Goal: Task Accomplishment & Management: Complete application form

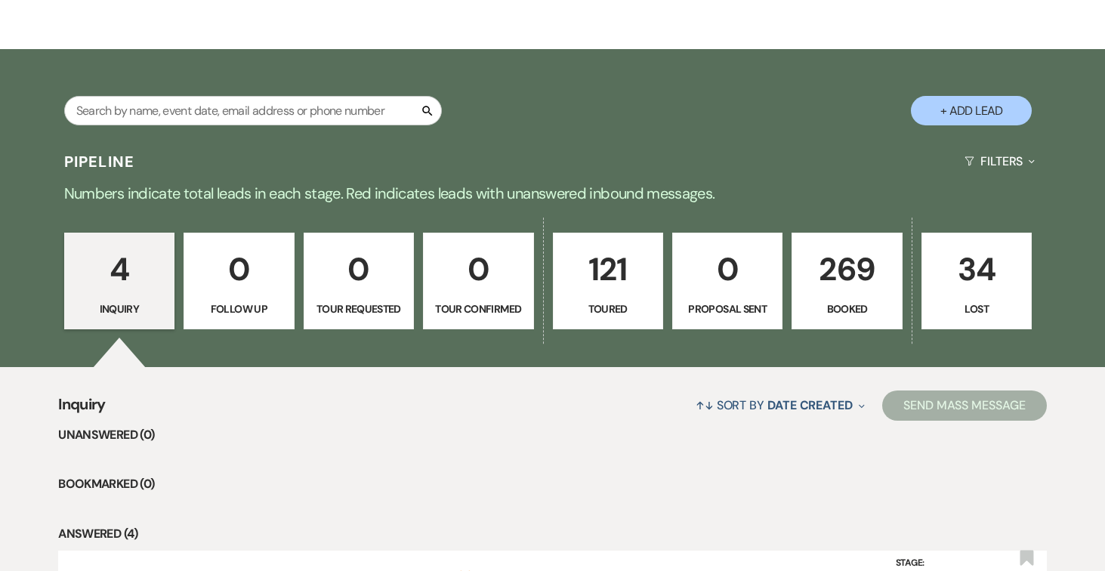
click at [972, 99] on button "+ Add Lead" at bounding box center [971, 110] width 121 height 29
select select "834"
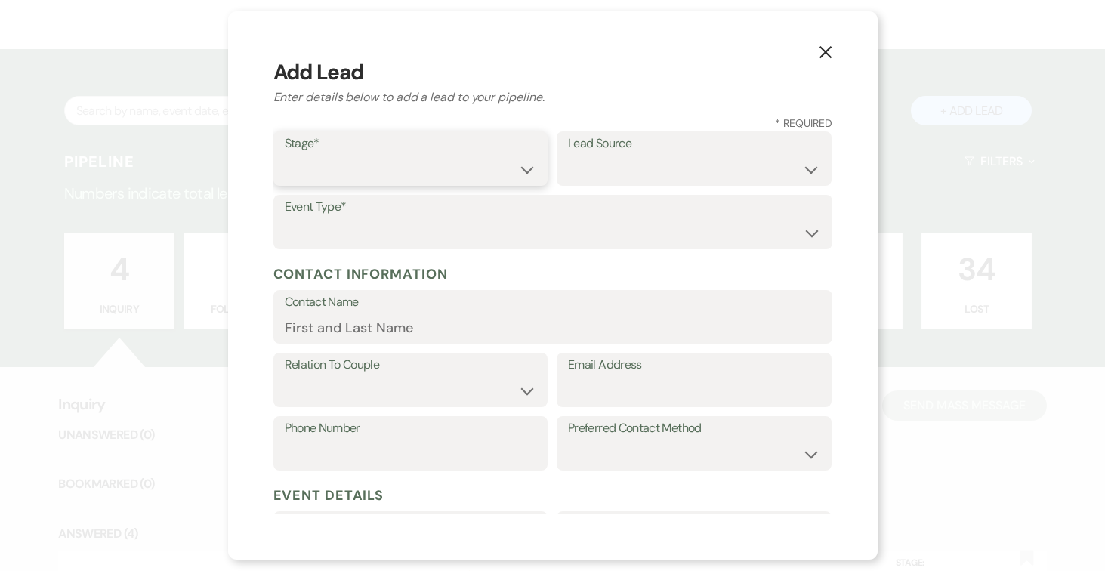
click at [529, 168] on select "Inquiry Follow Up Tour Requested Tour Confirmed Toured Proposal Sent Booked Lost" at bounding box center [411, 169] width 252 height 29
select select "6"
click at [285, 155] on select "Inquiry Follow Up Tour Requested Tour Confirmed Toured Proposal Sent Booked Lost" at bounding box center [411, 169] width 252 height 29
click at [803, 165] on select "Weven Venue Website Instagram Facebook Pinterest Google The Knot Wedding Wire H…" at bounding box center [694, 169] width 252 height 29
select select "2"
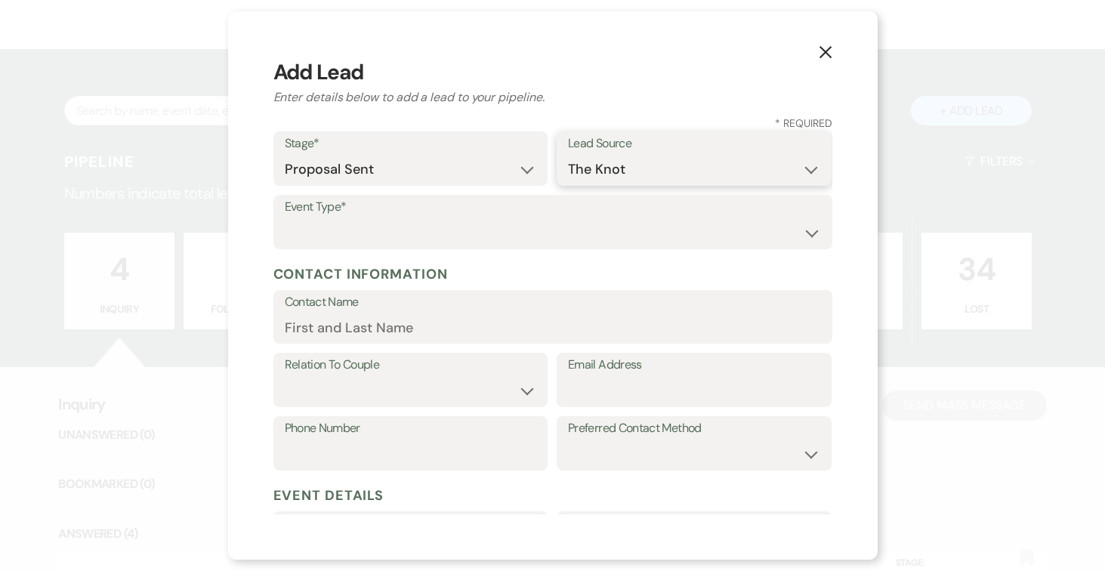
click at [568, 155] on select "Weven Venue Website Instagram Facebook Pinterest Google The Knot Wedding Wire H…" at bounding box center [694, 169] width 252 height 29
click at [527, 230] on select "Wedding Anniversary Party Baby Shower Bachelorette / Bachelor Party Birthday Pa…" at bounding box center [553, 232] width 536 height 29
select select "1"
click at [285, 218] on select "Wedding Anniversary Party Baby Shower Bachelorette / Bachelor Party Birthday Pa…" at bounding box center [553, 232] width 536 height 29
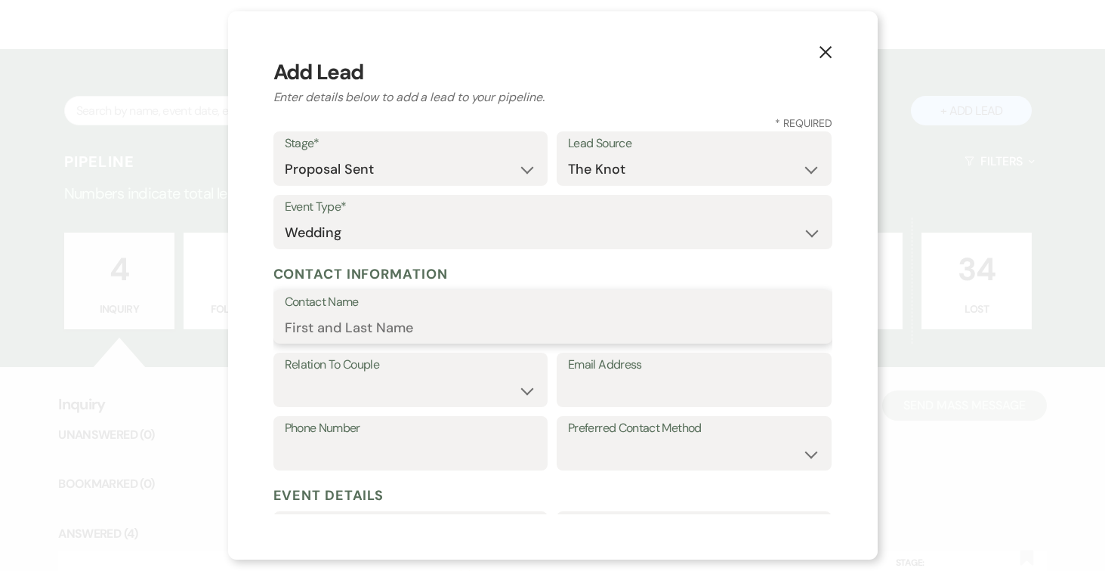
click at [489, 329] on input "Contact Name" at bounding box center [553, 327] width 536 height 29
type input "[PERSON_NAME]"
click at [513, 390] on select "Couple Planner Parent of Couple Family Member Friend Other" at bounding box center [411, 390] width 252 height 29
select select "1"
click at [285, 376] on select "Couple Planner Parent of Couple Family Member Friend Other" at bounding box center [411, 390] width 252 height 29
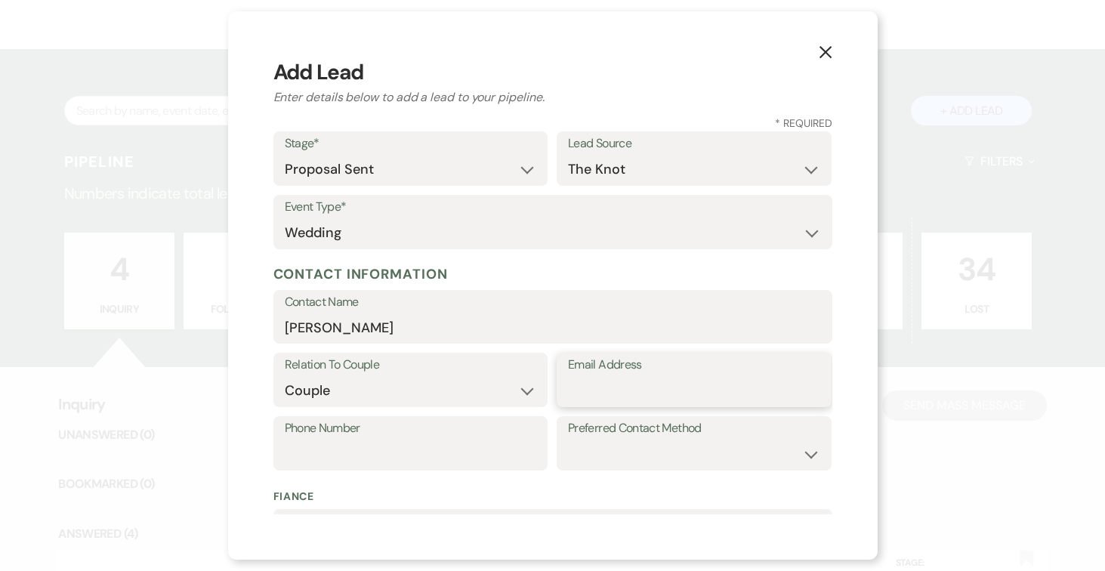
click at [697, 390] on input "Email Address" at bounding box center [694, 390] width 252 height 29
type input "[EMAIL_ADDRESS][DOMAIN_NAME]"
click at [465, 442] on input "Phone Number" at bounding box center [411, 454] width 252 height 29
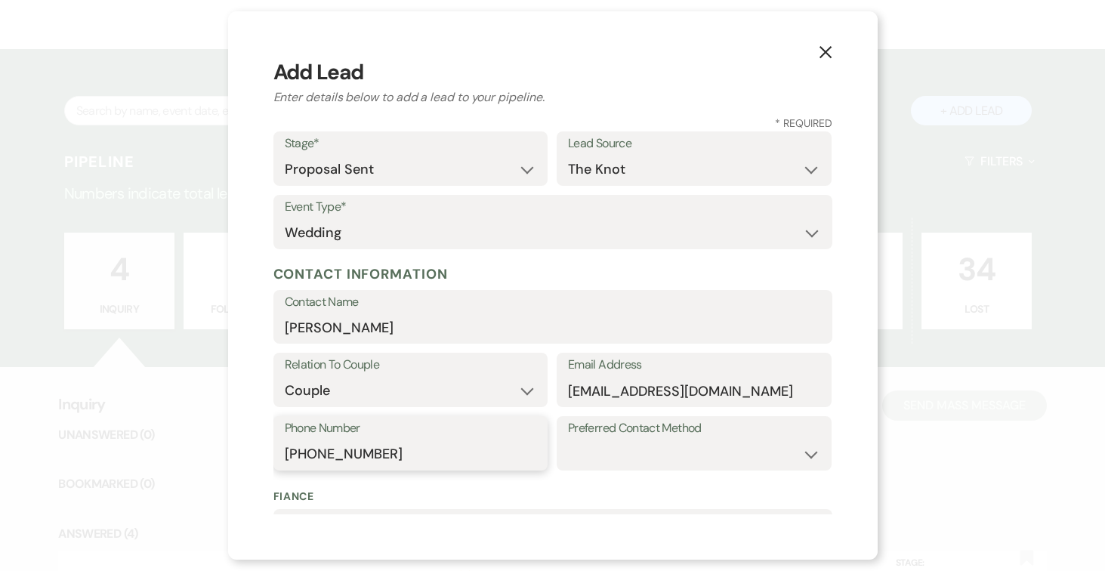
type input "[PHONE_NUMBER]"
click at [654, 455] on select "Email Phone Text" at bounding box center [694, 454] width 252 height 29
select select "text"
click at [568, 440] on select "Email Phone Text" at bounding box center [694, 454] width 252 height 29
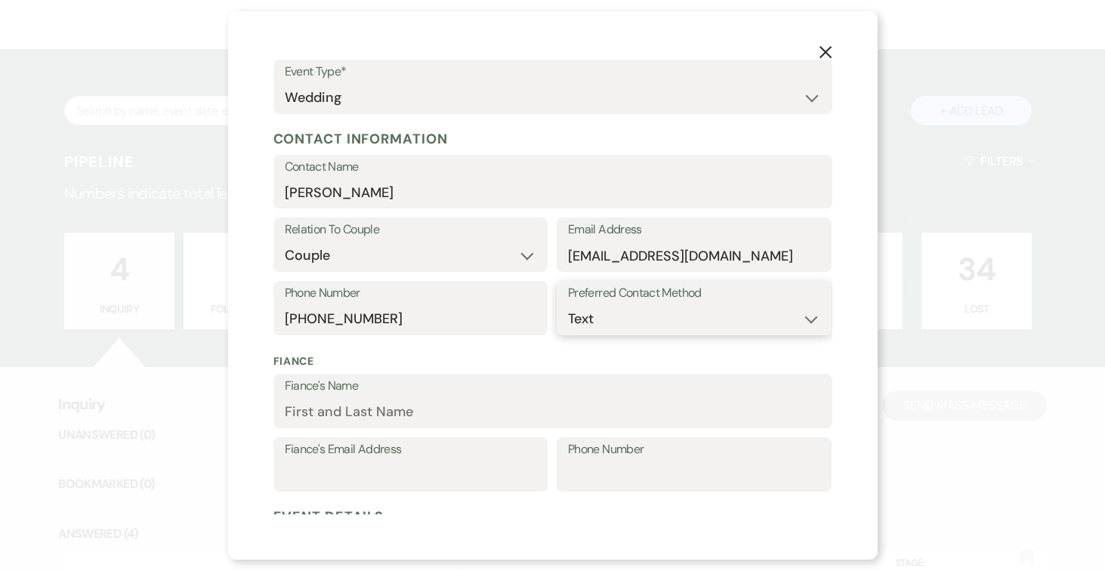
scroll to position [219, 0]
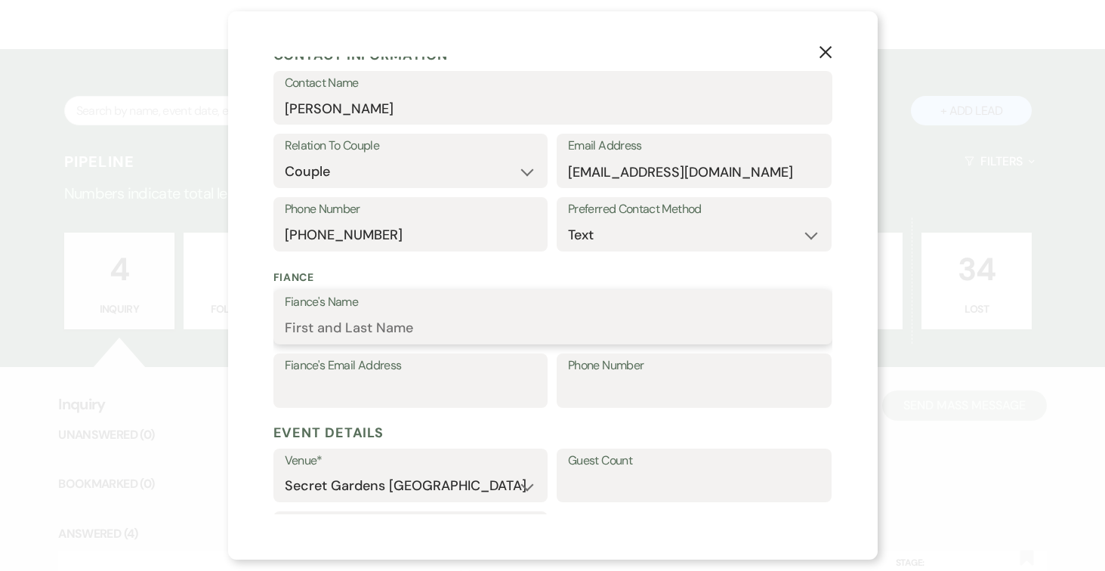
click at [474, 332] on input "Fiance's Name" at bounding box center [553, 328] width 536 height 29
type input "[PERSON_NAME]"
click at [360, 387] on input "Fiance's Email Address" at bounding box center [411, 391] width 252 height 29
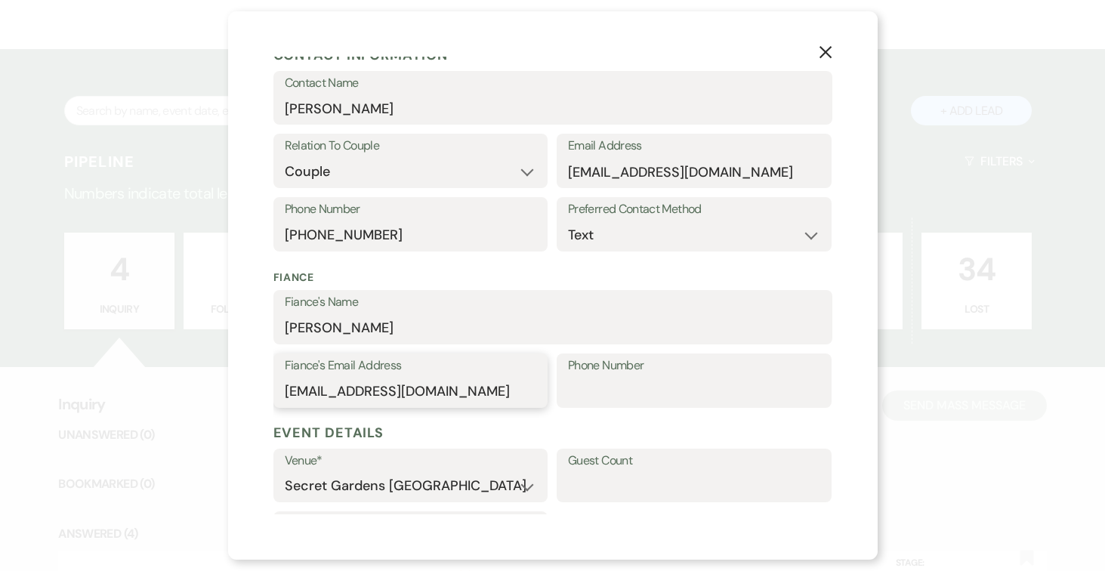
type input "[EMAIL_ADDRESS][DOMAIN_NAME]"
click at [675, 389] on input "Phone Number" at bounding box center [694, 391] width 252 height 29
type input "[PHONE_NUMBER]"
click at [668, 480] on input "Guest Count" at bounding box center [694, 485] width 252 height 29
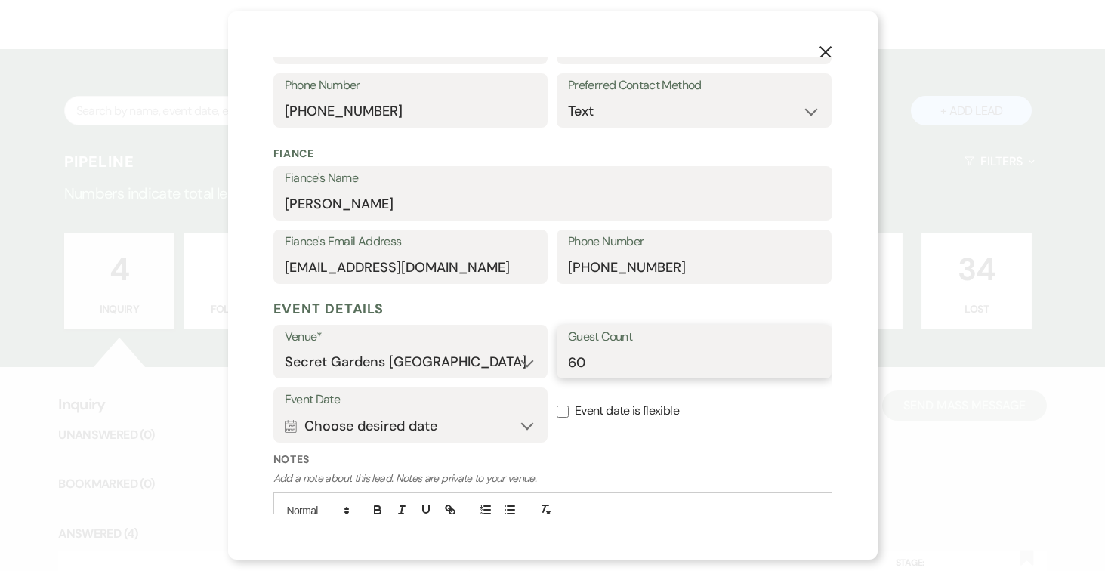
type input "60"
click at [525, 428] on button "Calendar Choose desired date Expand" at bounding box center [411, 426] width 252 height 30
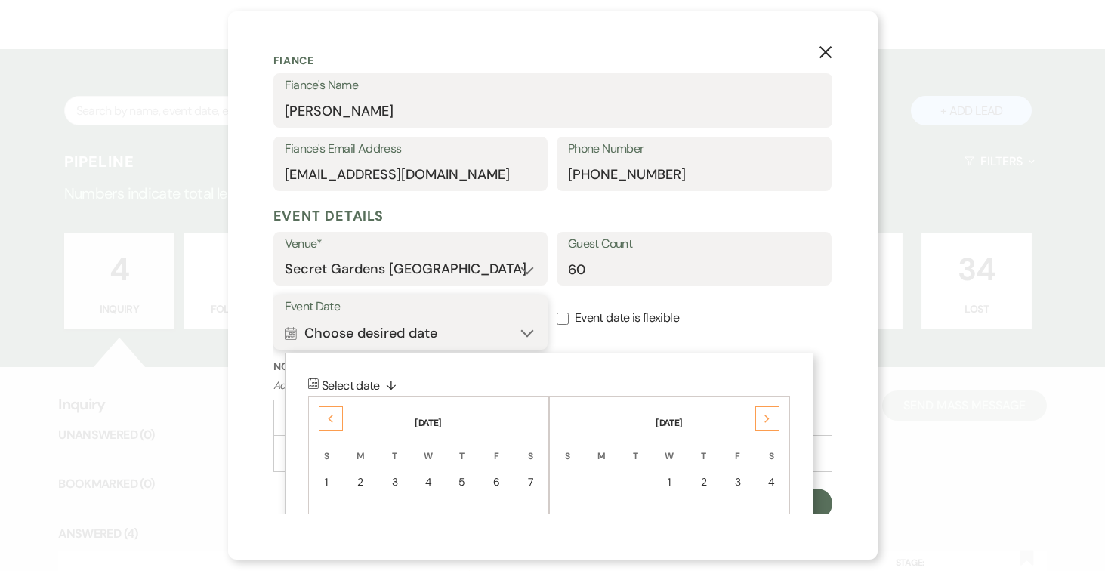
scroll to position [439, 0]
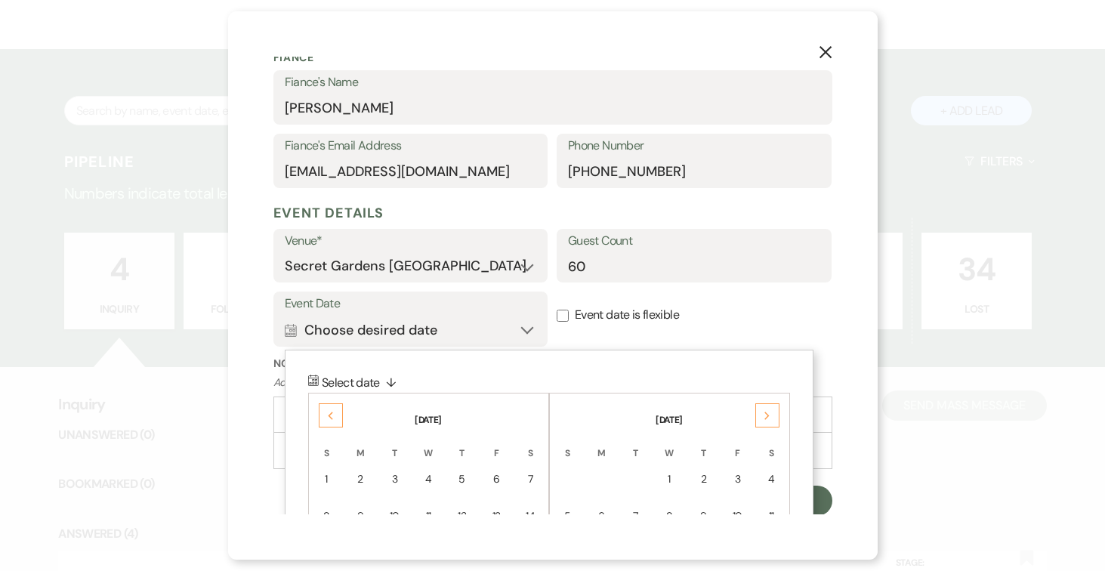
click at [765, 417] on icon "Next" at bounding box center [768, 416] width 8 height 9
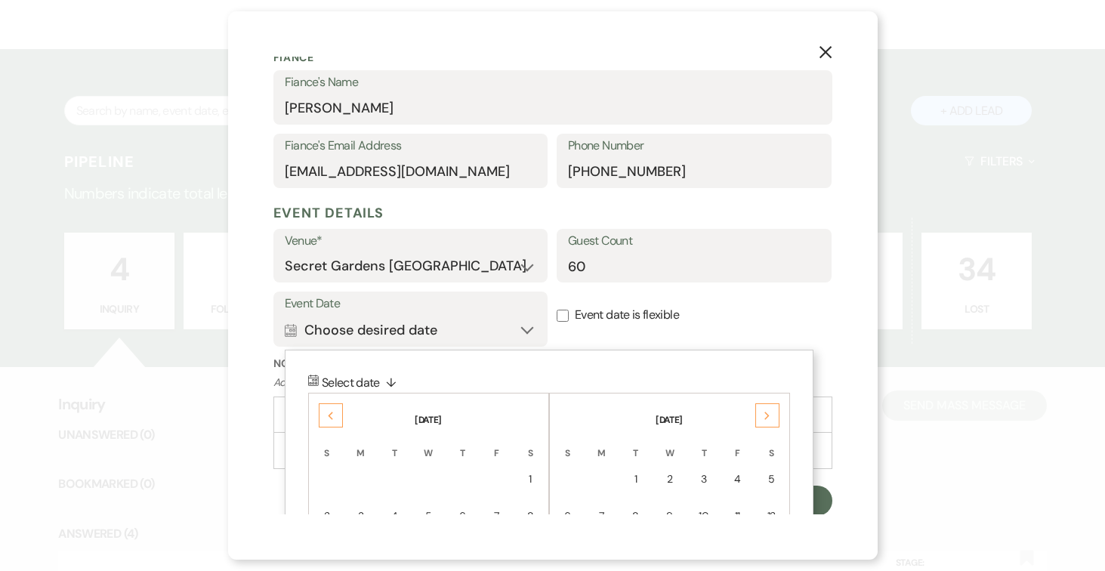
click at [765, 417] on icon "Next" at bounding box center [768, 416] width 8 height 9
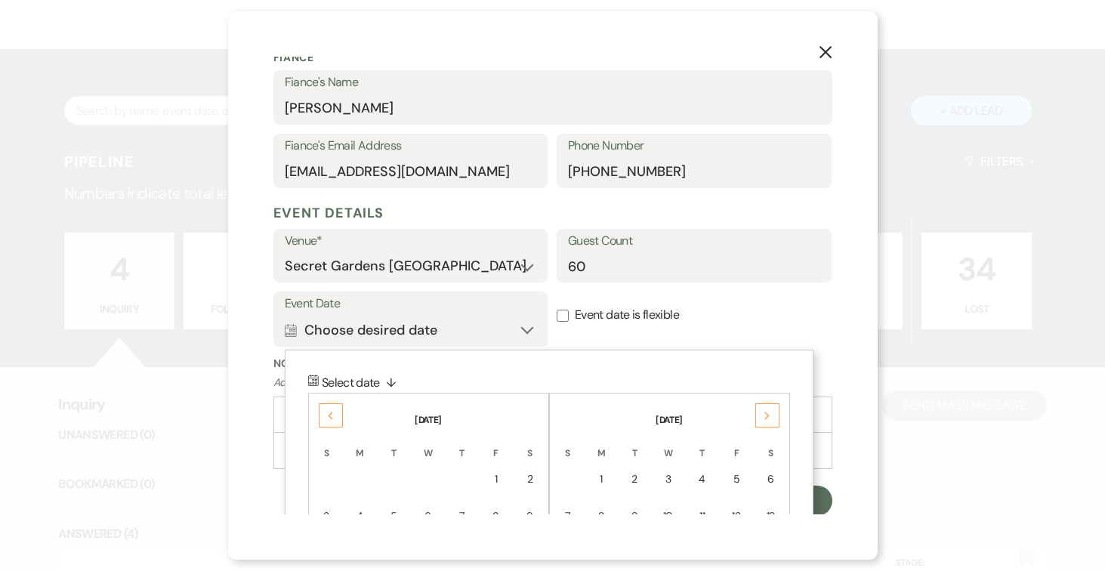
click at [765, 417] on icon "Next" at bounding box center [768, 416] width 8 height 9
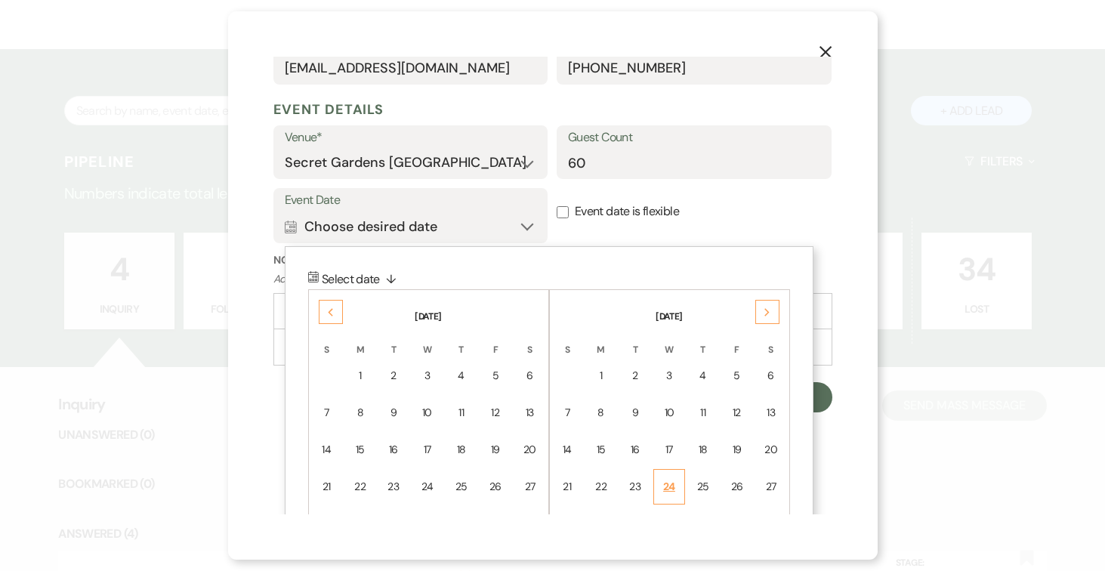
scroll to position [552, 0]
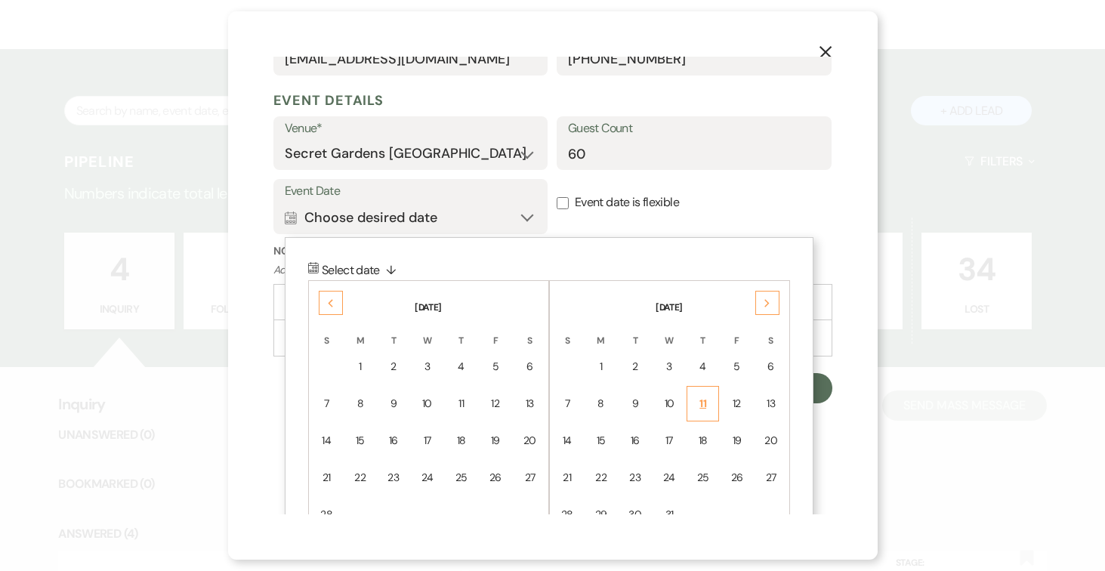
click at [706, 403] on div "11" at bounding box center [703, 404] width 13 height 16
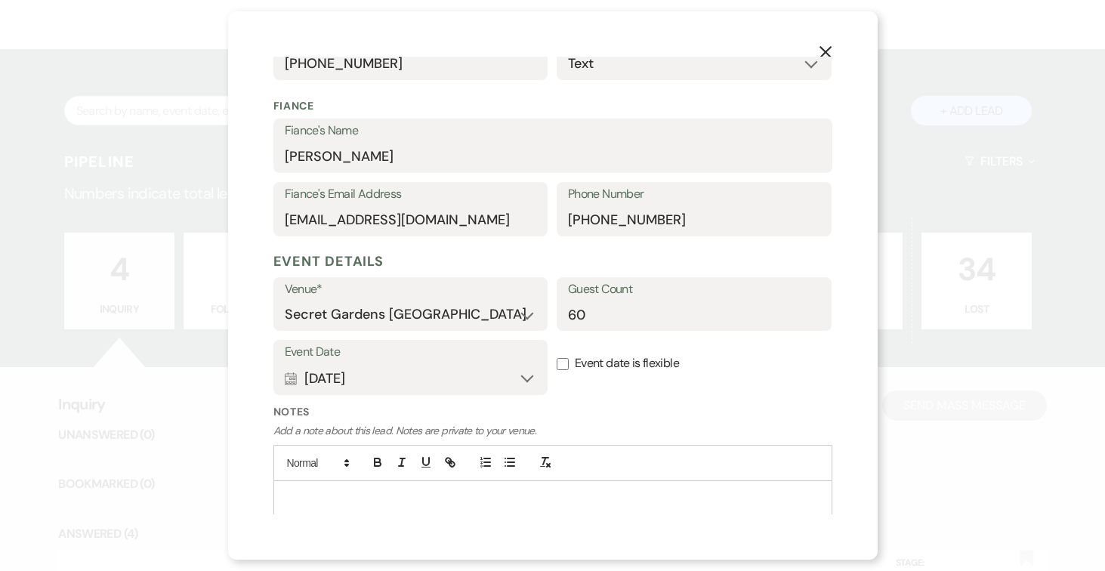
scroll to position [439, 0]
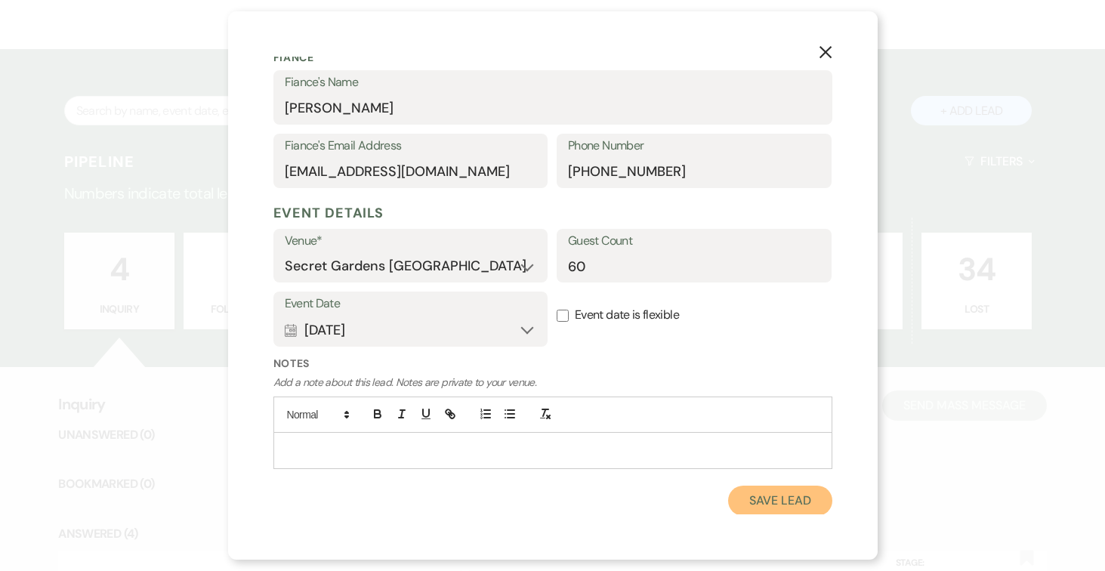
click at [781, 501] on button "Save Lead" at bounding box center [780, 501] width 104 height 30
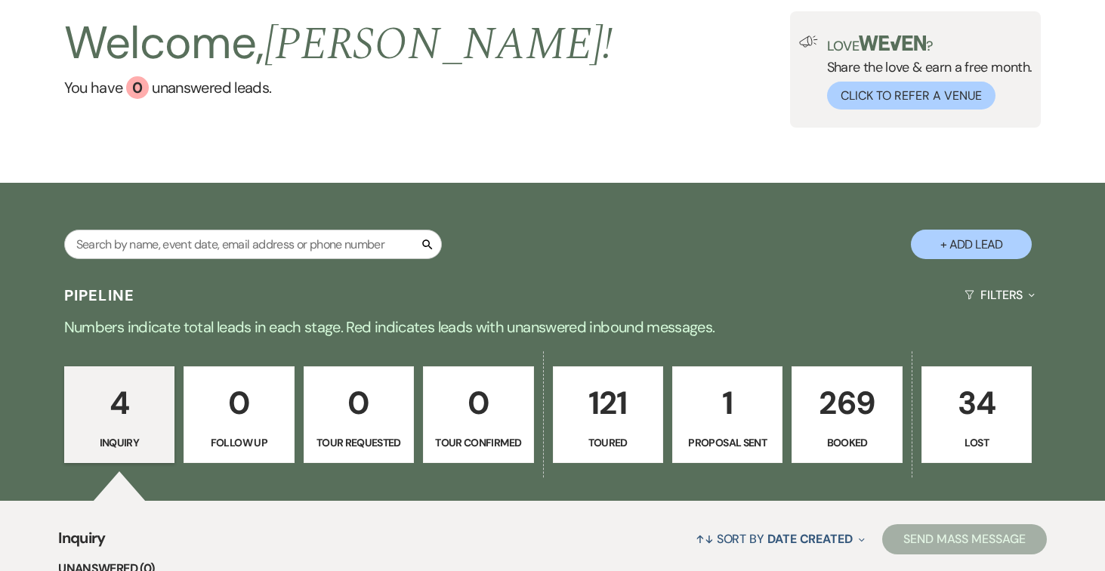
scroll to position [74, 0]
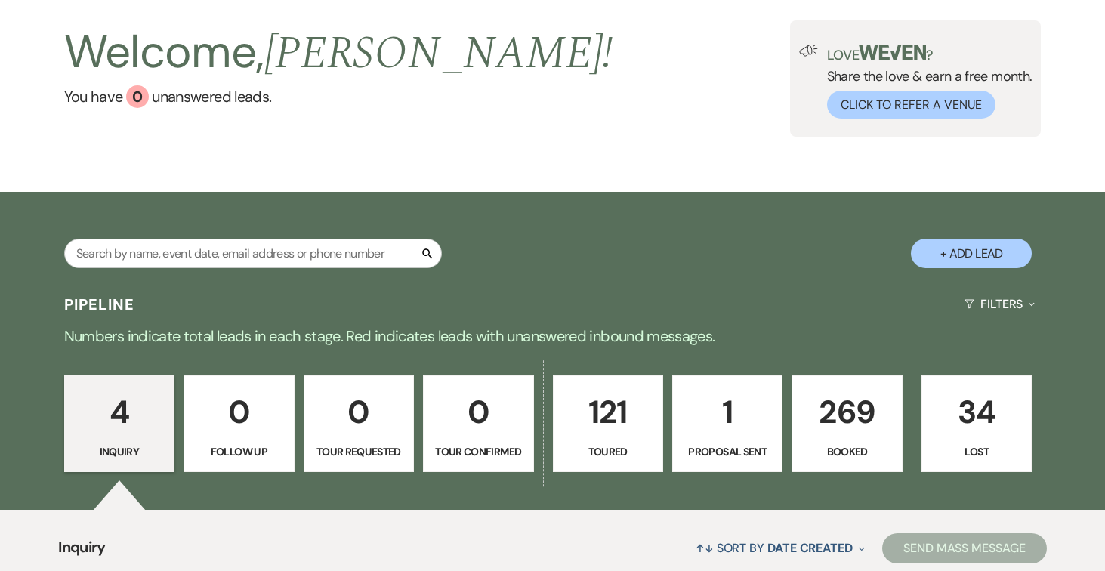
click at [735, 415] on p "1" at bounding box center [727, 412] width 91 height 51
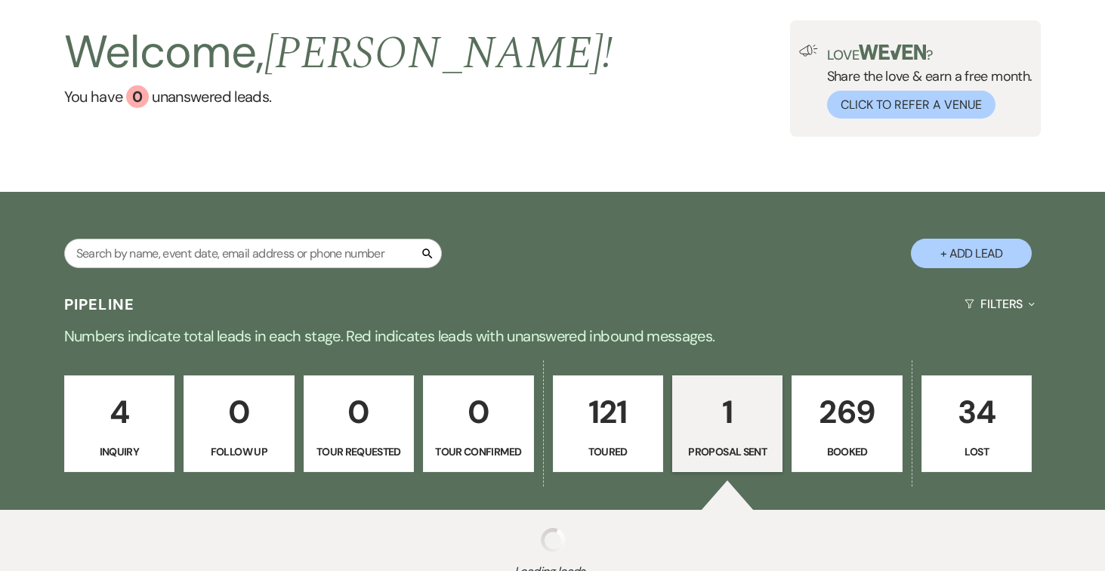
select select "6"
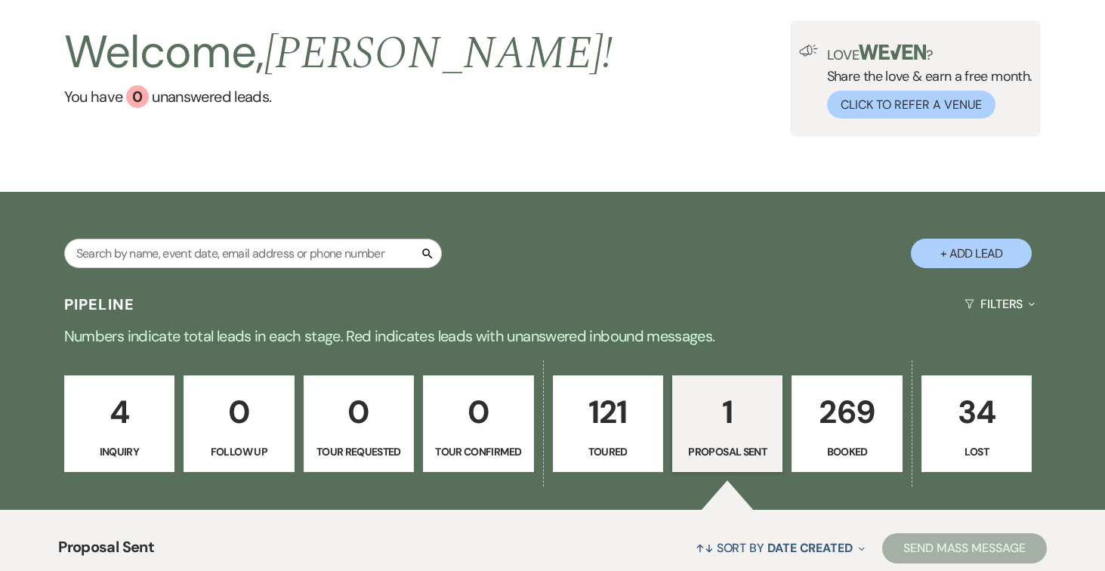
scroll to position [396, 0]
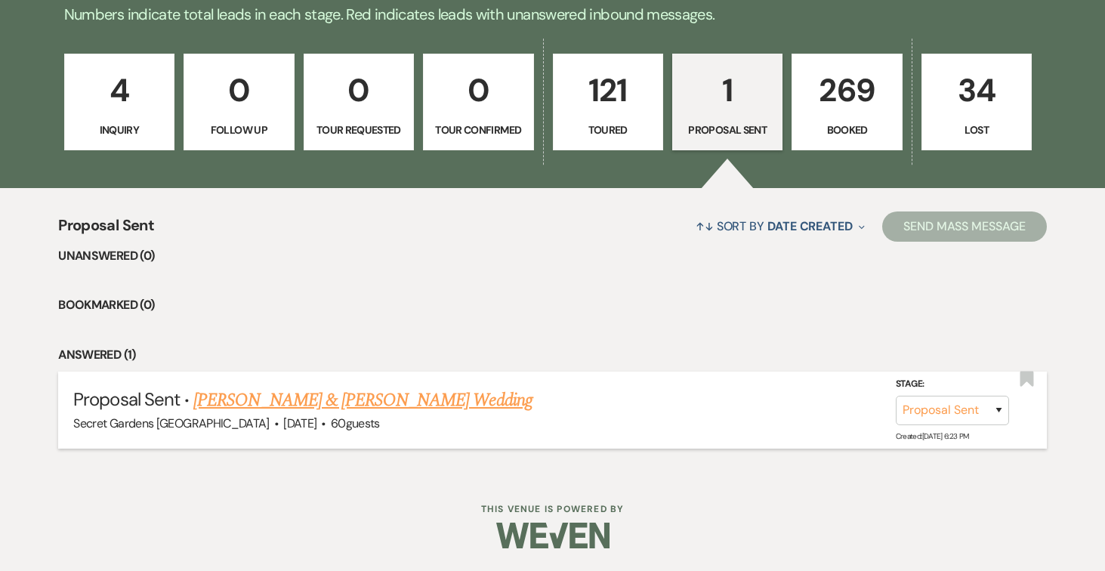
click at [436, 397] on link "[PERSON_NAME] & [PERSON_NAME] Wedding" at bounding box center [362, 400] width 338 height 27
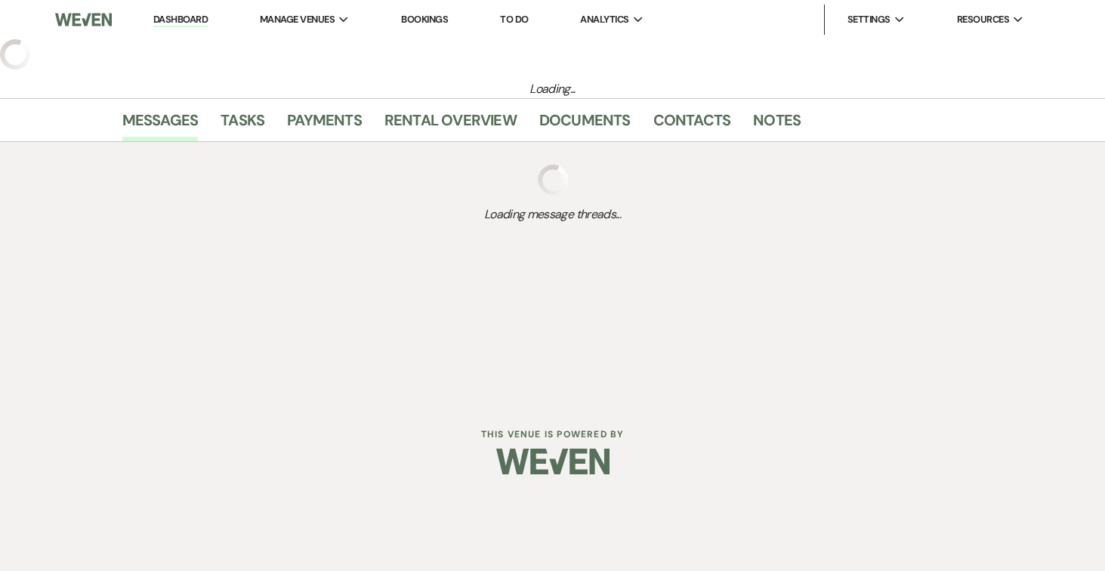
select select "6"
select select "2"
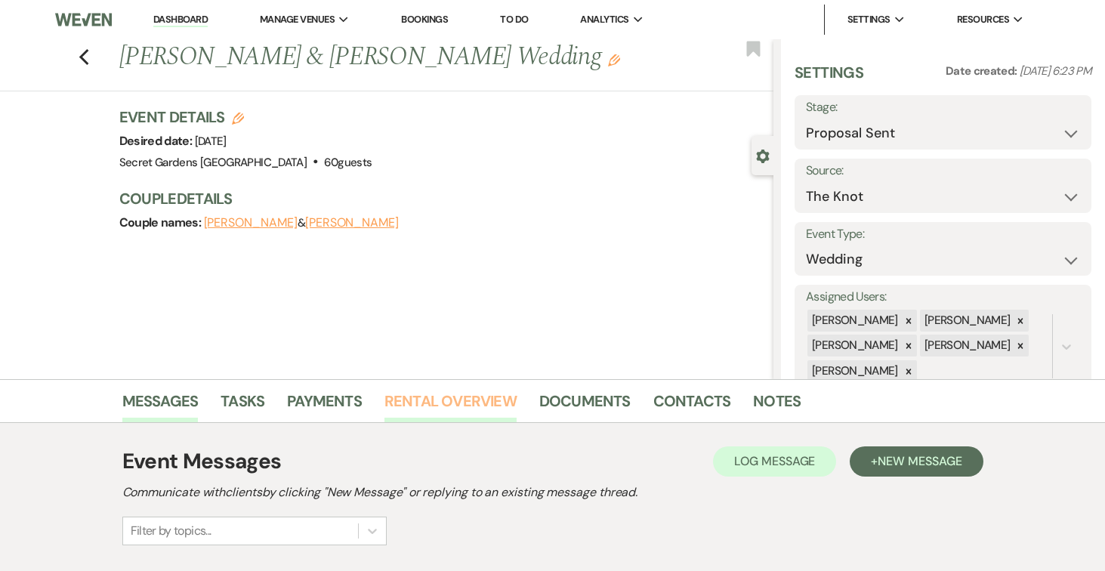
click at [470, 398] on link "Rental Overview" at bounding box center [451, 405] width 132 height 33
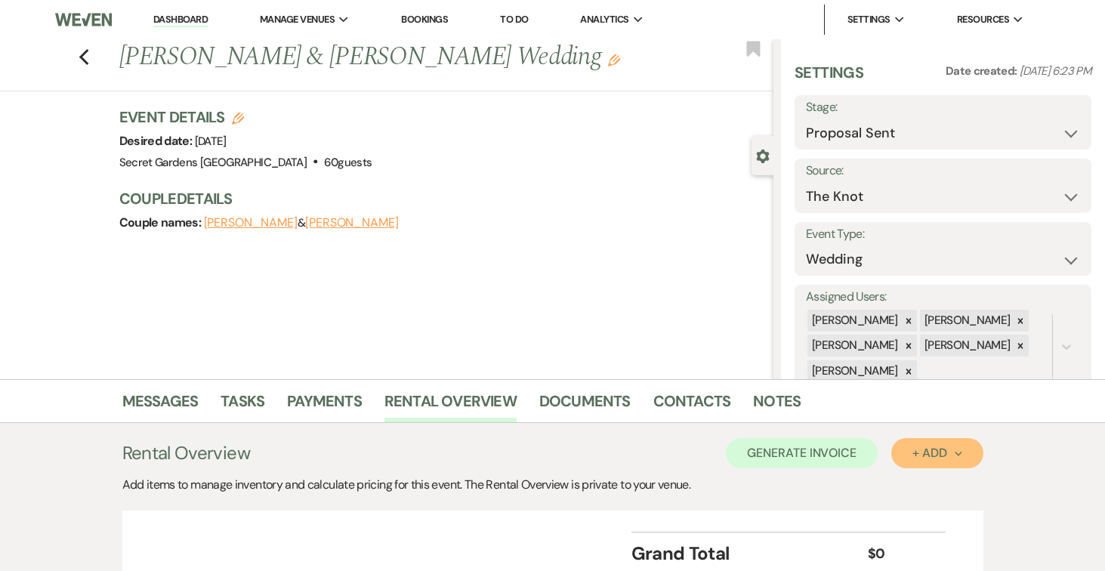
click at [953, 450] on div "+ Add Next" at bounding box center [937, 453] width 49 height 12
click at [932, 487] on button "Item" at bounding box center [930, 487] width 76 height 23
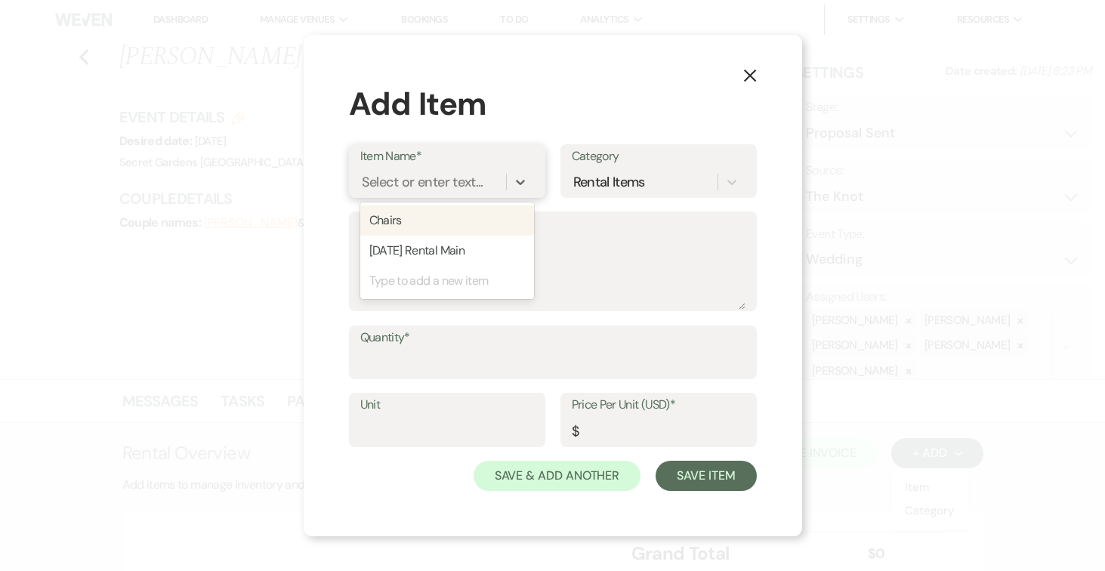
click at [434, 183] on div "Select or enter text..." at bounding box center [423, 182] width 122 height 20
type input "Base Venue Fee"
click at [445, 224] on div "+ Add "Base Venue Fee"" at bounding box center [447, 221] width 174 height 30
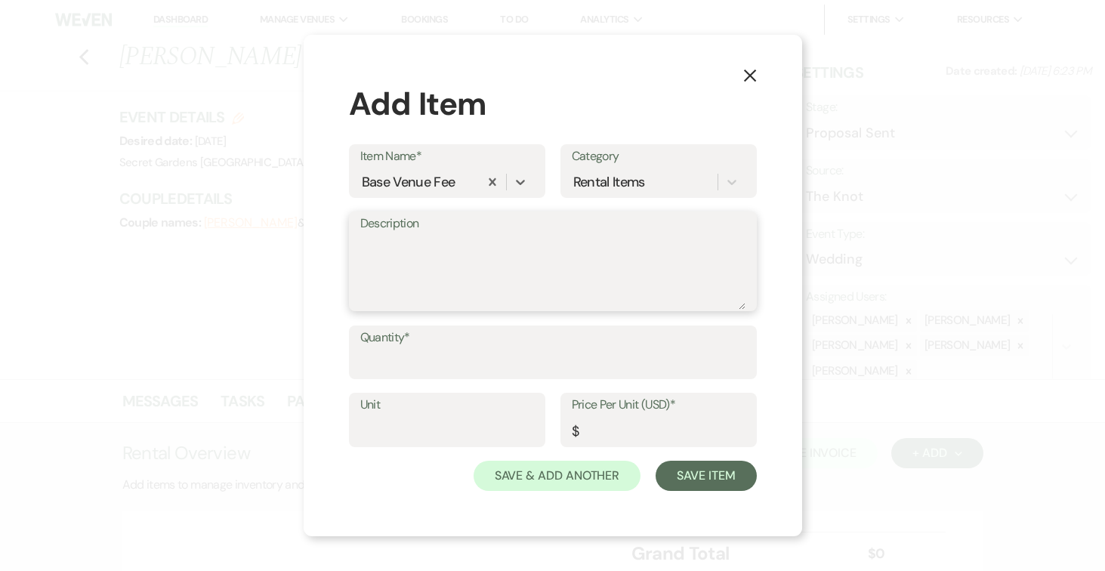
click at [438, 249] on textarea "Description" at bounding box center [552, 272] width 385 height 76
type textarea "Base Venue Fee Main Property [DATE]"
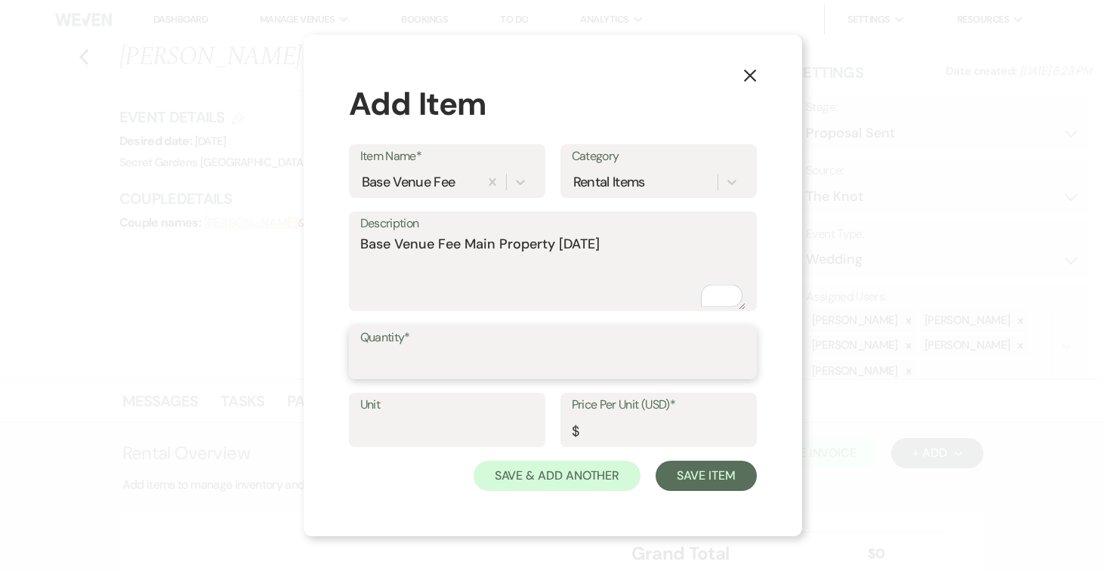
click at [474, 360] on input "Quantity*" at bounding box center [552, 362] width 385 height 29
type input "1"
click at [481, 420] on input "Unit" at bounding box center [447, 430] width 174 height 29
type input "1"
click at [623, 431] on input "Price Per Unit (USD)*" at bounding box center [659, 430] width 174 height 29
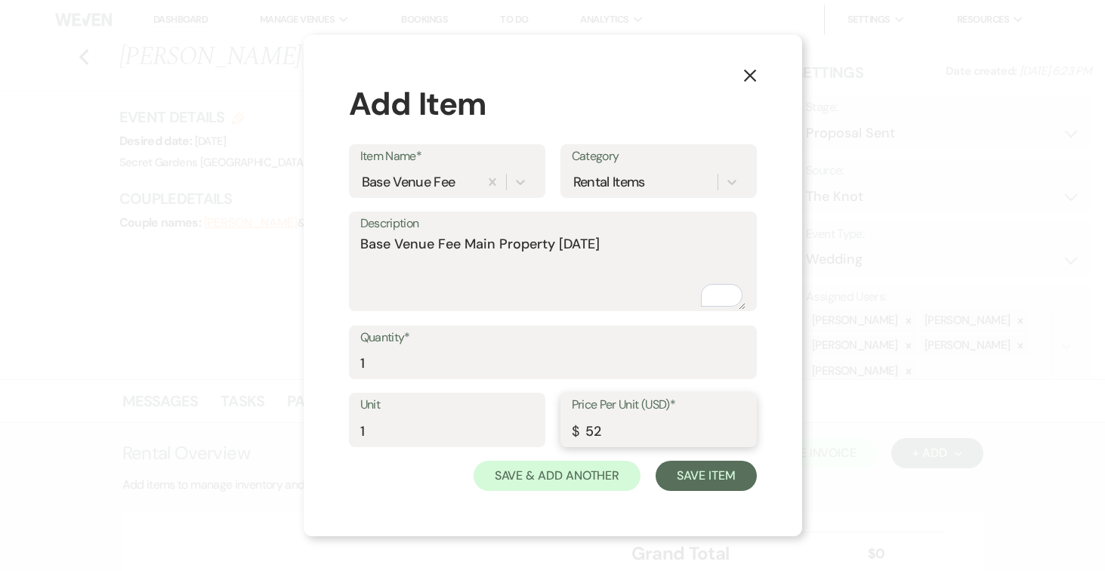
type input "5"
type input "4250.00"
click at [716, 481] on button "Save Item" at bounding box center [706, 476] width 100 height 30
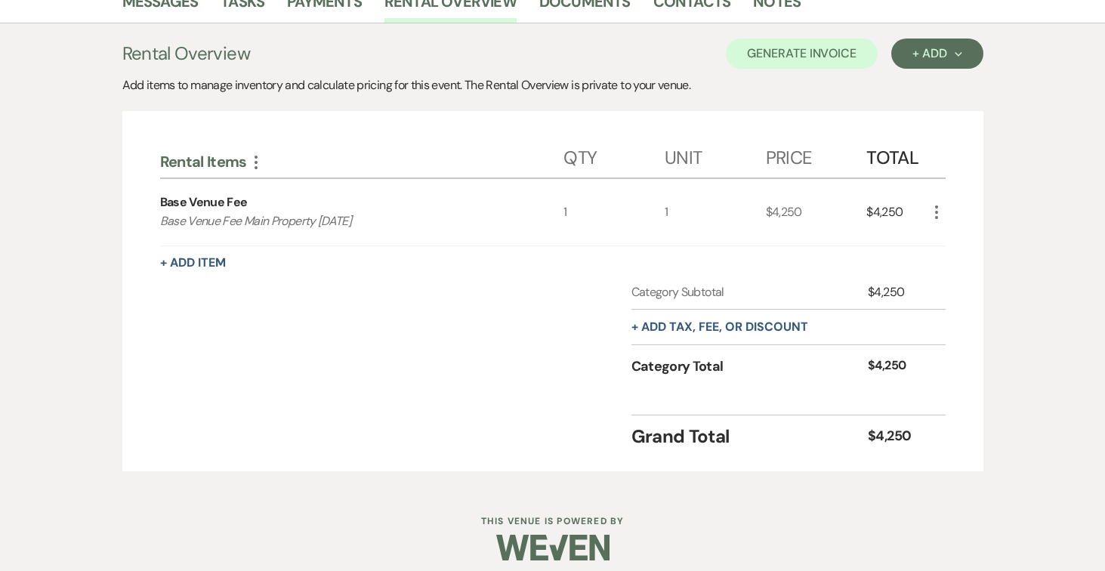
scroll to position [412, 0]
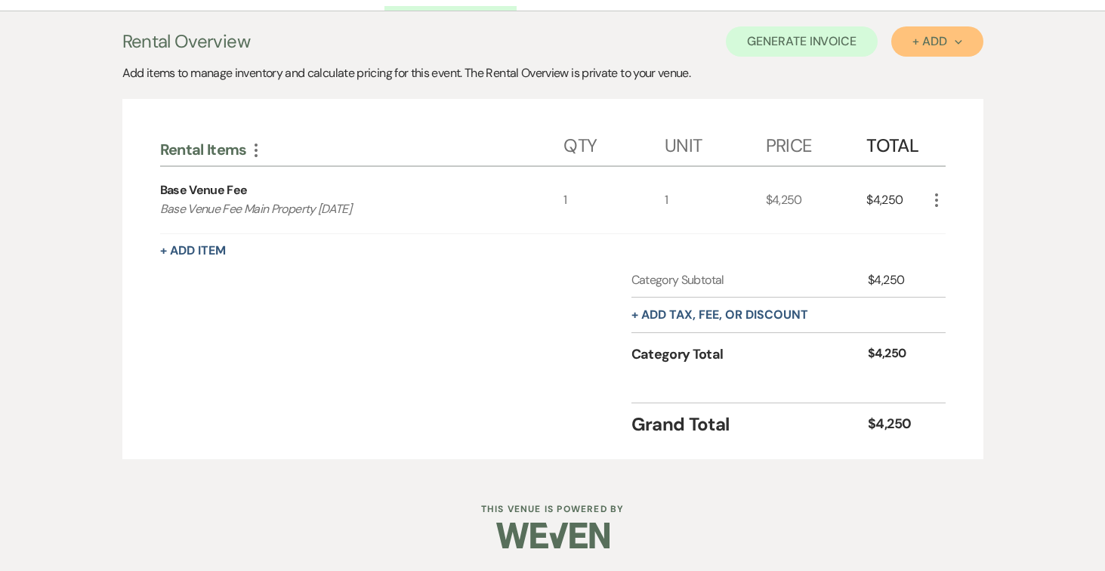
click at [956, 39] on icon "Next" at bounding box center [959, 43] width 8 height 8
click at [932, 77] on button "Item" at bounding box center [930, 75] width 76 height 23
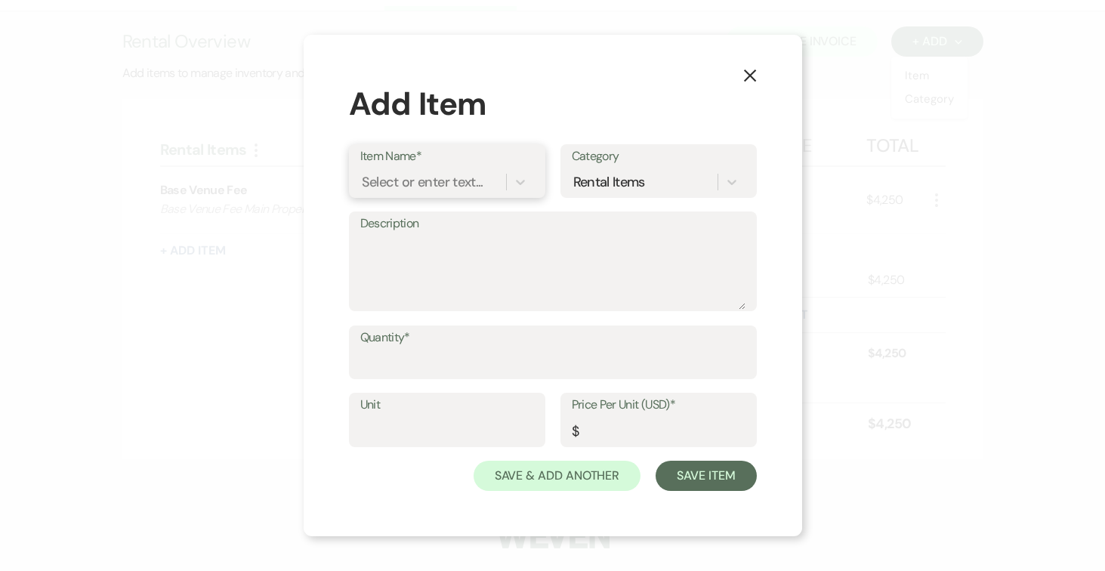
click at [441, 184] on div "Select or enter text..." at bounding box center [423, 182] width 122 height 20
type input "Outdoor Ballroom / Tent"
click at [436, 219] on div "+ Add "Outdoor Ballroom / Tent"" at bounding box center [447, 230] width 174 height 48
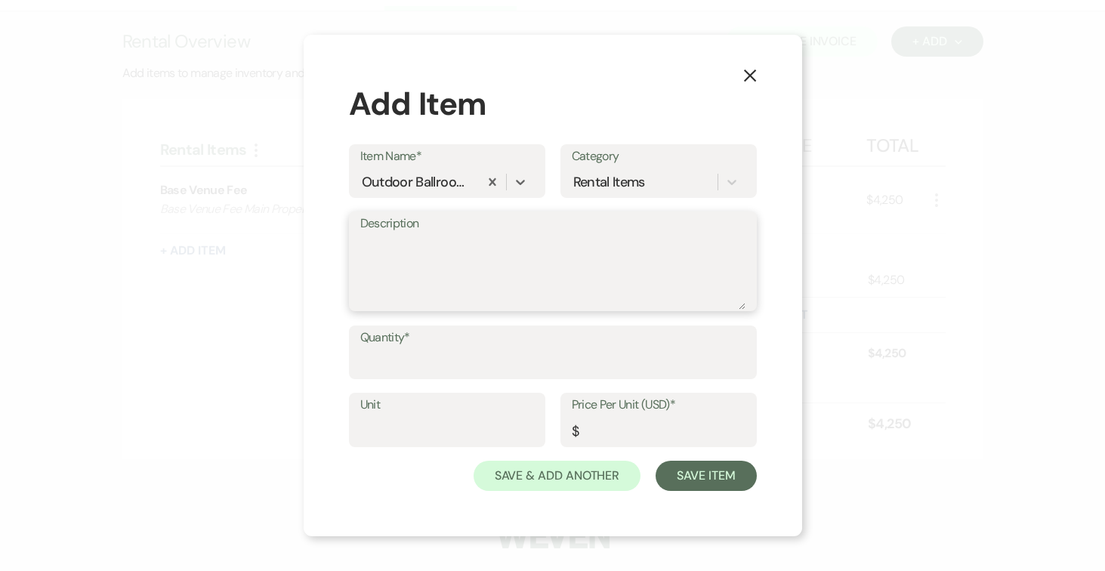
click at [423, 253] on textarea "Description" at bounding box center [552, 272] width 385 height 76
type textarea "Outdoor Ballroom / Tent (AC included)"
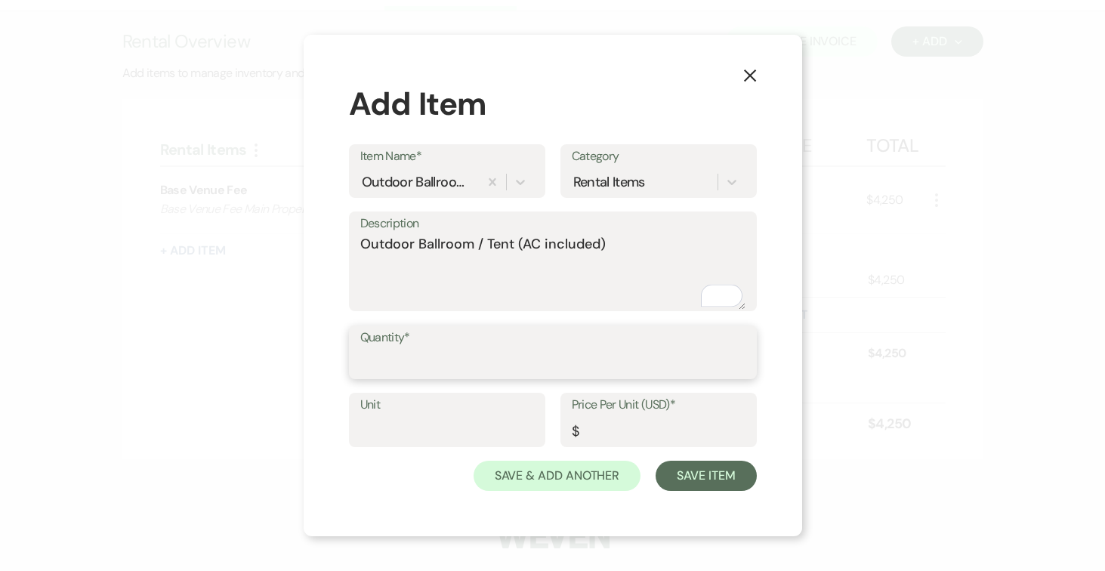
click at [429, 360] on input "Quantity*" at bounding box center [552, 362] width 385 height 29
type input "1"
click at [418, 437] on input "Unit" at bounding box center [447, 430] width 174 height 29
type input "1"
click at [659, 428] on input "Price Per Unit (USD)*" at bounding box center [659, 430] width 174 height 29
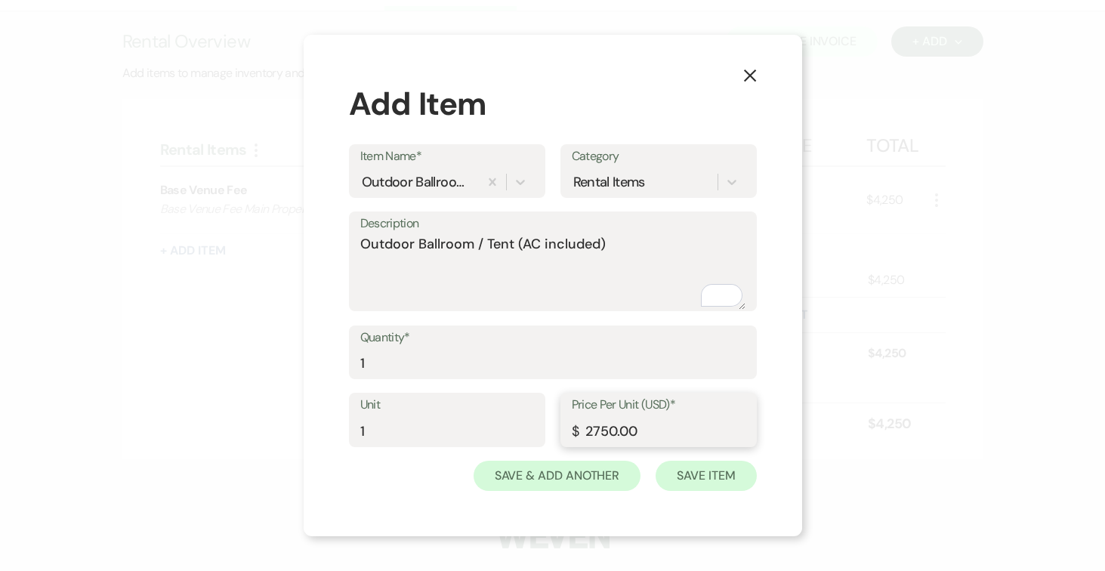
type input "2750.00"
click at [697, 474] on button "Save Item" at bounding box center [706, 476] width 100 height 30
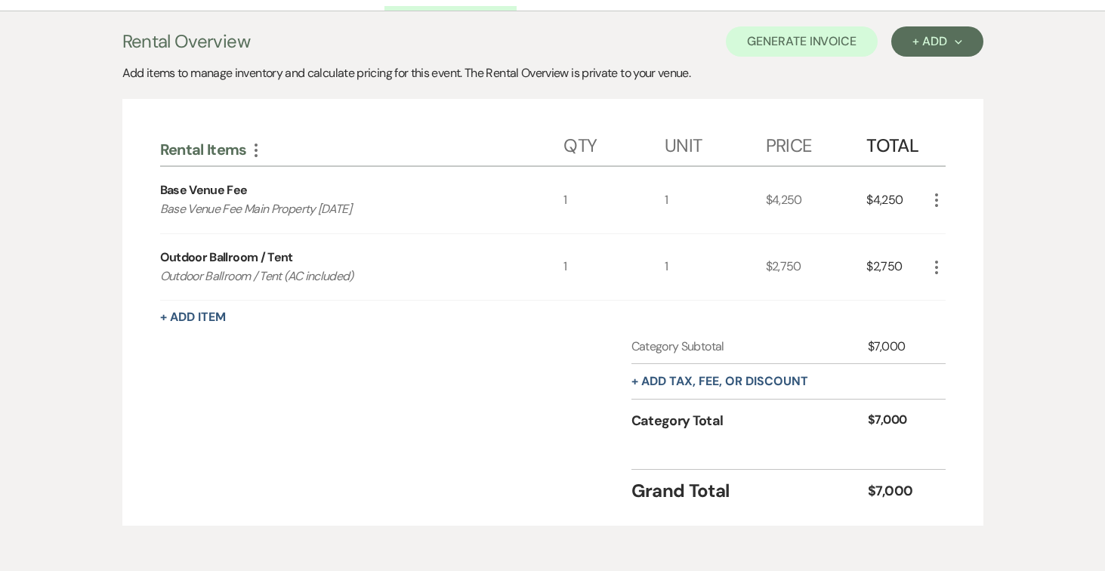
scroll to position [413, 0]
click at [963, 45] on button "+ Add Next" at bounding box center [937, 41] width 91 height 30
click at [916, 71] on button "Item" at bounding box center [930, 74] width 76 height 23
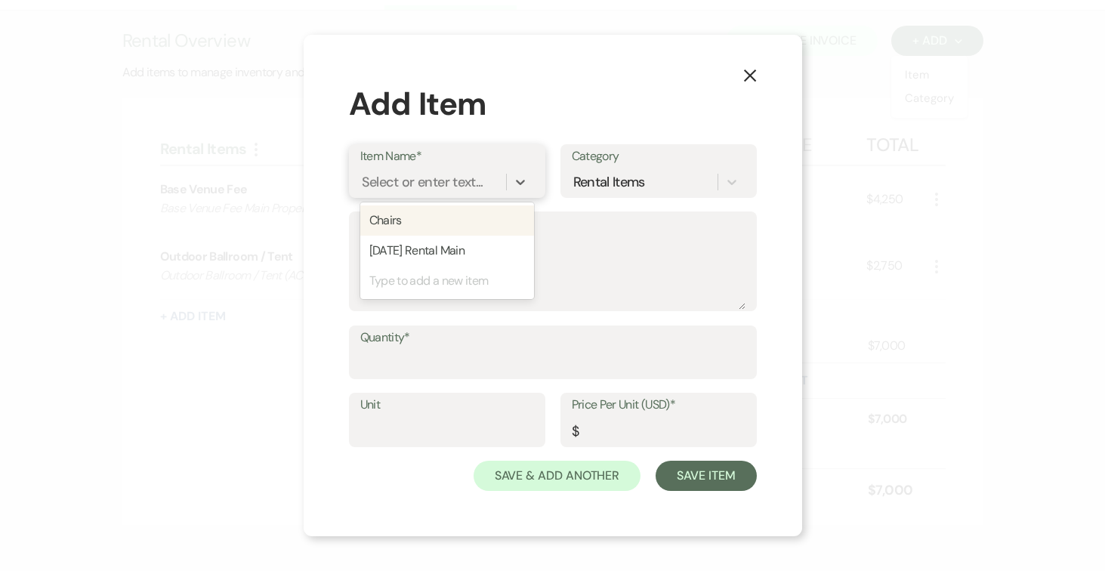
click at [457, 182] on div "Select or enter text..." at bounding box center [423, 182] width 122 height 20
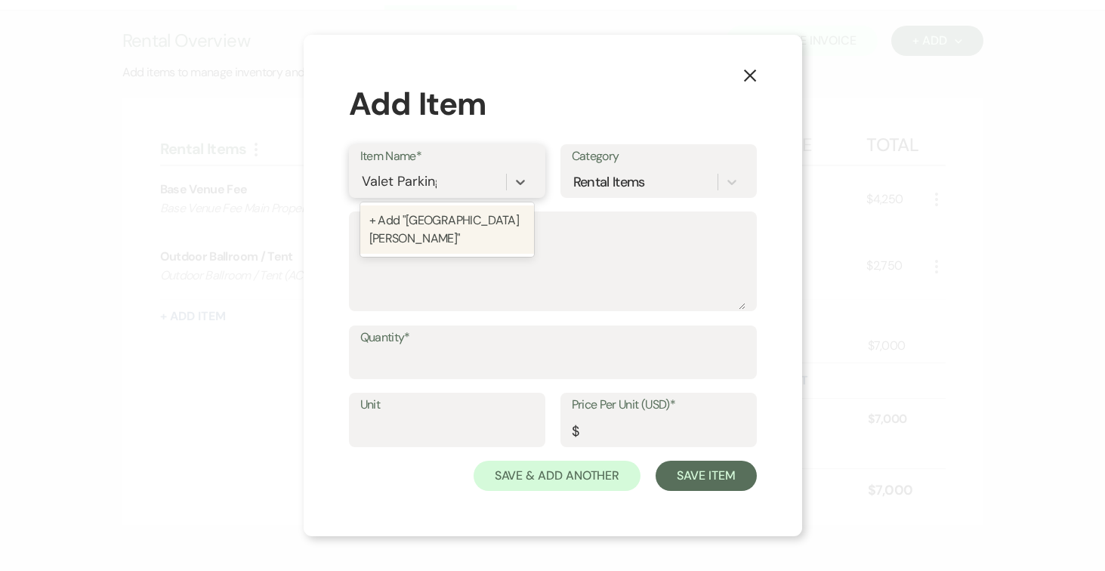
type input "Valet Parking"
click at [440, 218] on div "+ Add "Valet Parking "" at bounding box center [447, 221] width 174 height 30
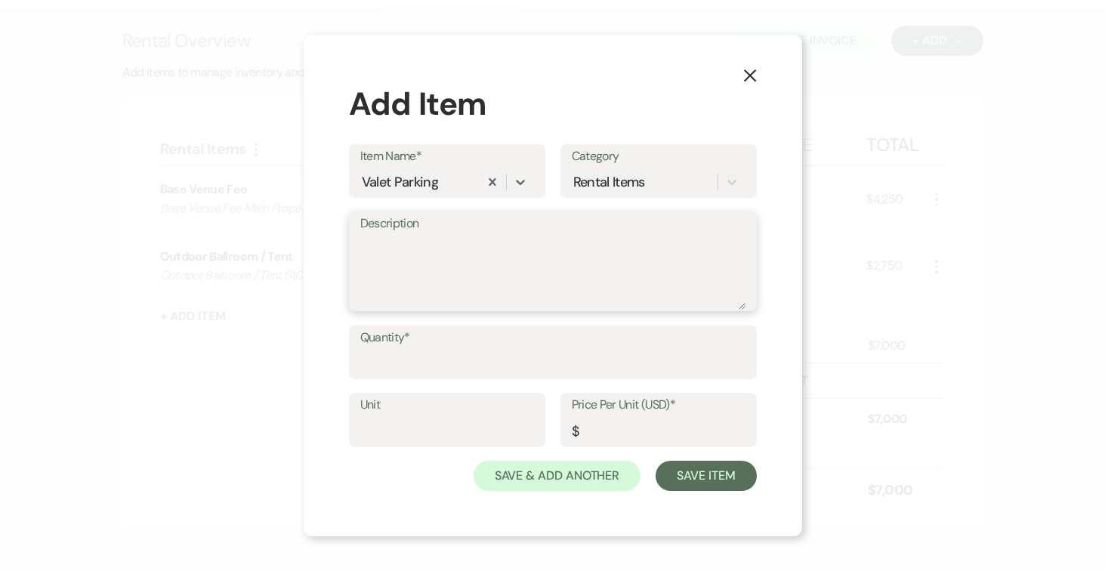
click at [438, 244] on textarea "Description" at bounding box center [552, 272] width 385 height 76
type textarea "Valet Parking Fee for 75 guests and under"
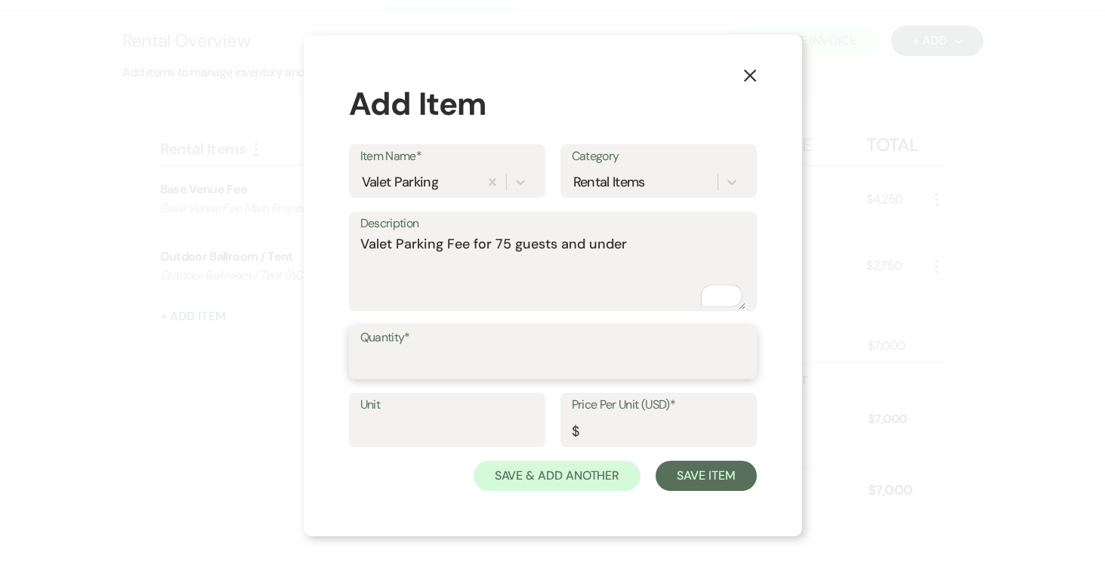
click at [458, 354] on input "Quantity*" at bounding box center [552, 362] width 385 height 29
type input "1"
click at [443, 428] on input "Unit" at bounding box center [447, 430] width 174 height 29
type input "1"
click at [650, 430] on input "Price Per Unit (USD)*" at bounding box center [659, 430] width 174 height 29
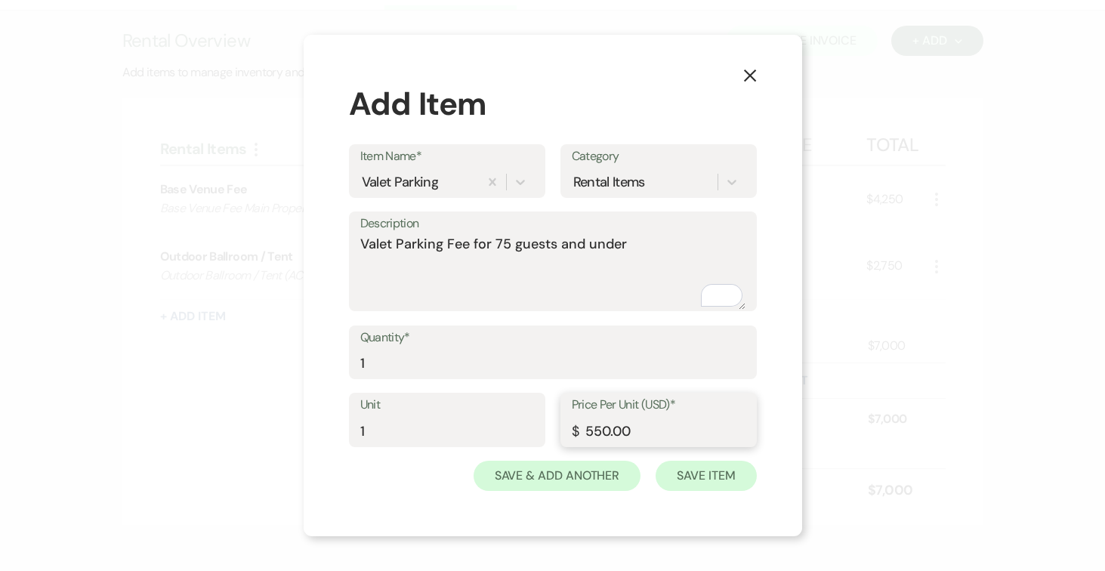
type input "550.00"
click at [691, 462] on button "Save Item" at bounding box center [706, 476] width 100 height 30
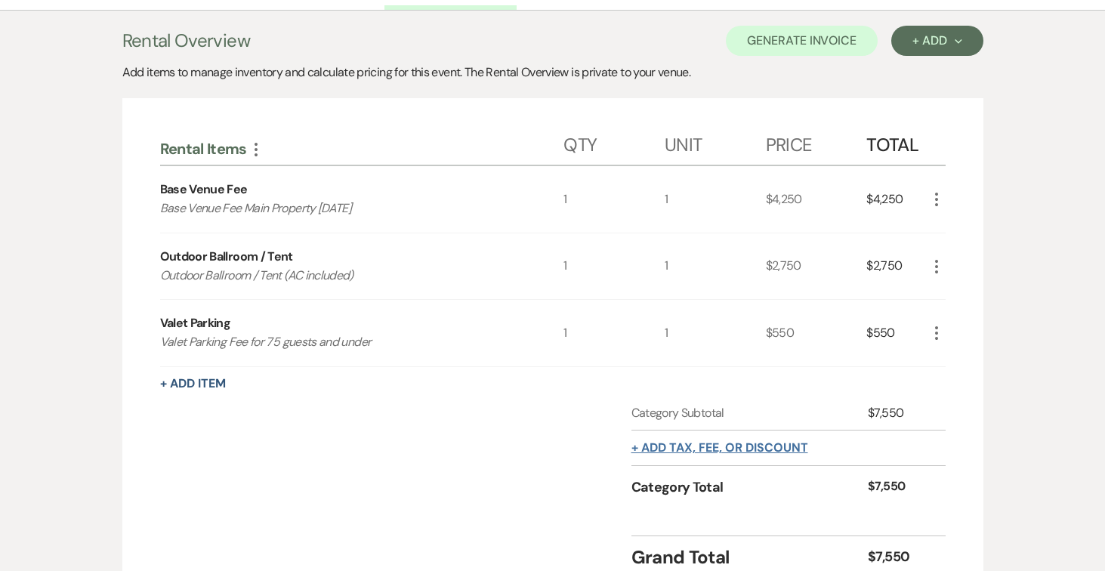
click at [780, 445] on button "+ Add tax, fee, or discount" at bounding box center [720, 448] width 177 height 12
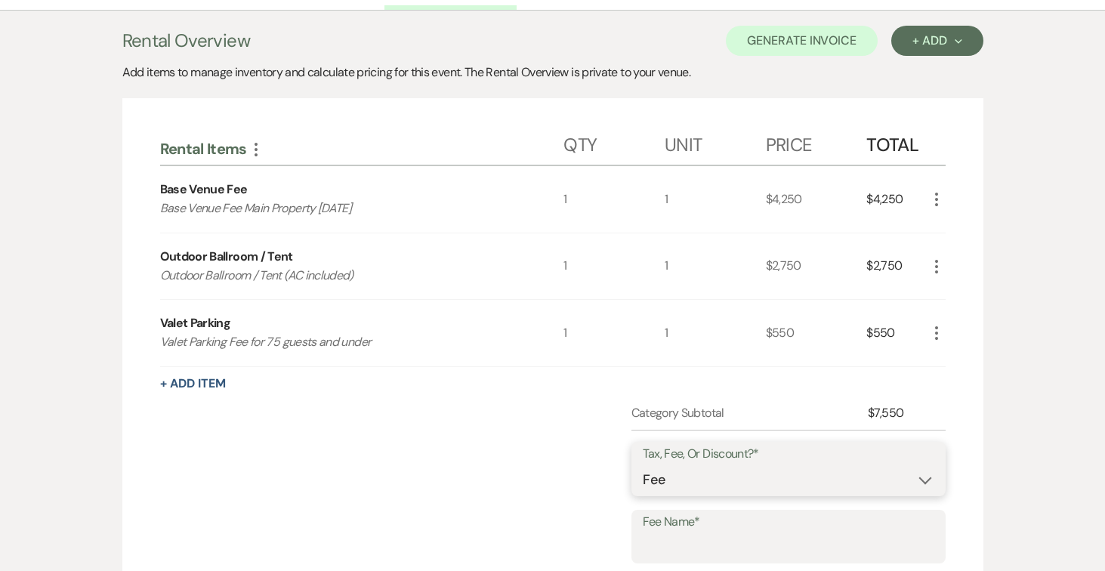
click at [919, 478] on select "Fee Discount Tax" at bounding box center [789, 479] width 292 height 29
select select "2"
click at [643, 465] on select "Fee Discount Tax" at bounding box center [789, 479] width 292 height 29
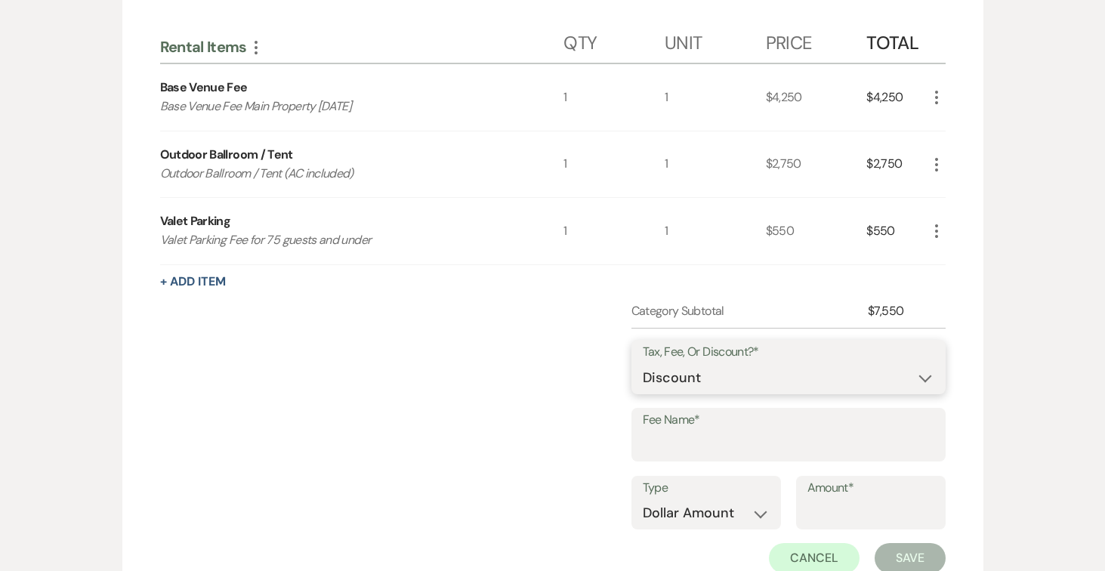
scroll to position [647, 0]
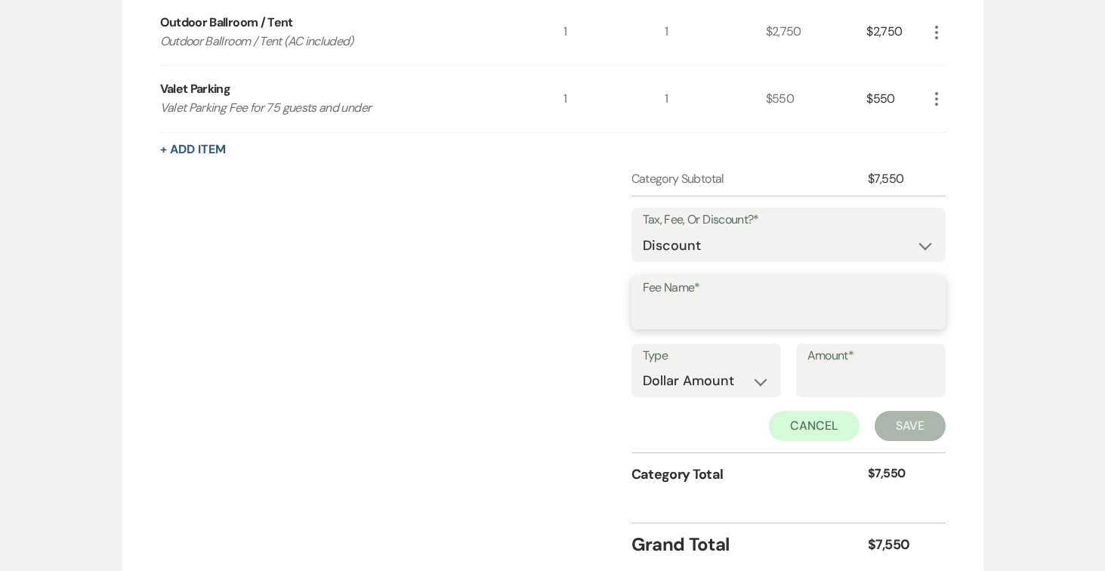
click at [692, 305] on input "Fee Name*" at bounding box center [789, 312] width 292 height 29
type input "Discount Outdoor Ballroom / Tent"
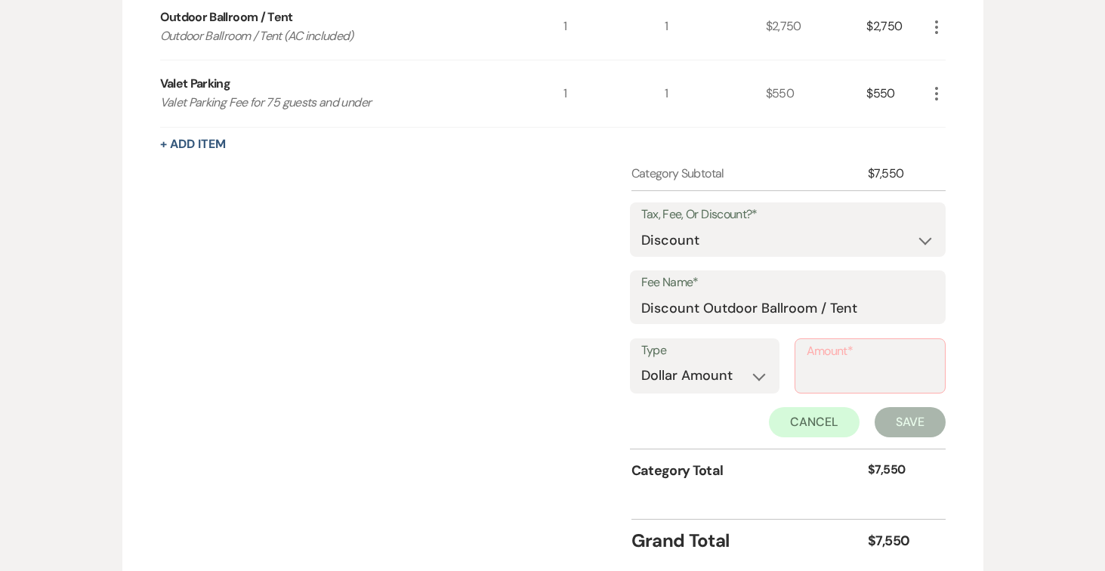
click at [852, 380] on input "Amount*" at bounding box center [870, 376] width 127 height 29
click at [819, 379] on input "Amount*" at bounding box center [870, 377] width 127 height 29
click at [820, 373] on input "Amount*" at bounding box center [870, 377] width 127 height 29
type input "250.00"
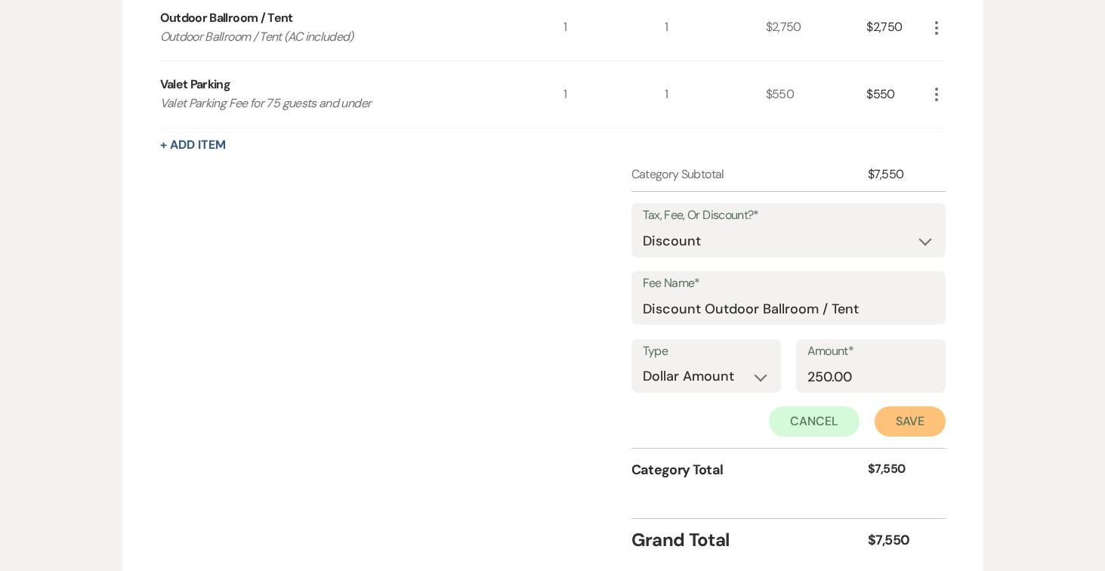
click at [899, 419] on button "Save" at bounding box center [910, 421] width 71 height 30
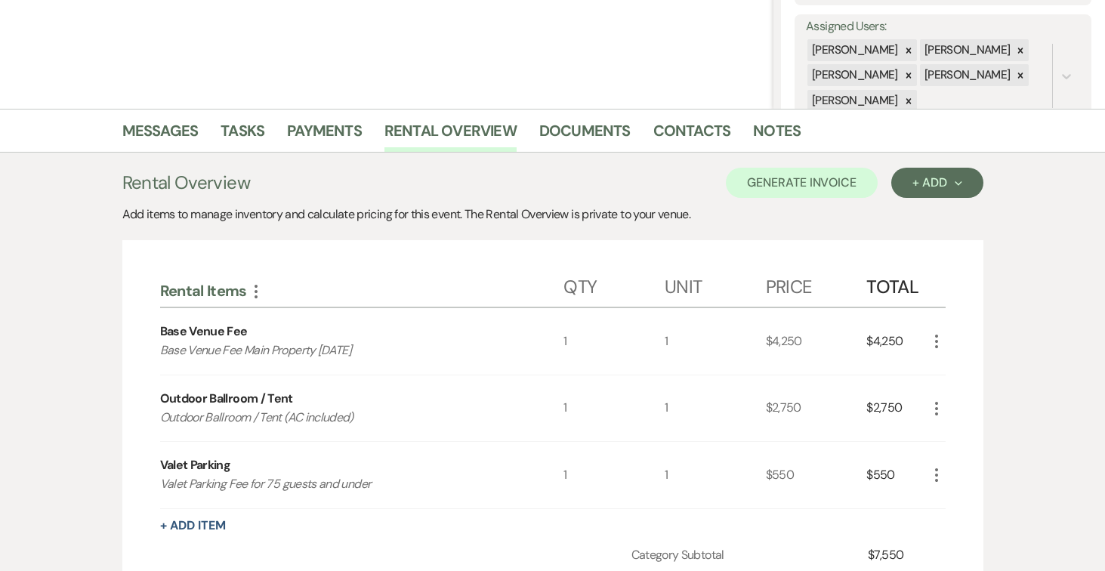
scroll to position [285, 0]
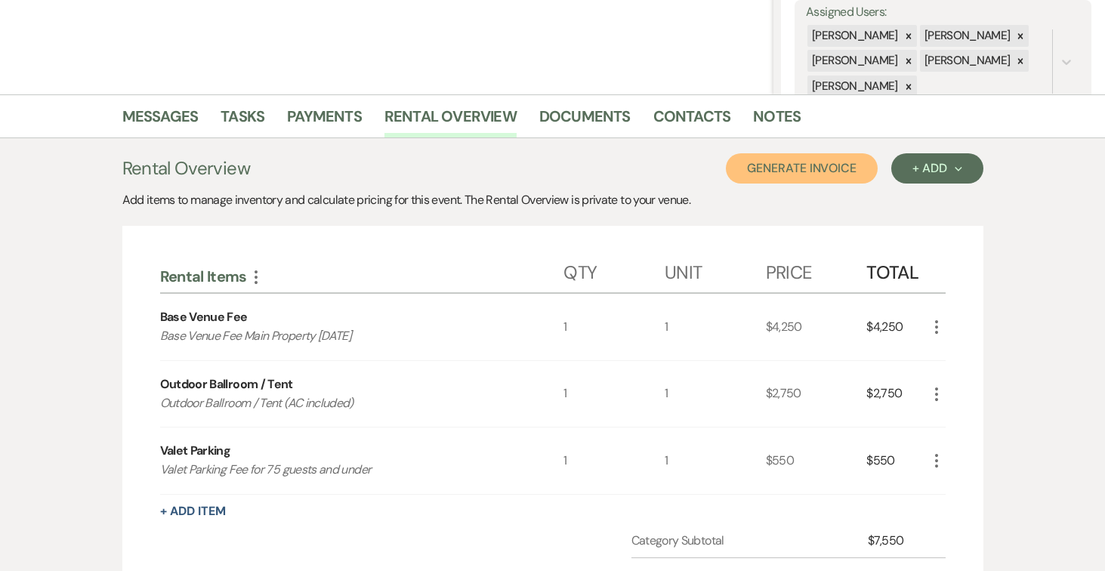
click at [821, 162] on button "Generate Invoice" at bounding box center [802, 168] width 152 height 30
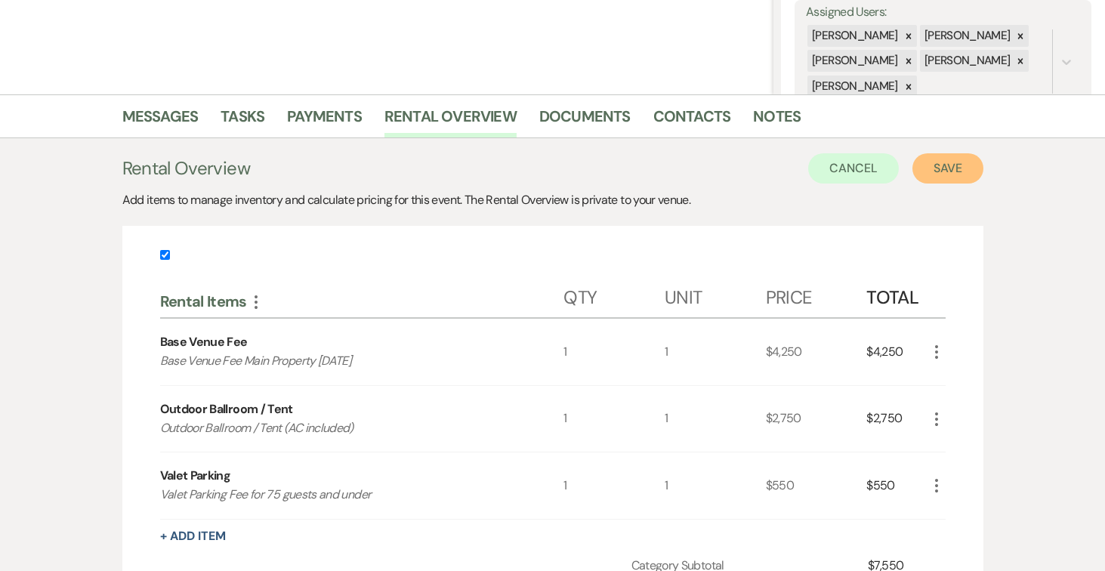
click at [956, 171] on button "Save" at bounding box center [948, 168] width 71 height 30
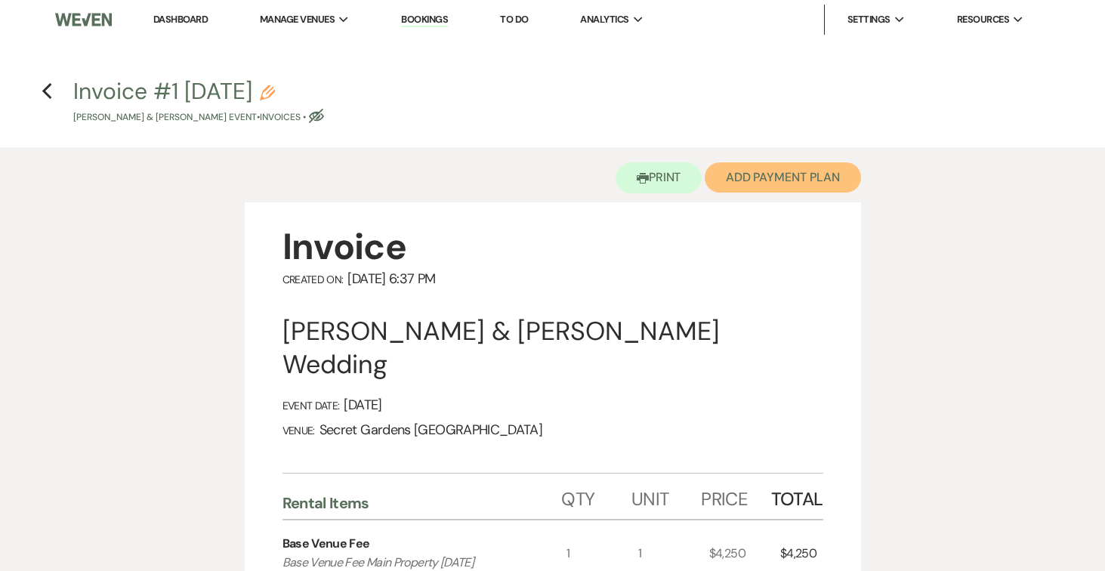
click at [825, 177] on button "Add Payment Plan" at bounding box center [783, 177] width 156 height 30
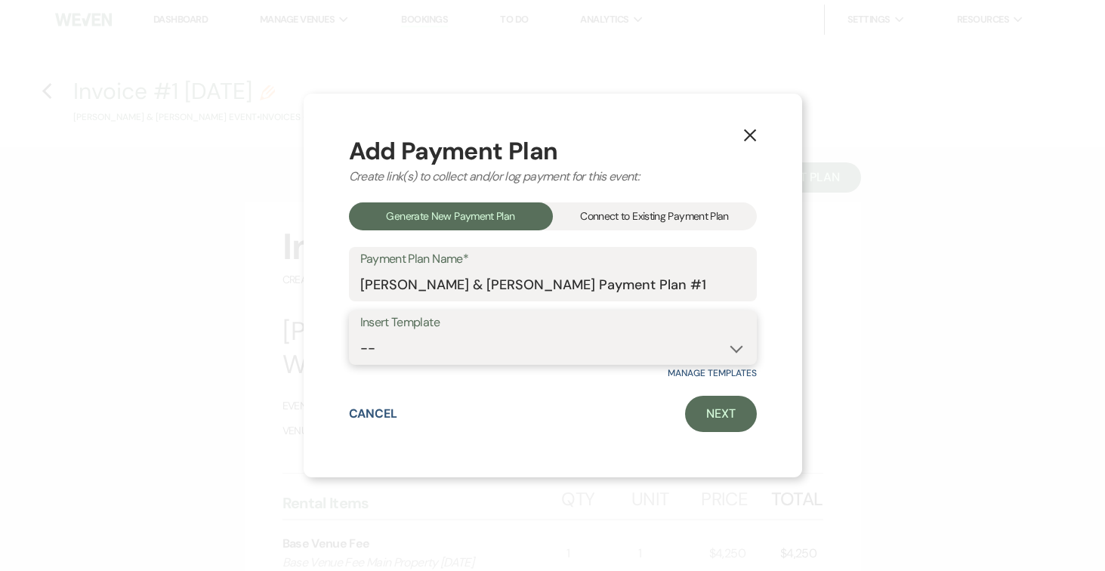
click at [716, 337] on select "-- Test Standard Payment Plan Balance Security Early Access Bridal Suite" at bounding box center [552, 348] width 385 height 29
select select "424"
click at [360, 334] on select "-- Test Standard Payment Plan Balance Security Early Access Bridal Suite" at bounding box center [552, 348] width 385 height 29
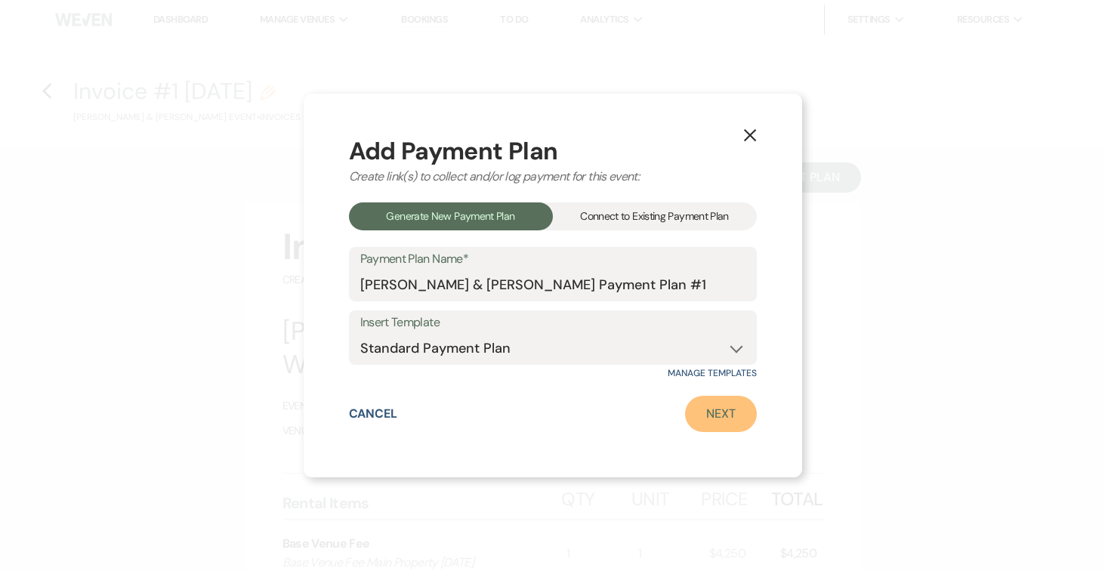
click at [721, 420] on link "Next" at bounding box center [721, 414] width 72 height 36
select select "27779"
select select "2"
select select "percentage"
select select "true"
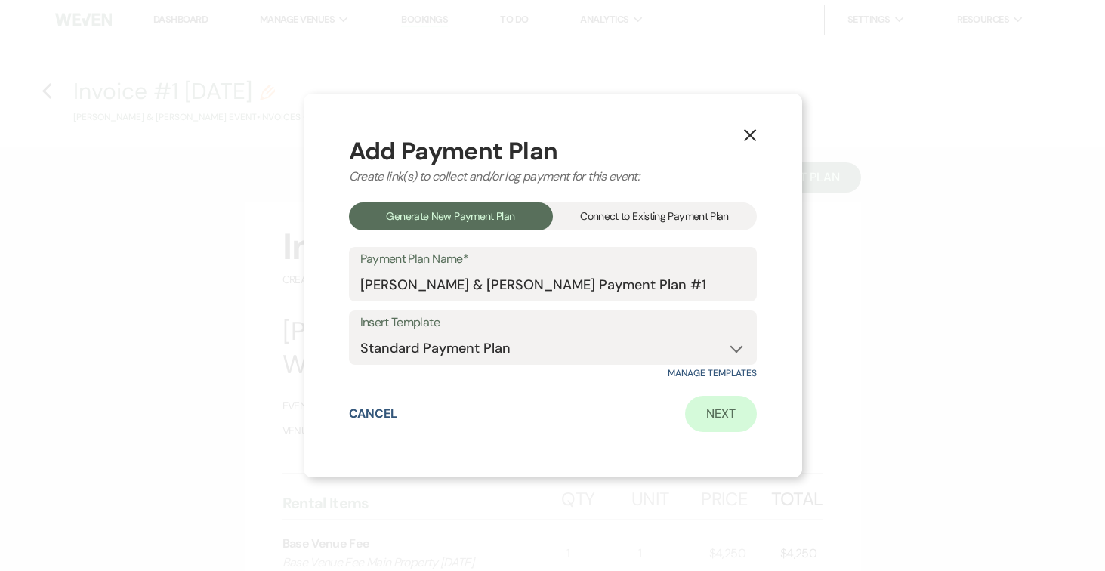
select select "2"
select select "percentage"
select select "true"
select select "client"
select select "weeks"
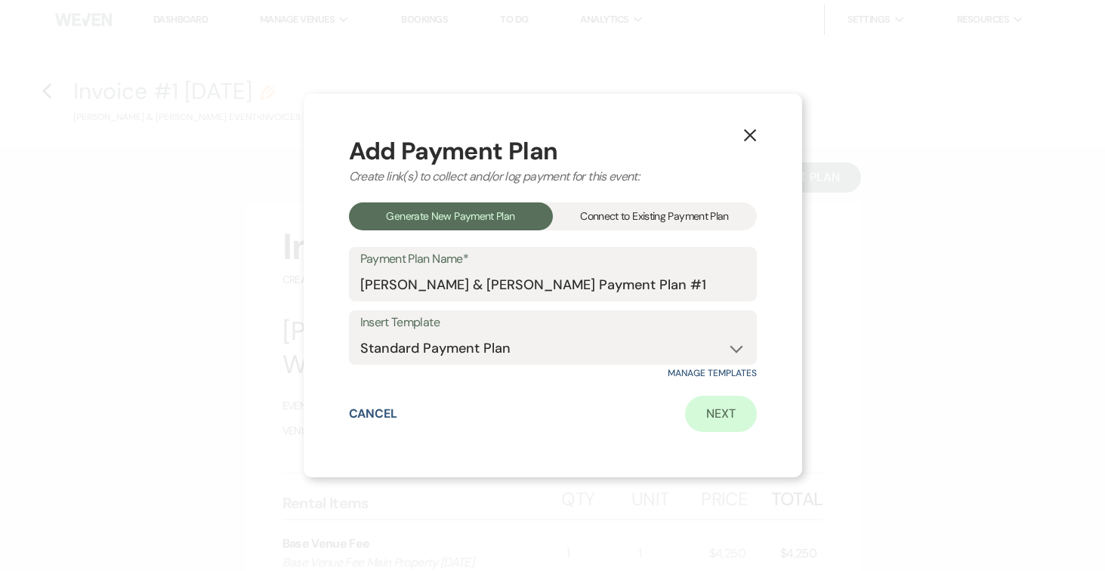
select select "client"
select select "weekly"
select select "days"
select select "afterDueDate"
select select "complete"
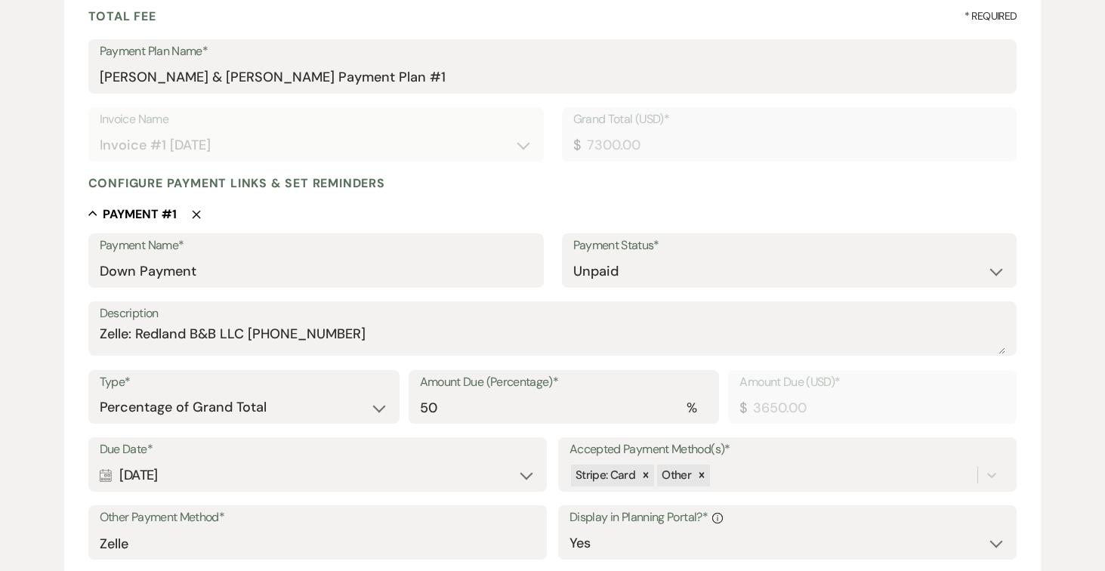
scroll to position [286, 0]
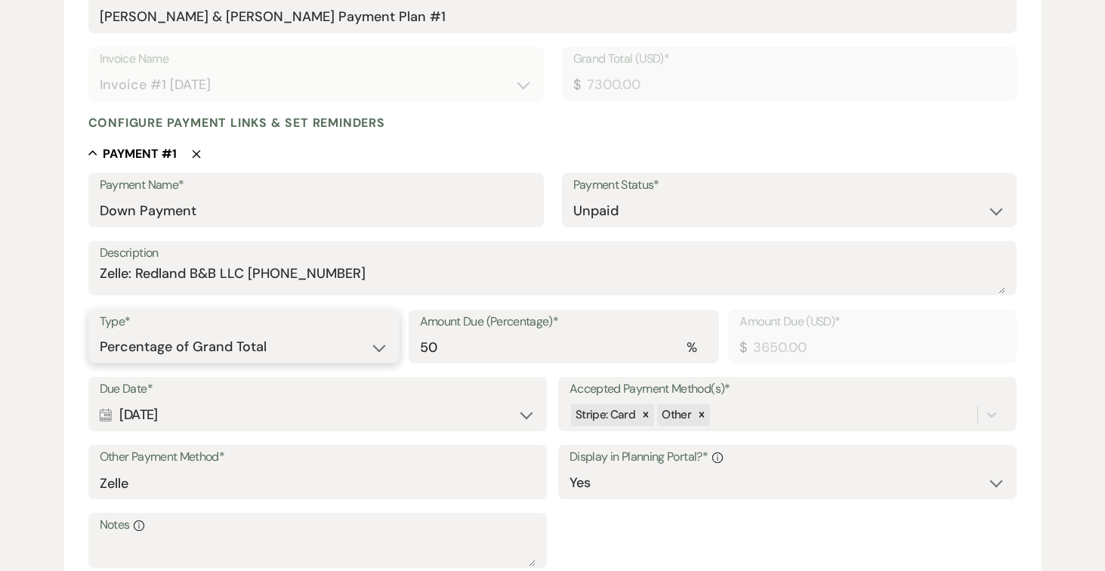
click at [366, 347] on select "Dollar Amount Percentage of Grand Total" at bounding box center [244, 346] width 289 height 29
select select "flat"
click at [100, 332] on select "Dollar Amount Percentage of Grand Total" at bounding box center [244, 346] width 289 height 29
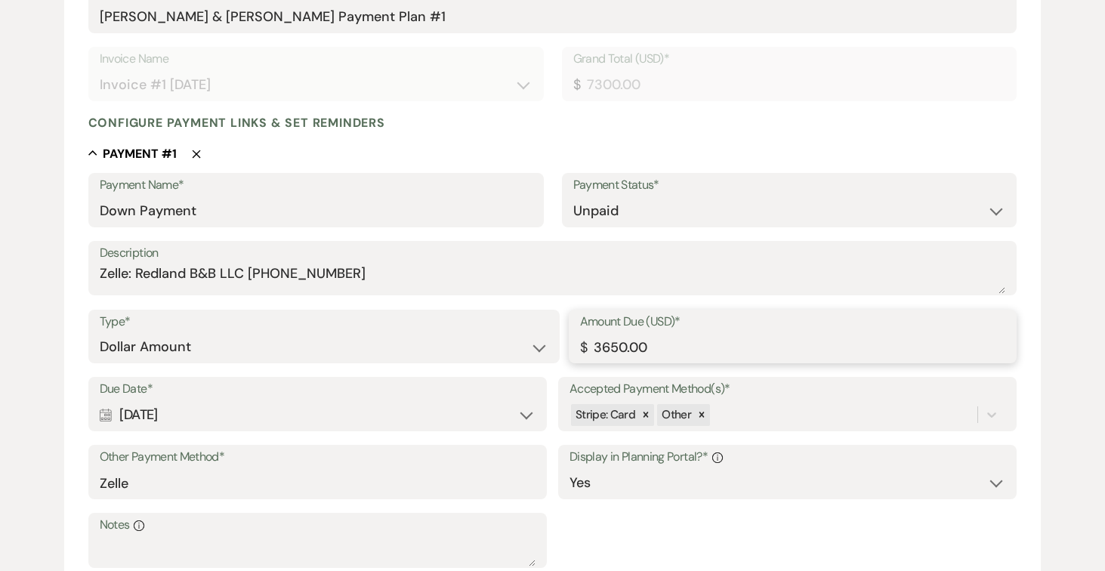
click at [722, 340] on input "3650.00" at bounding box center [793, 346] width 426 height 29
type input "3"
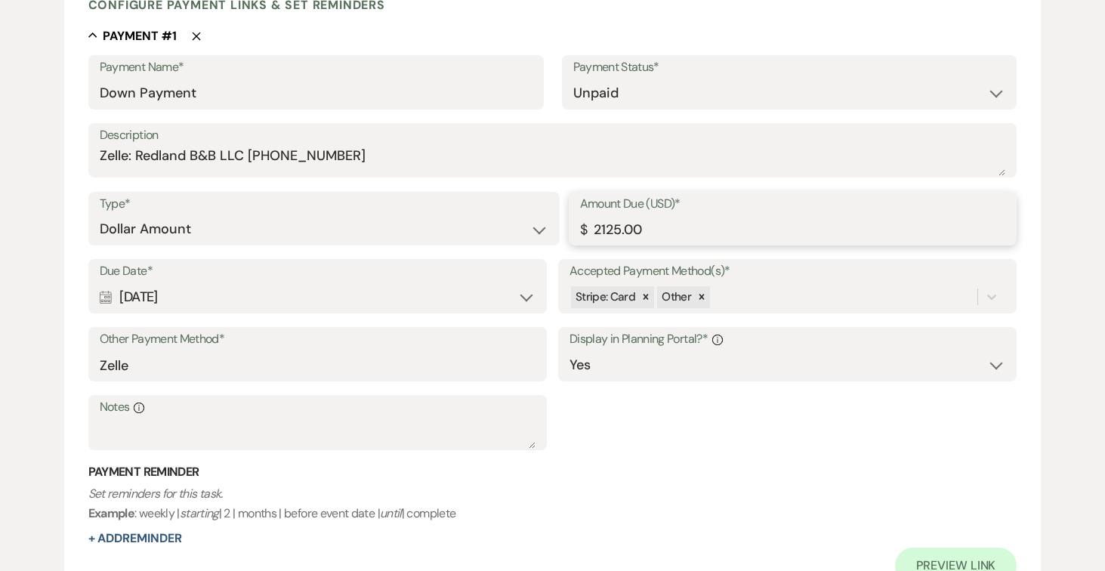
scroll to position [405, 0]
type input "2125.00"
click at [530, 295] on div "Calendar [DATE] Expand" at bounding box center [318, 296] width 436 height 29
select select "day"
select select "afterTodaysDate"
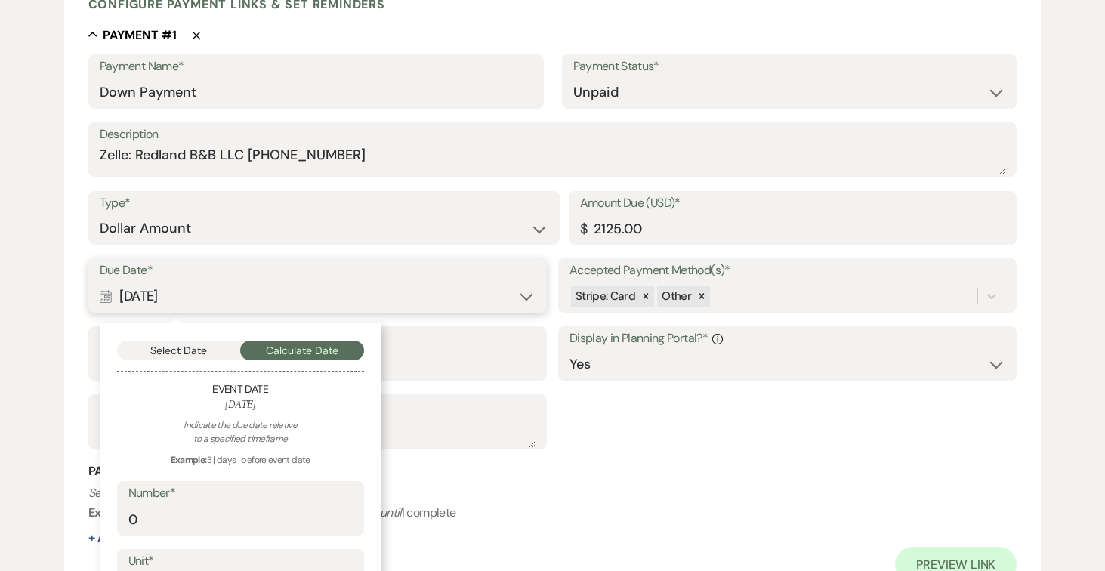
click at [197, 346] on button "Select Date" at bounding box center [179, 351] width 124 height 20
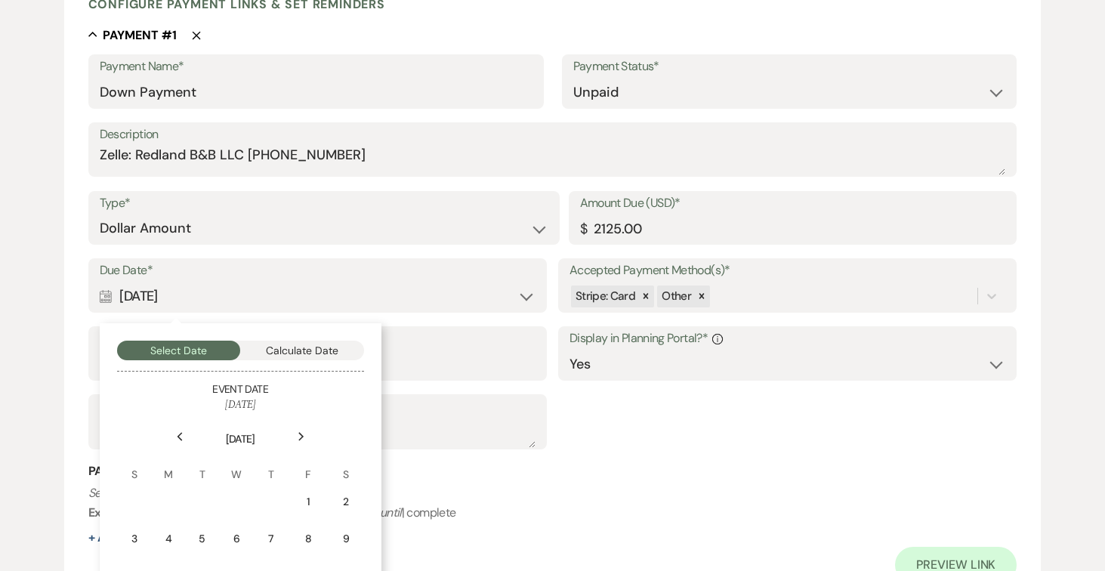
click at [298, 431] on div "Next" at bounding box center [301, 437] width 24 height 24
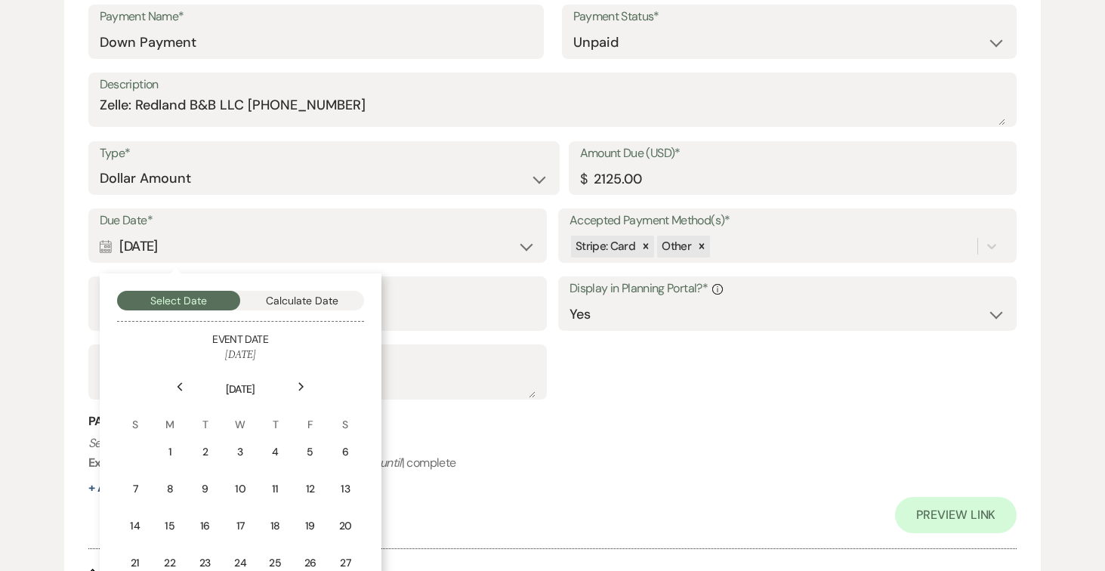
scroll to position [459, 0]
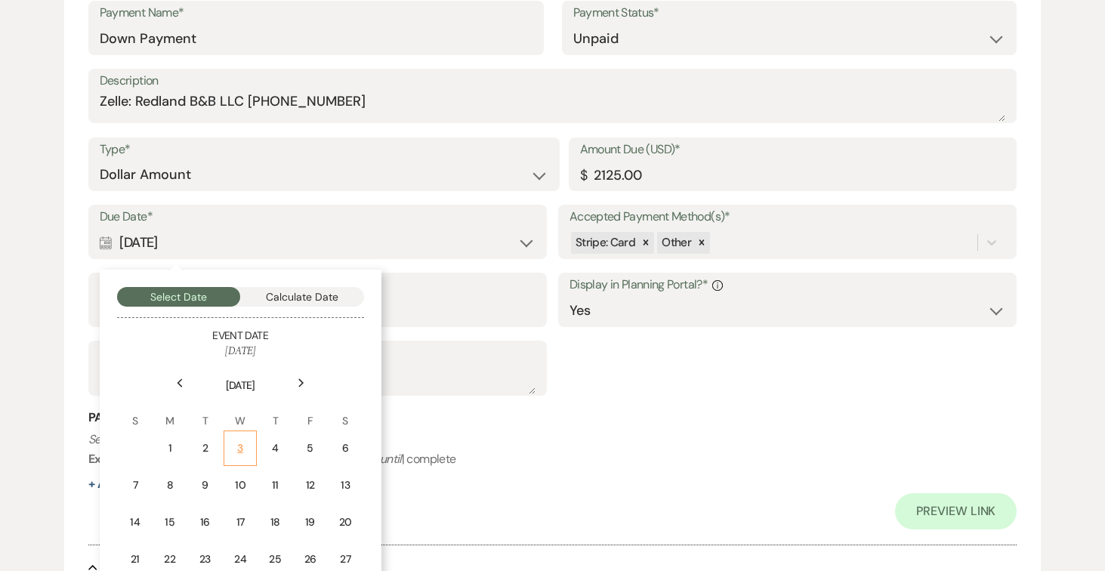
click at [240, 450] on div "3" at bounding box center [240, 448] width 14 height 16
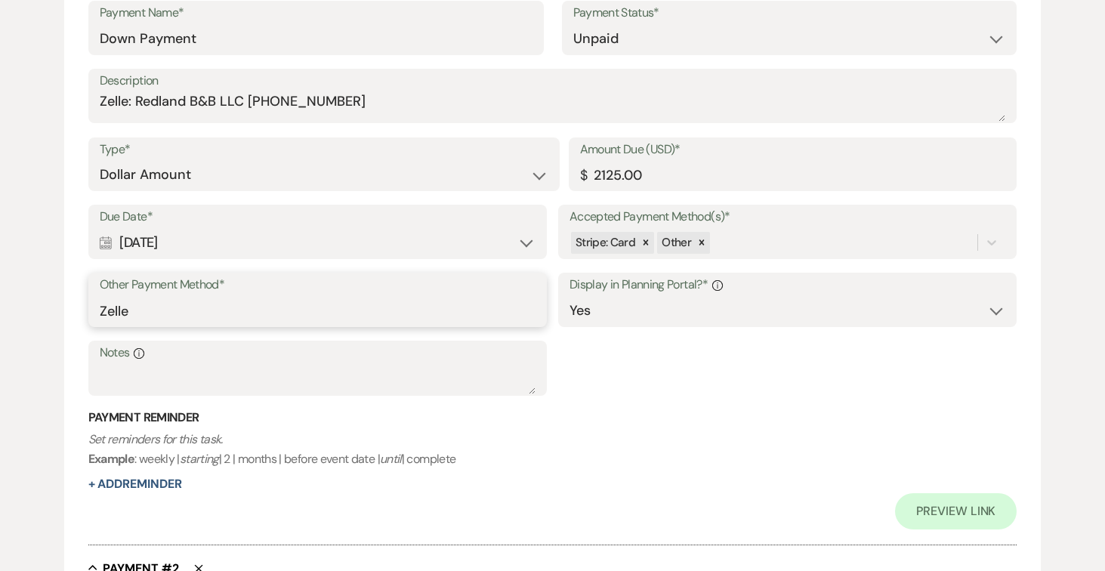
click at [219, 318] on input "Zelle" at bounding box center [318, 310] width 436 height 29
type input "Z"
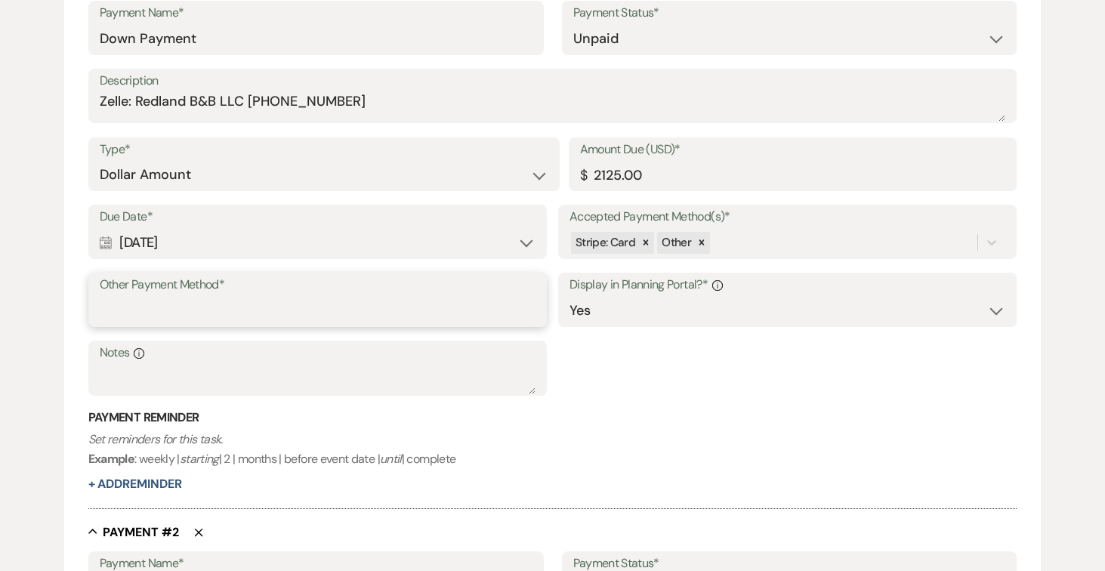
scroll to position [456, 0]
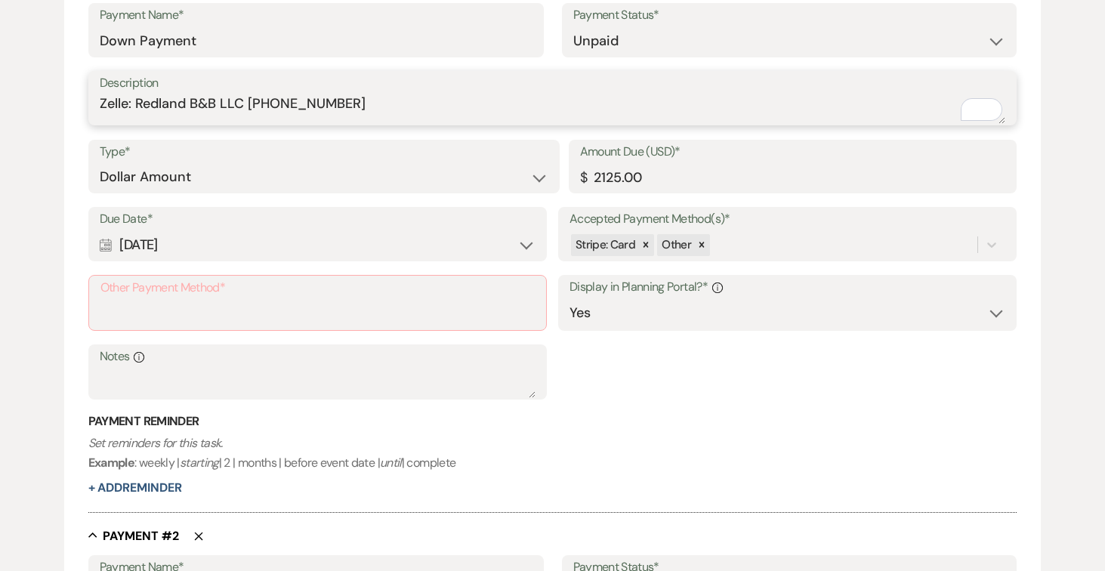
drag, startPoint x: 120, startPoint y: 100, endPoint x: 357, endPoint y: 108, distance: 237.4
click at [385, 104] on textarea "Zelle: Redland B&B LLC [PHONE_NUMBER]" at bounding box center [553, 109] width 907 height 30
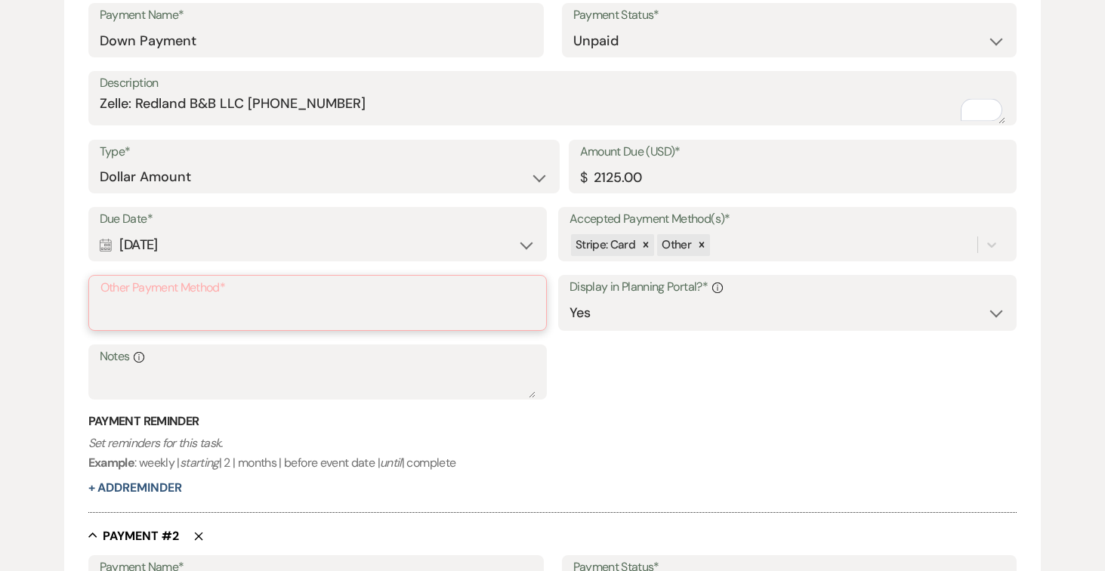
click at [165, 307] on input "Other Payment Method*" at bounding box center [317, 313] width 434 height 29
paste input "Zelle: Redland B&B LLC [PHONE_NUMBER]"
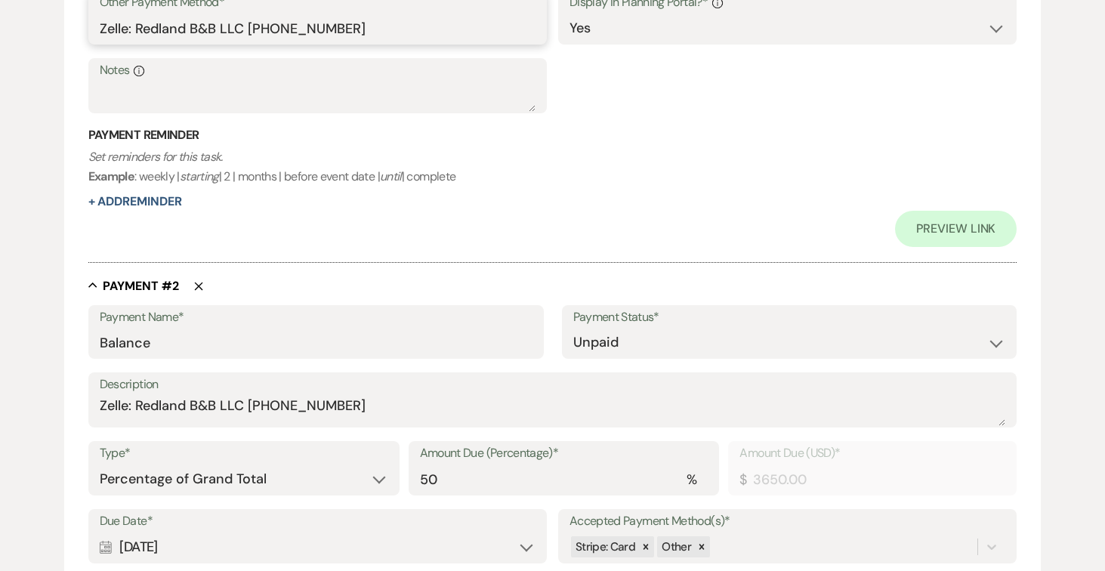
scroll to position [738, 0]
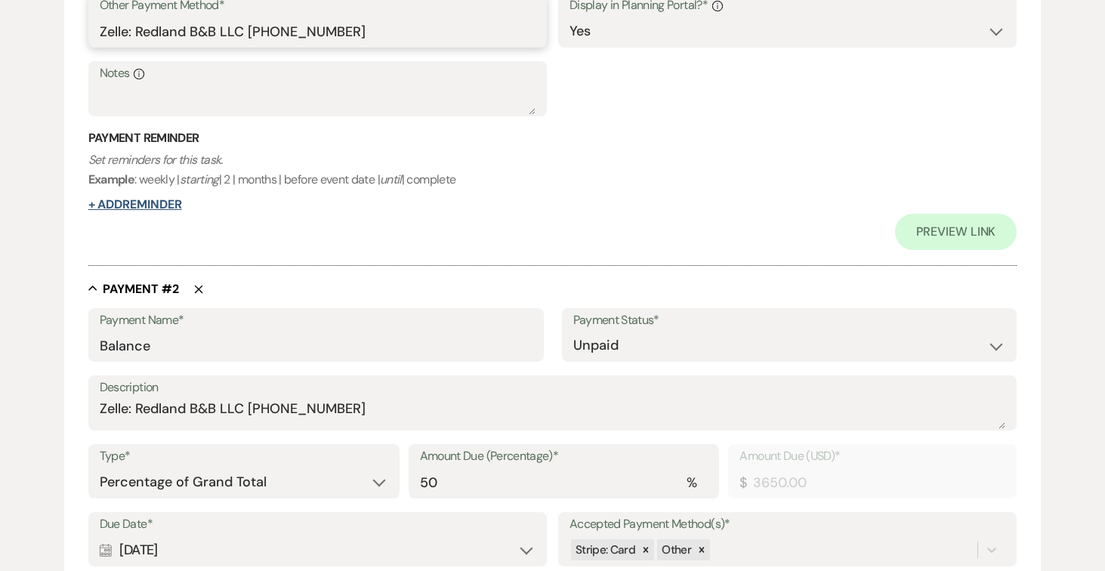
type input "Zelle: Redland B&B LLC [PHONE_NUMBER]"
click at [132, 204] on button "+ Add Reminder" at bounding box center [135, 205] width 94 height 12
select select "client"
select select "days"
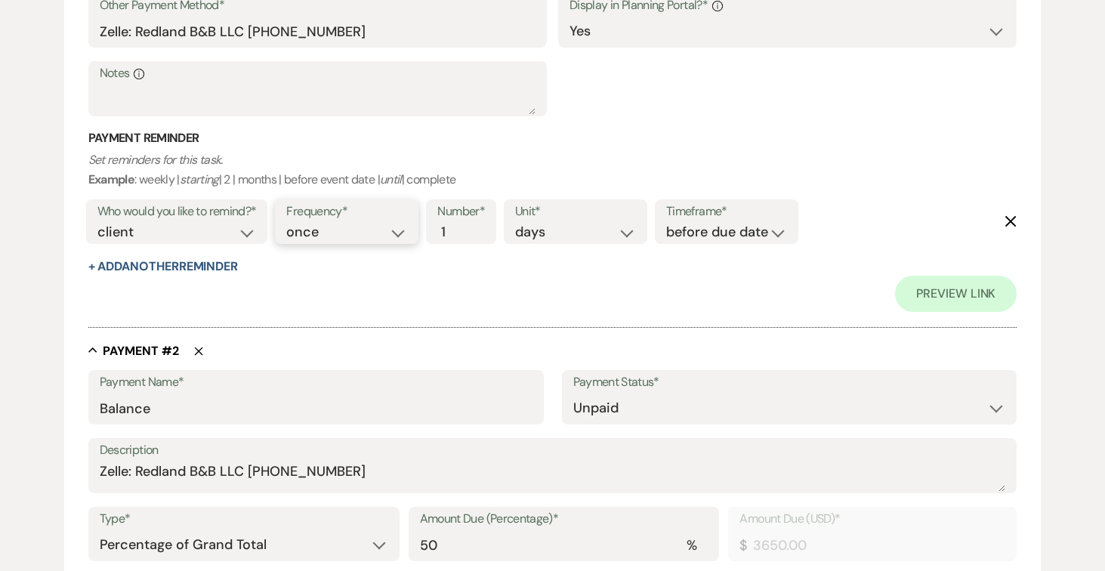
click at [404, 230] on select "once daily weekly monthly" at bounding box center [346, 232] width 121 height 20
select select "daily"
click at [289, 222] on select "once daily weekly monthly" at bounding box center [346, 232] width 121 height 20
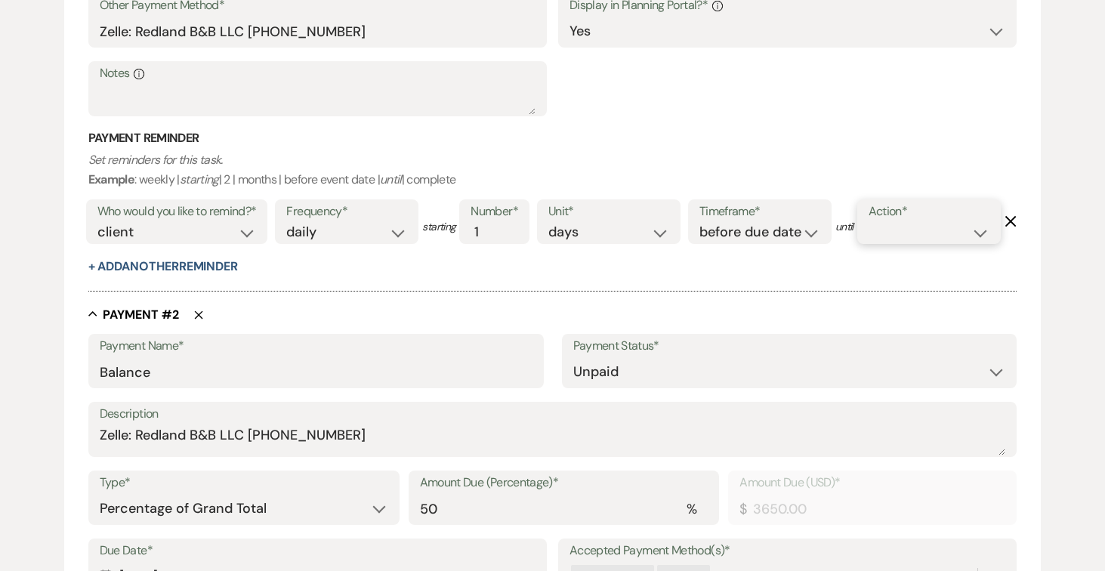
click at [869, 243] on select "complete due date custom date" at bounding box center [929, 232] width 121 height 20
select select "complete"
click at [869, 243] on select "complete due date custom date" at bounding box center [929, 232] width 121 height 20
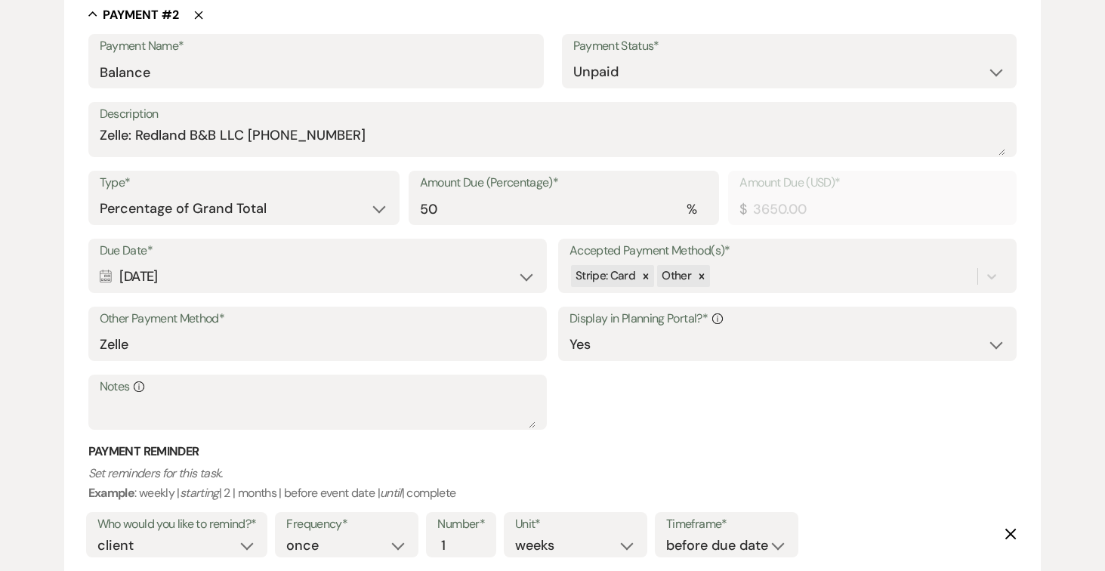
scroll to position [1075, 0]
click at [383, 223] on select "Dollar Amount Percentage of Grand Total" at bounding box center [244, 207] width 289 height 29
select select "flat"
click at [100, 223] on select "Dollar Amount Percentage of Grand Total" at bounding box center [244, 207] width 289 height 29
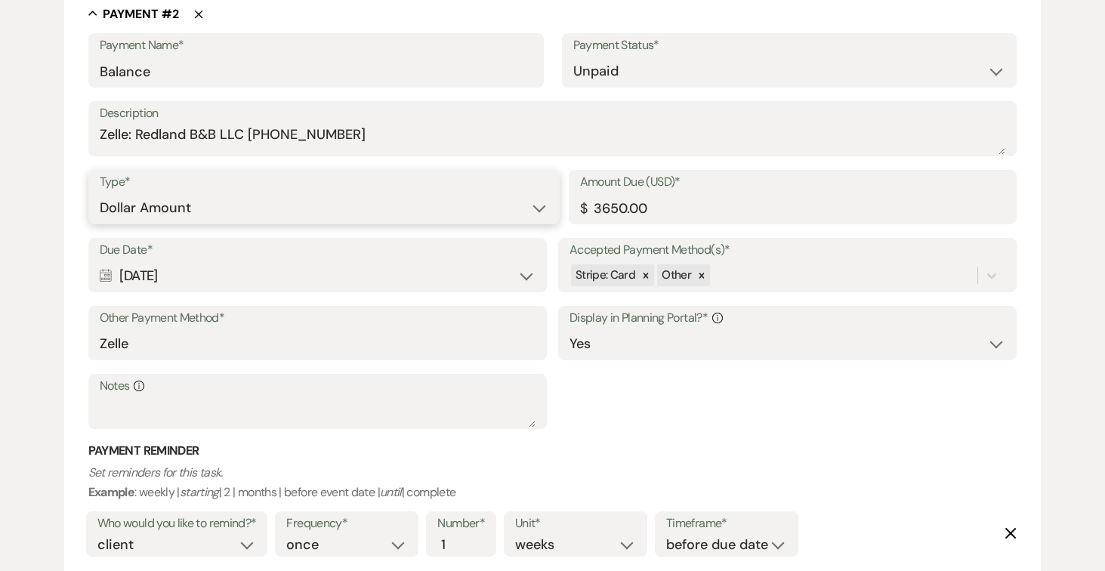
scroll to position [1076, 0]
click at [697, 222] on input "3650.00" at bounding box center [793, 207] width 426 height 29
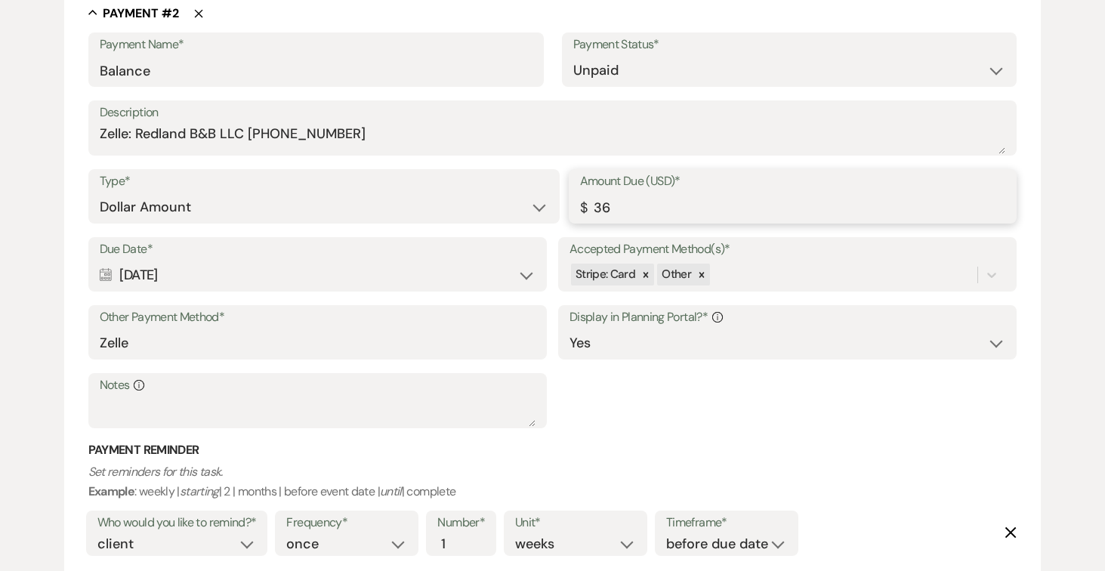
type input "3"
type input "5175.00"
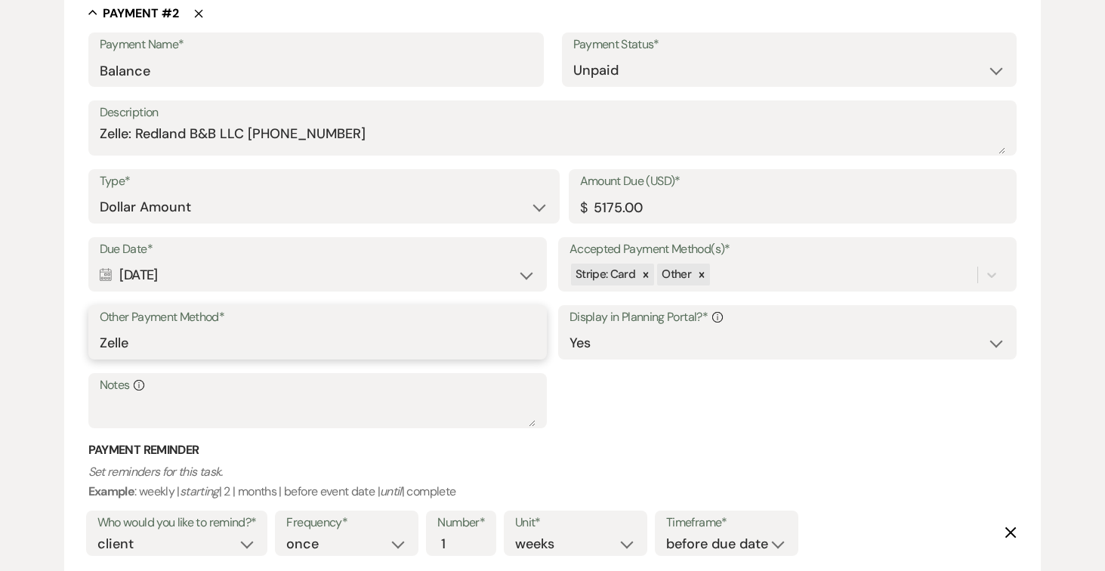
click at [425, 358] on input "Zelle" at bounding box center [318, 343] width 436 height 29
type input "Z"
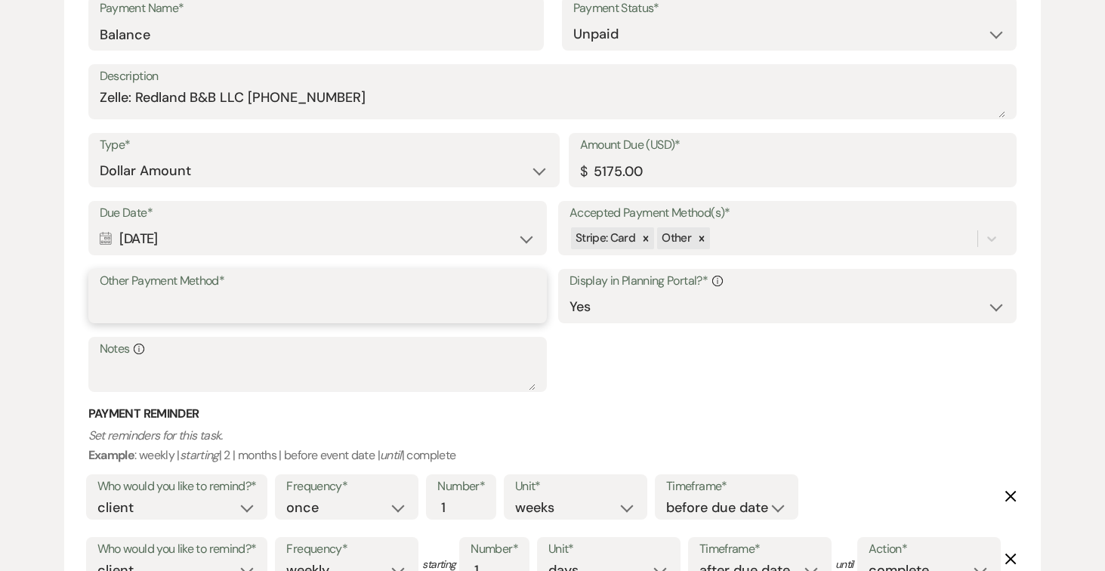
paste input "Zelle: Redland B&B LLC [PHONE_NUMBER]"
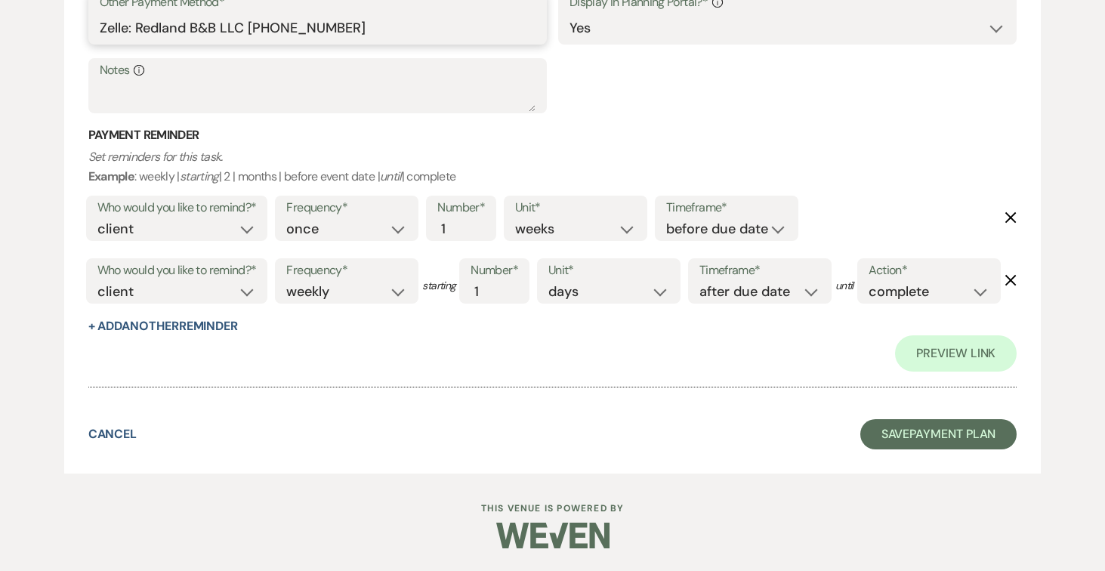
scroll to position [1515, 0]
type input "Zelle: Redland B&B LLC [PHONE_NUMBER]"
click at [889, 436] on button "Save Payment Plan" at bounding box center [939, 434] width 157 height 30
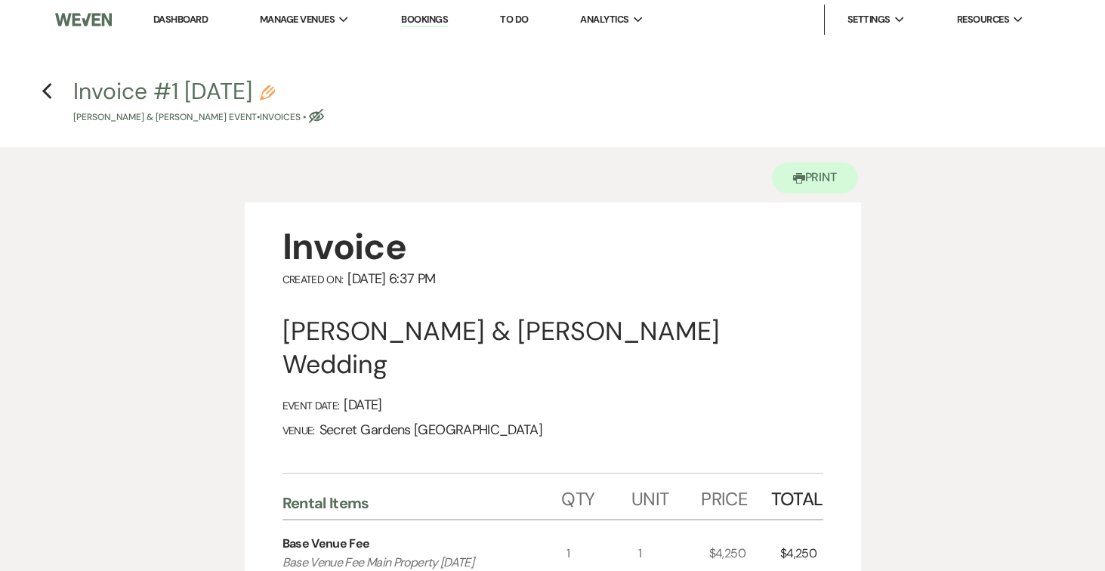
click at [43, 91] on use "button" at bounding box center [47, 91] width 10 height 17
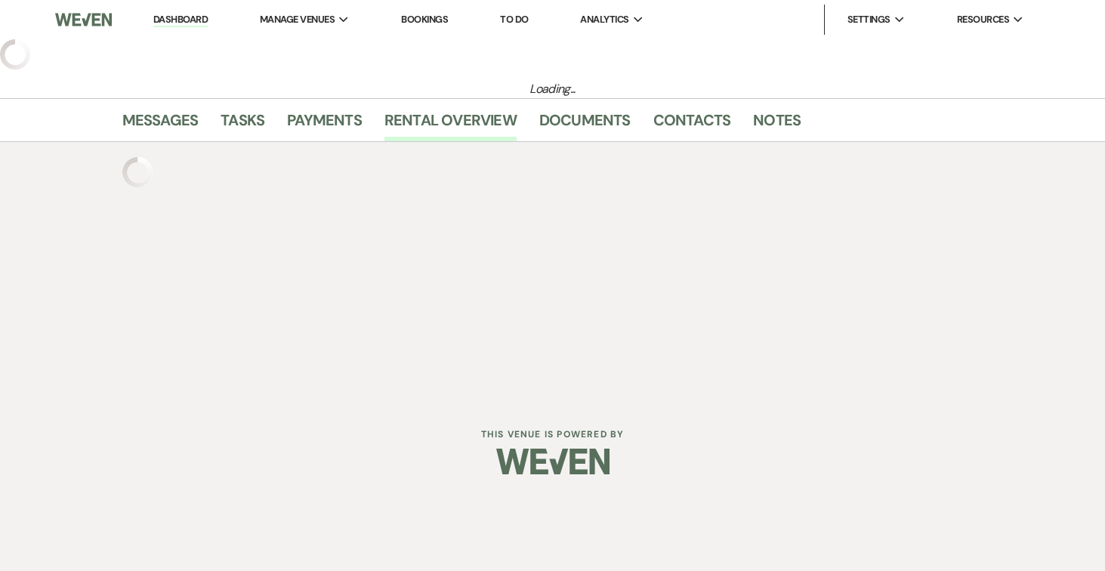
select select "6"
select select "2"
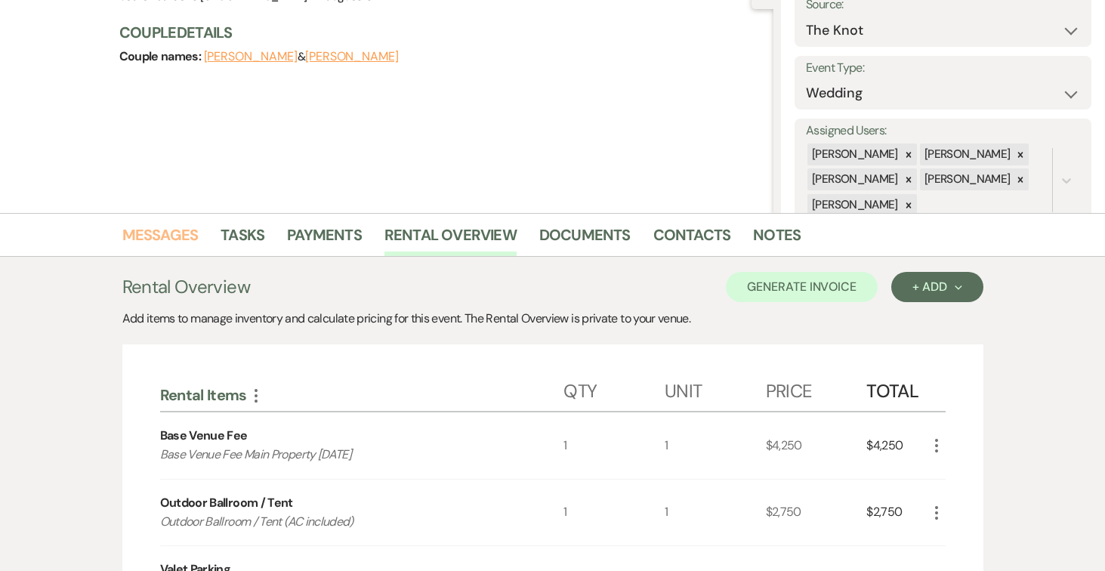
click at [148, 233] on link "Messages" at bounding box center [160, 239] width 76 height 33
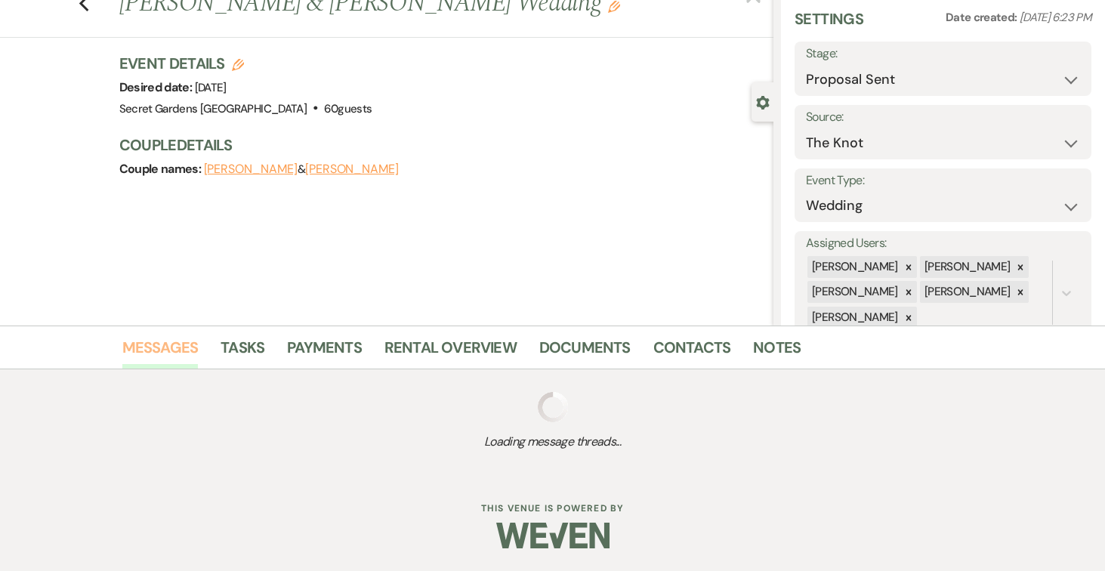
scroll to position [169, 0]
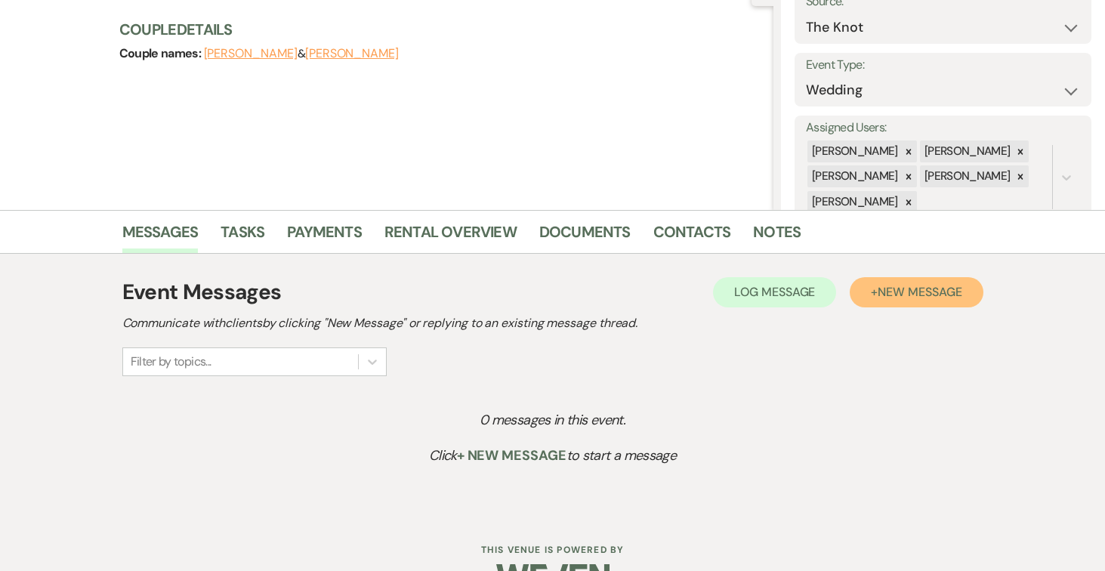
click at [947, 294] on span "New Message" at bounding box center [920, 292] width 84 height 16
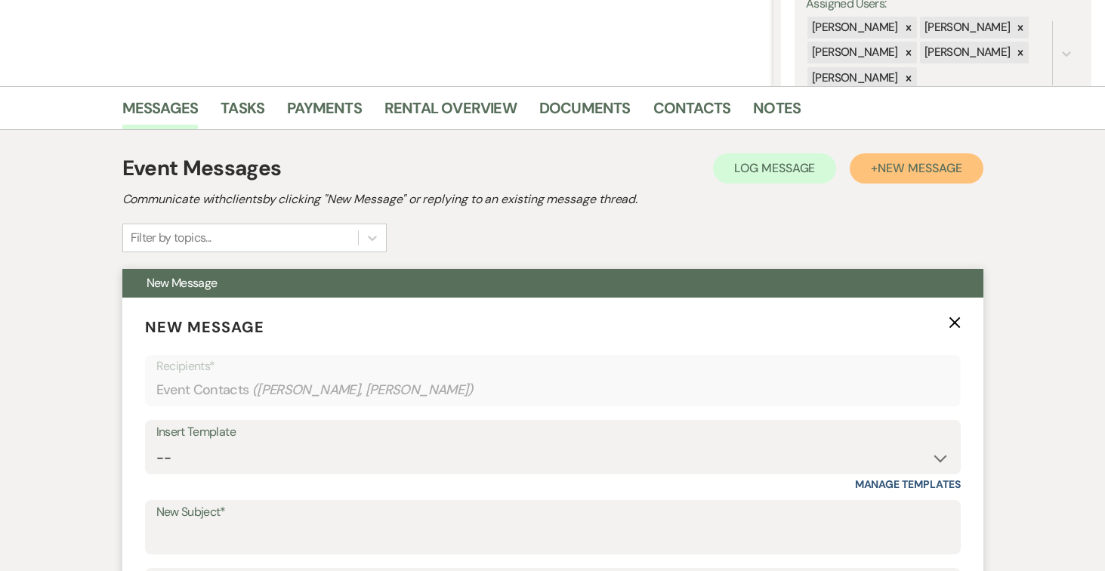
scroll to position [367, 0]
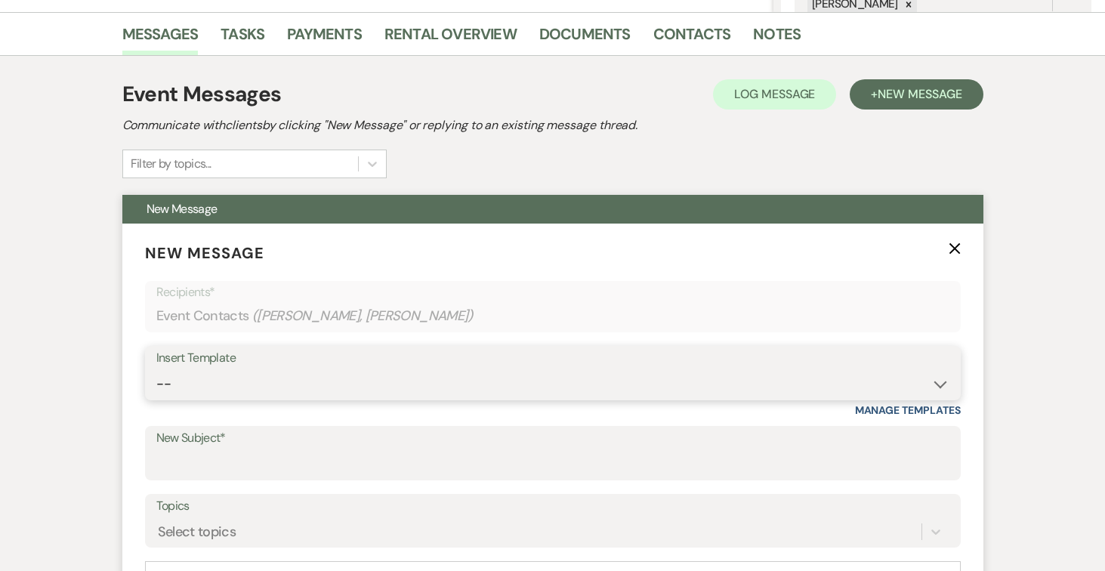
click at [935, 389] on select "-- Weven Planning Portal Introduction (Booked Events) Tour Request Response Fol…" at bounding box center [552, 383] width 793 height 29
select select "978"
click at [156, 369] on select "-- Weven Planning Portal Introduction (Booked Events) Tour Request Response Fol…" at bounding box center [552, 383] width 793 height 29
type input "Booking your event!"
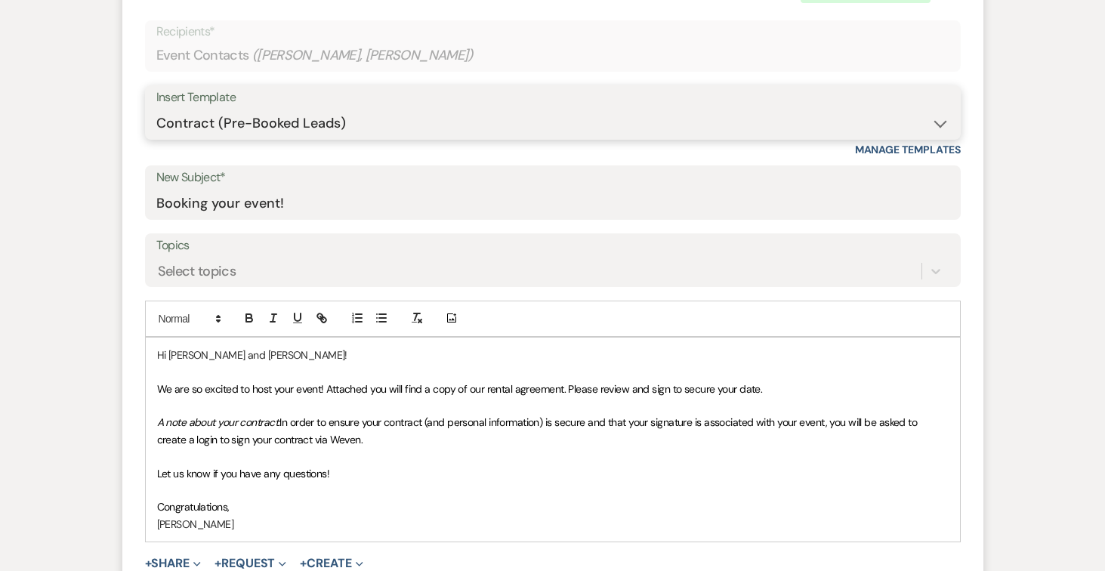
scroll to position [637, 0]
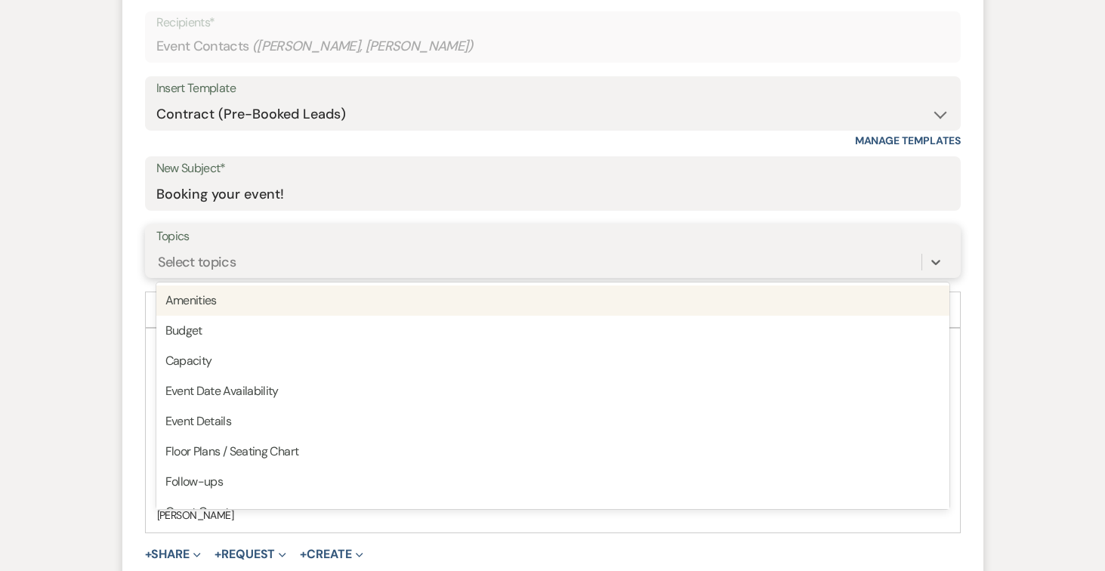
click at [613, 256] on div "Select topics" at bounding box center [538, 262] width 765 height 26
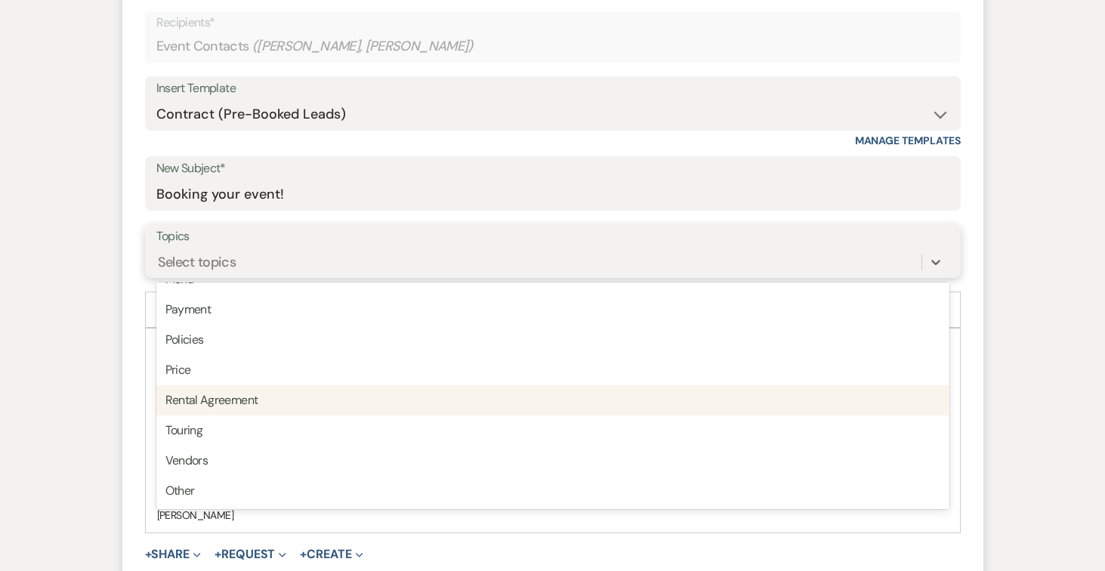
scroll to position [640, 0]
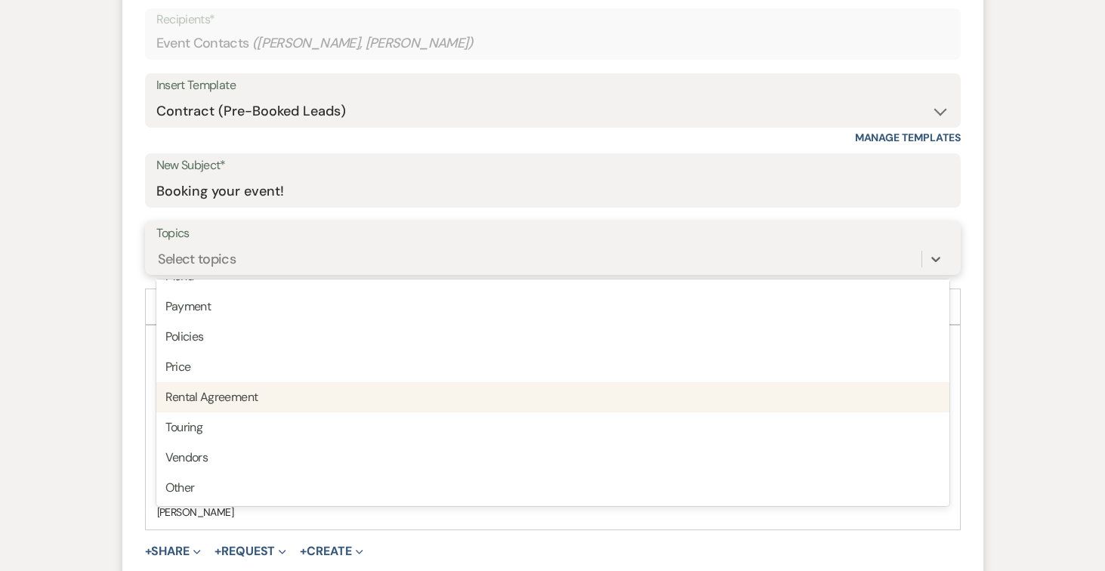
click at [559, 400] on div "Rental Agreement" at bounding box center [552, 397] width 793 height 30
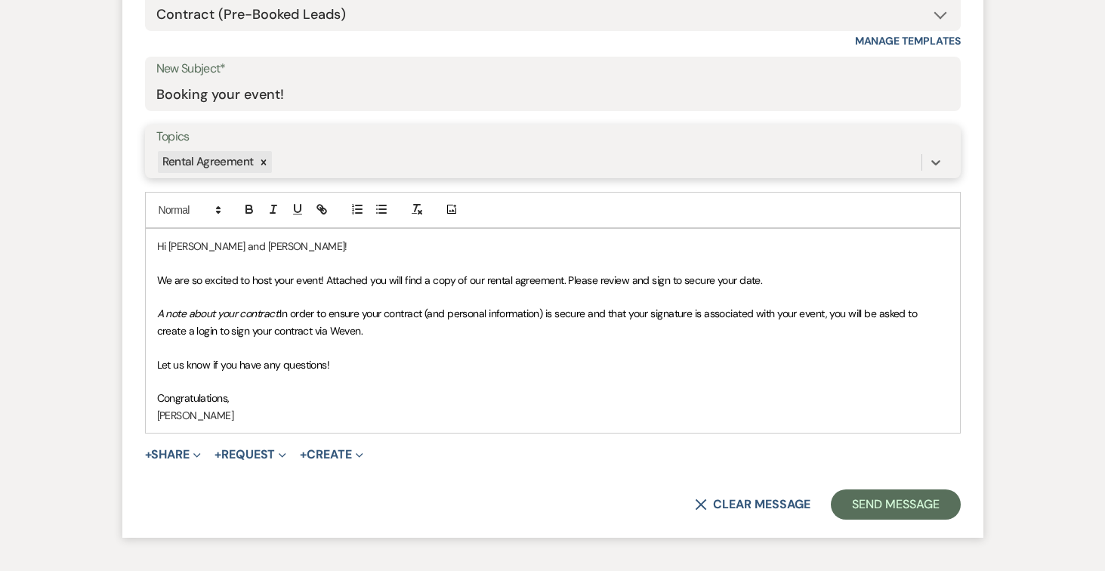
scroll to position [742, 0]
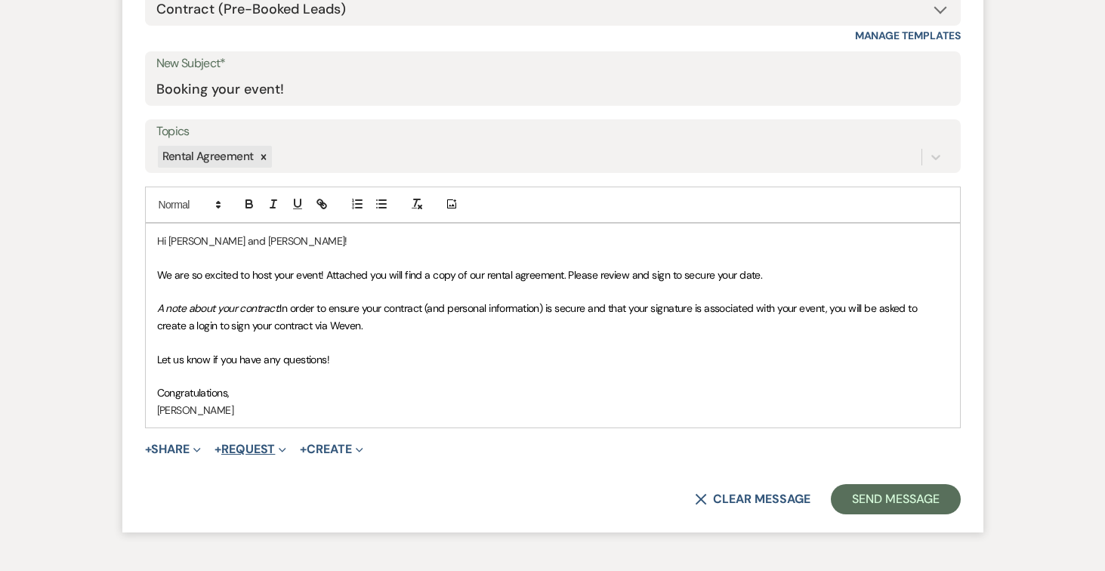
click at [274, 444] on button "+ Request Expand" at bounding box center [251, 449] width 72 height 12
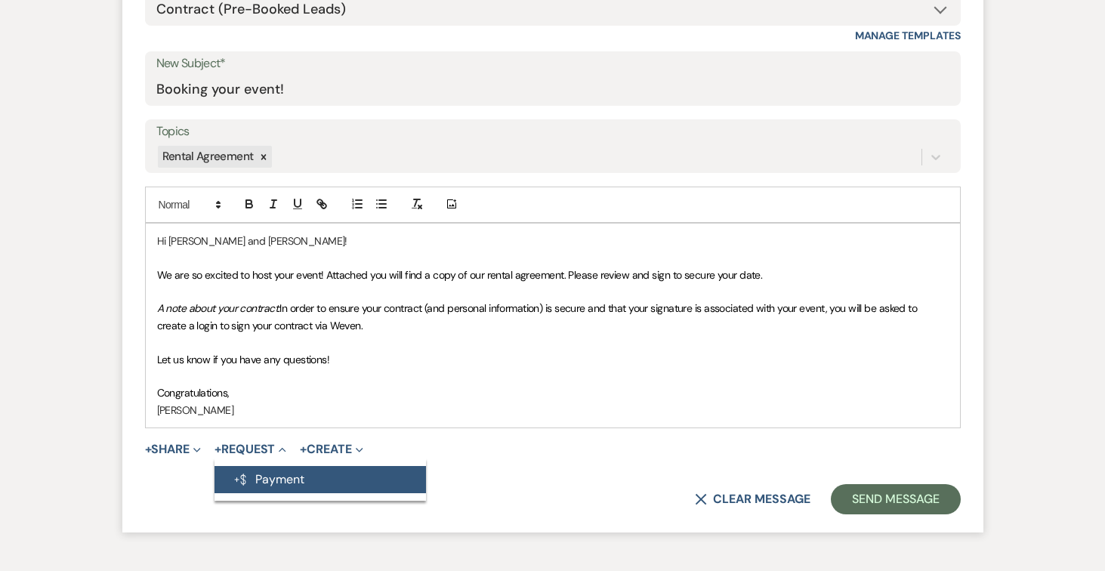
click at [296, 477] on button "Generate Payment Payment" at bounding box center [321, 479] width 212 height 27
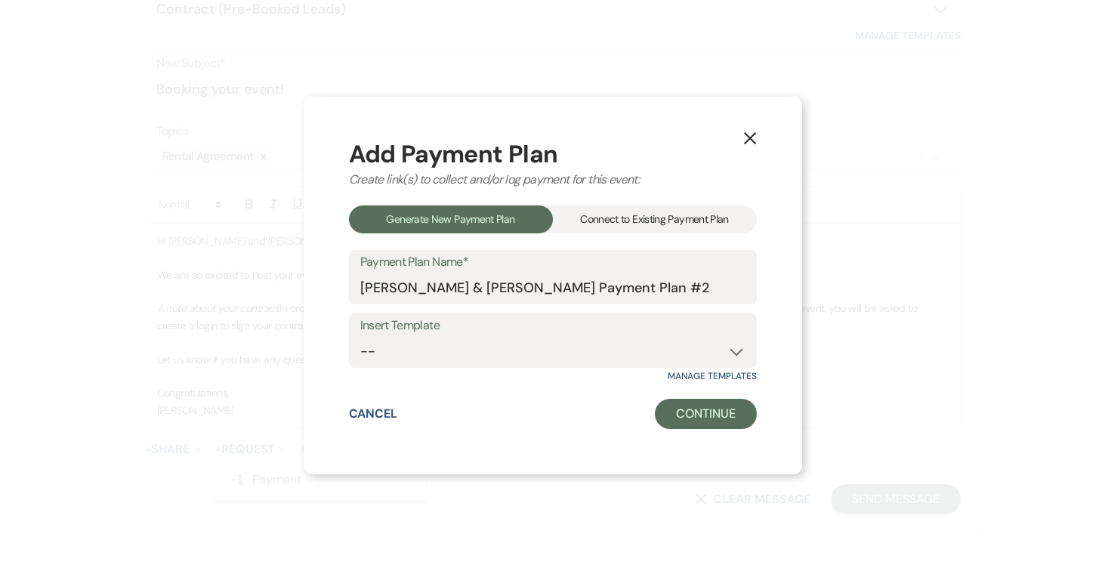
click at [681, 218] on div "Connect to Existing Payment Plan" at bounding box center [655, 220] width 204 height 28
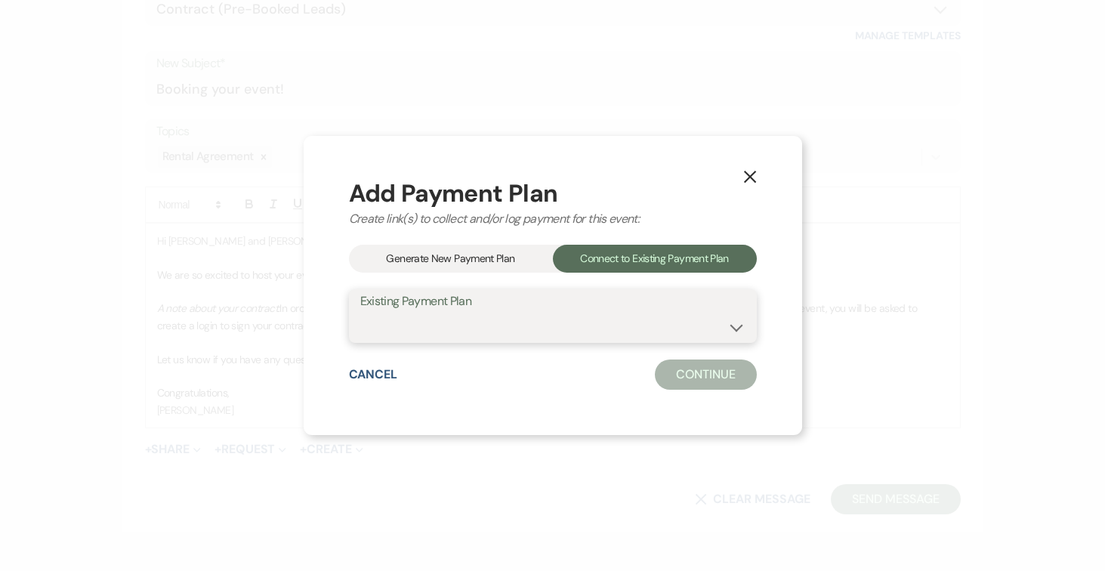
click at [732, 325] on select "[PERSON_NAME] & [PERSON_NAME] Payment Plan #1" at bounding box center [552, 326] width 385 height 29
select select "24937"
click at [360, 312] on select "[PERSON_NAME] & [PERSON_NAME] Payment Plan #1" at bounding box center [552, 326] width 385 height 29
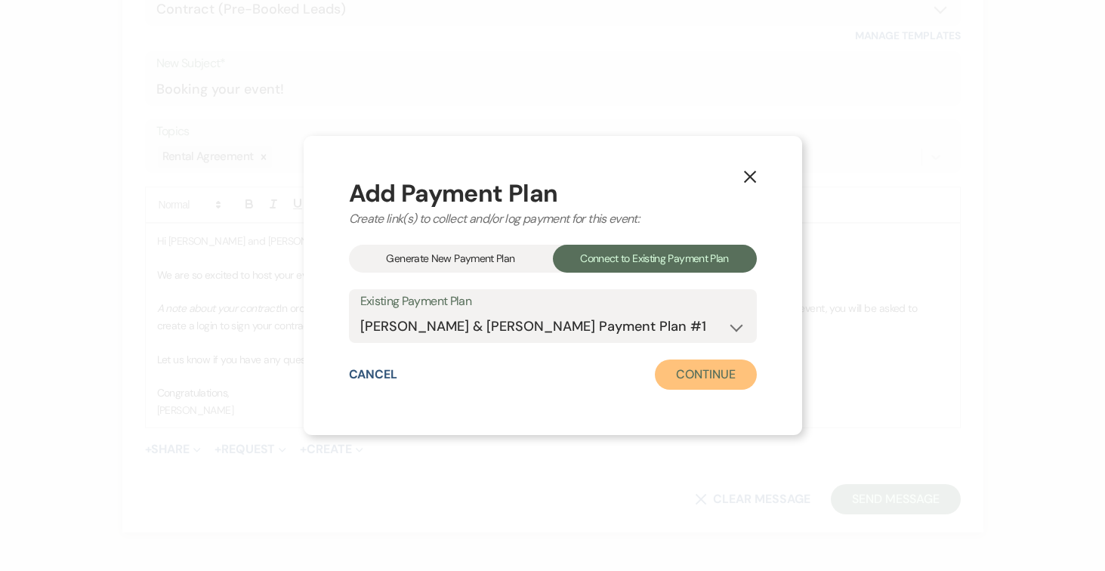
click at [725, 375] on button "Continue" at bounding box center [705, 375] width 101 height 30
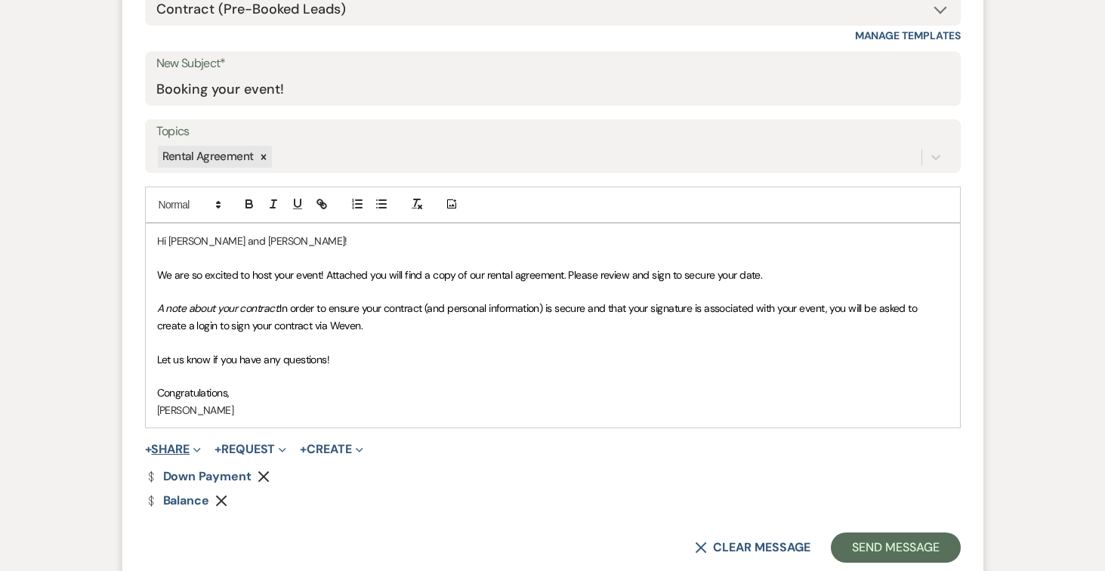
click at [184, 445] on button "+ Share Expand" at bounding box center [173, 449] width 57 height 12
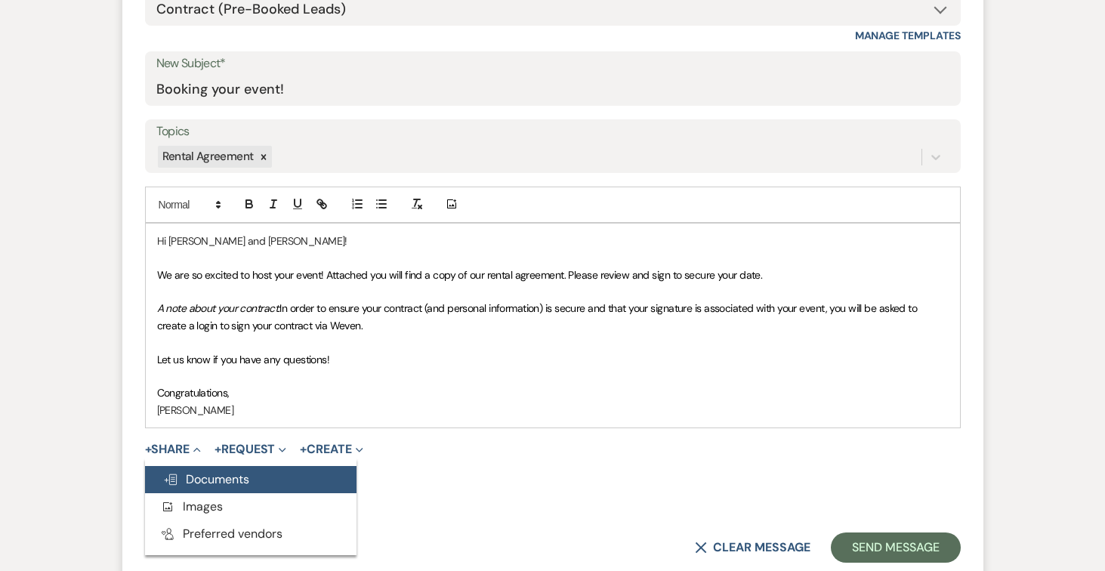
click at [226, 477] on span "Doc Upload Documents" at bounding box center [206, 479] width 86 height 16
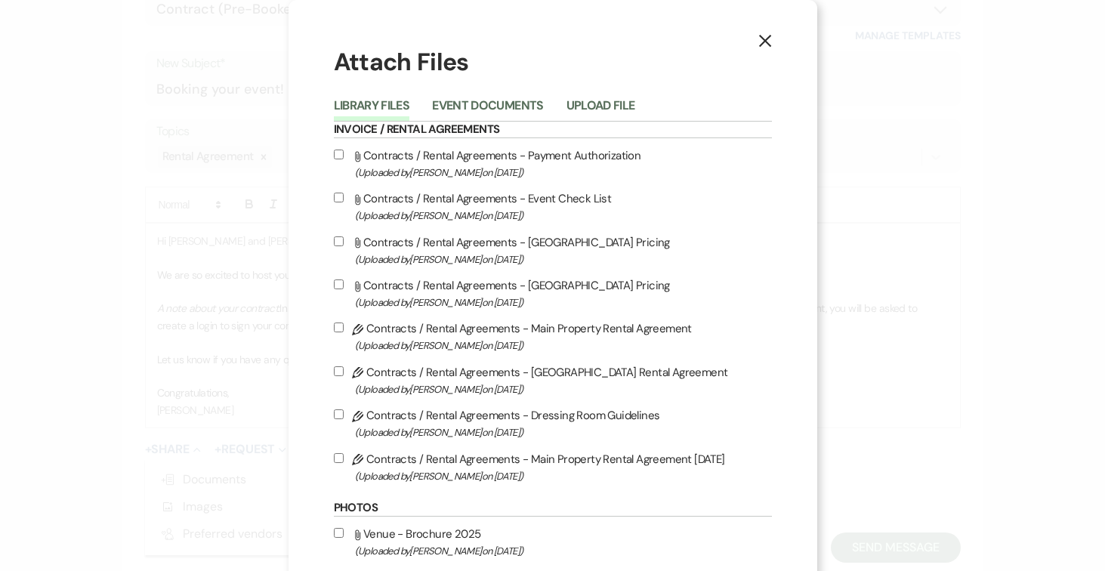
click at [337, 462] on input "Pencil Contracts / Rental Agreements - Main Property Rental Agreement 8-14-25 (…" at bounding box center [339, 458] width 10 height 10
checkbox input "true"
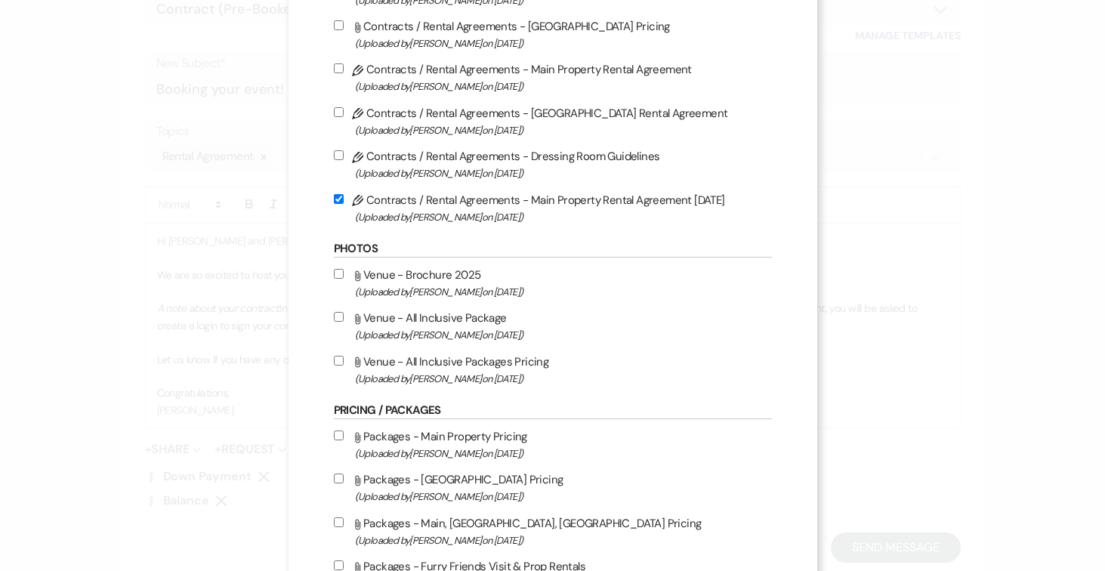
scroll to position [267, 0]
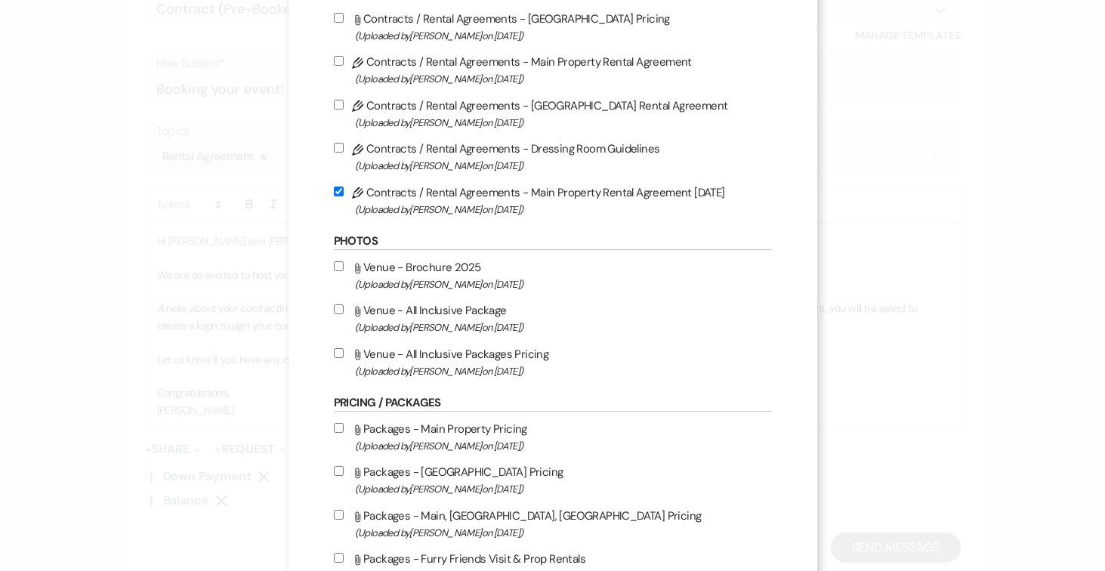
click at [337, 266] on input "Attach File Venue - Brochure 2025 (Uploaded by Joe Doyle on May 5th, 2025 )" at bounding box center [339, 266] width 10 height 10
checkbox input "true"
drag, startPoint x: 338, startPoint y: 313, endPoint x: 334, endPoint y: 329, distance: 16.3
click at [338, 314] on input "Attach File Venue - All Inclusive Package (Uploaded by Joe Doyle on Jun 14th, 2…" at bounding box center [339, 309] width 10 height 10
checkbox input "true"
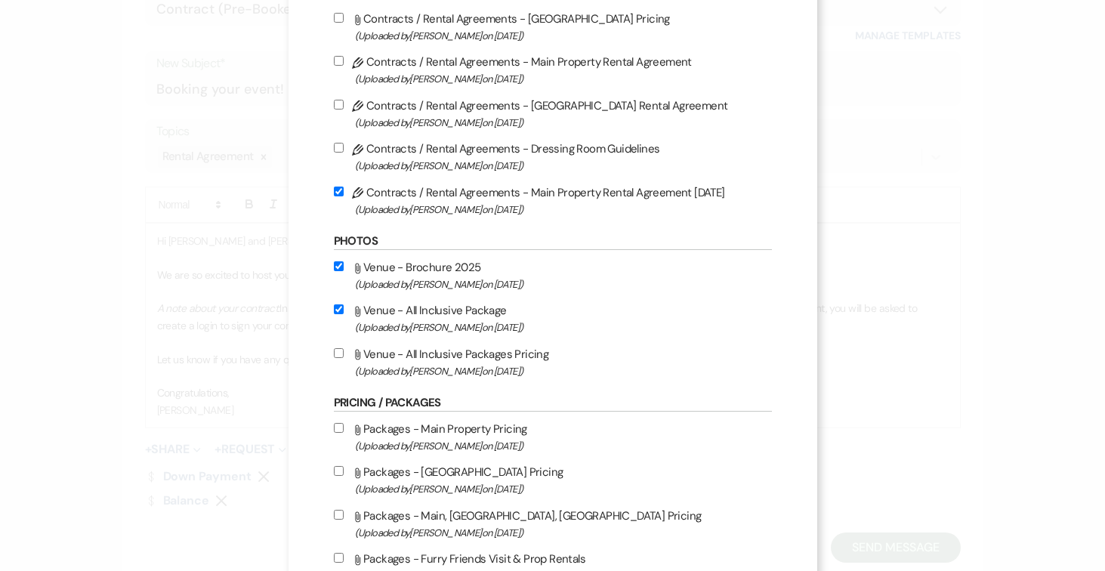
click at [340, 358] on input "Attach File Venue - All Inclusive Packages Pricing (Uploaded by Joe Doyle on Ju…" at bounding box center [339, 353] width 10 height 10
checkbox input "true"
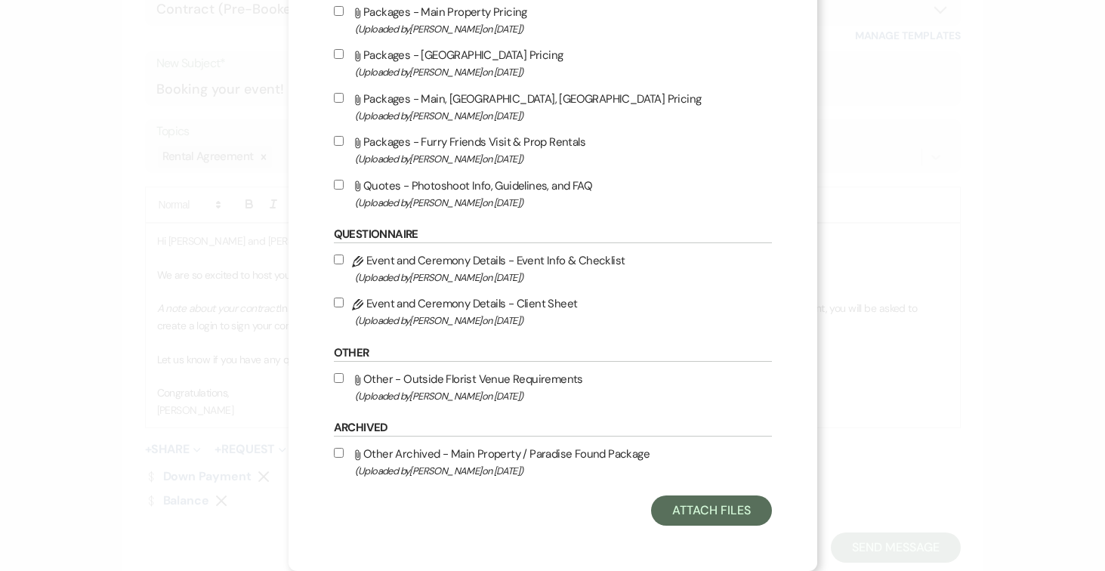
scroll to position [691, 0]
click at [708, 507] on button "Attach Files" at bounding box center [711, 511] width 120 height 30
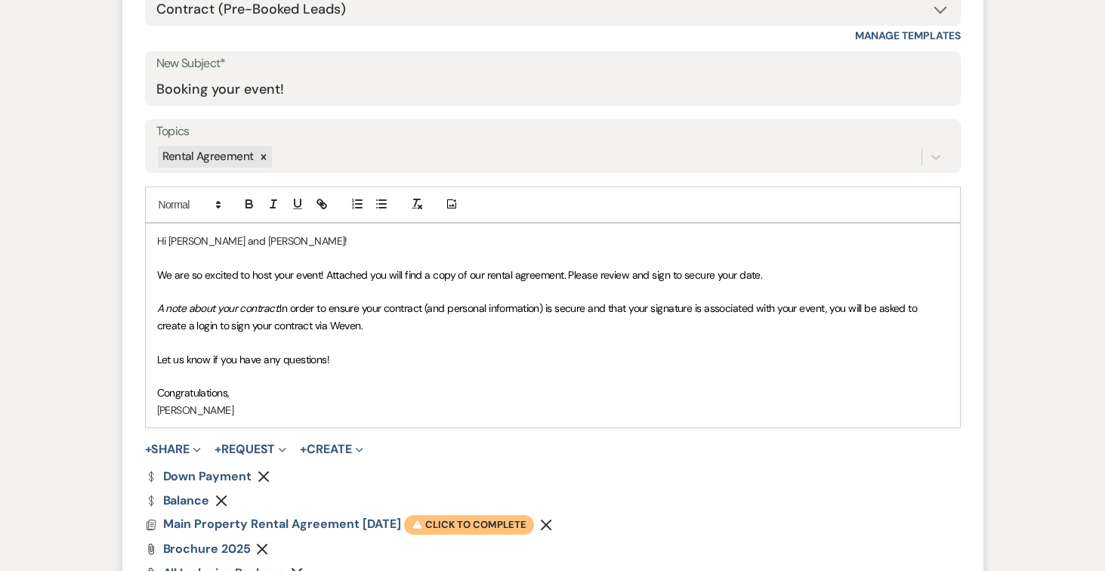
click at [487, 533] on span "Warning Click to complete" at bounding box center [469, 525] width 130 height 20
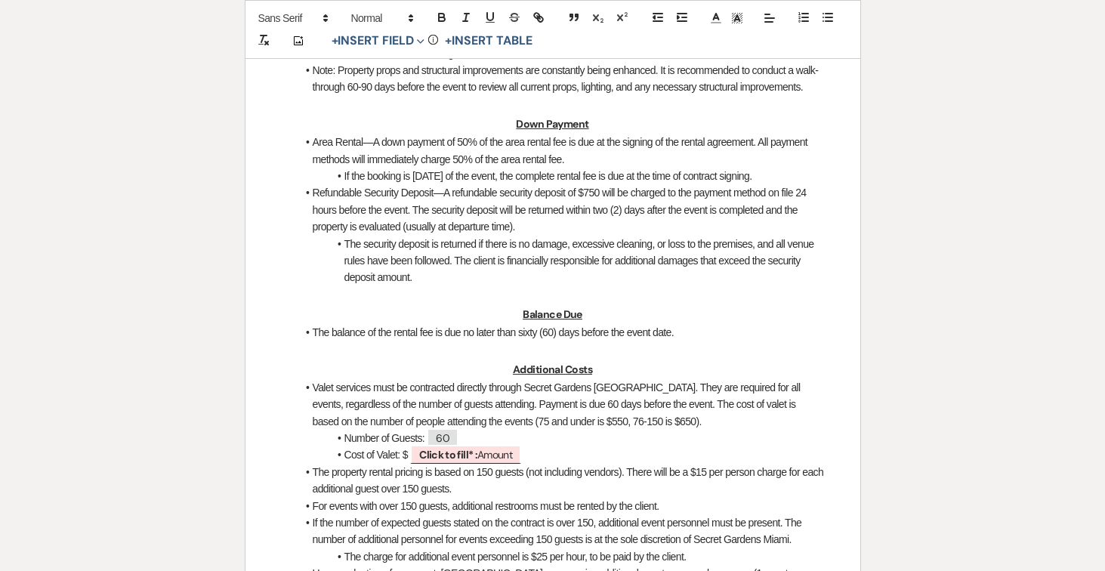
scroll to position [1207, 0]
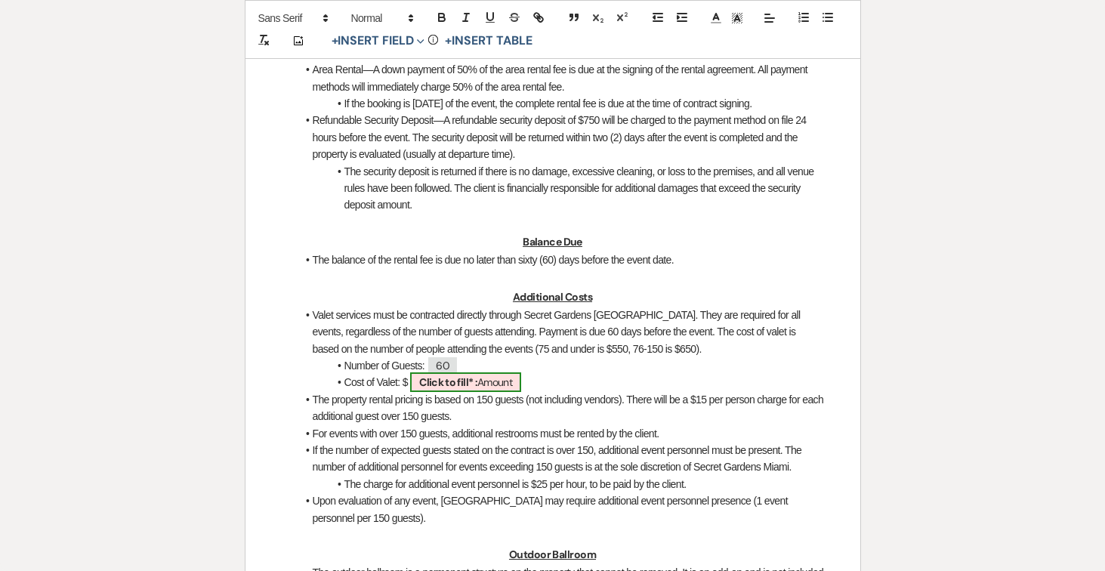
click at [459, 389] on b "Click to fill* :" at bounding box center [448, 382] width 58 height 14
select select "owner"
select select "Amount"
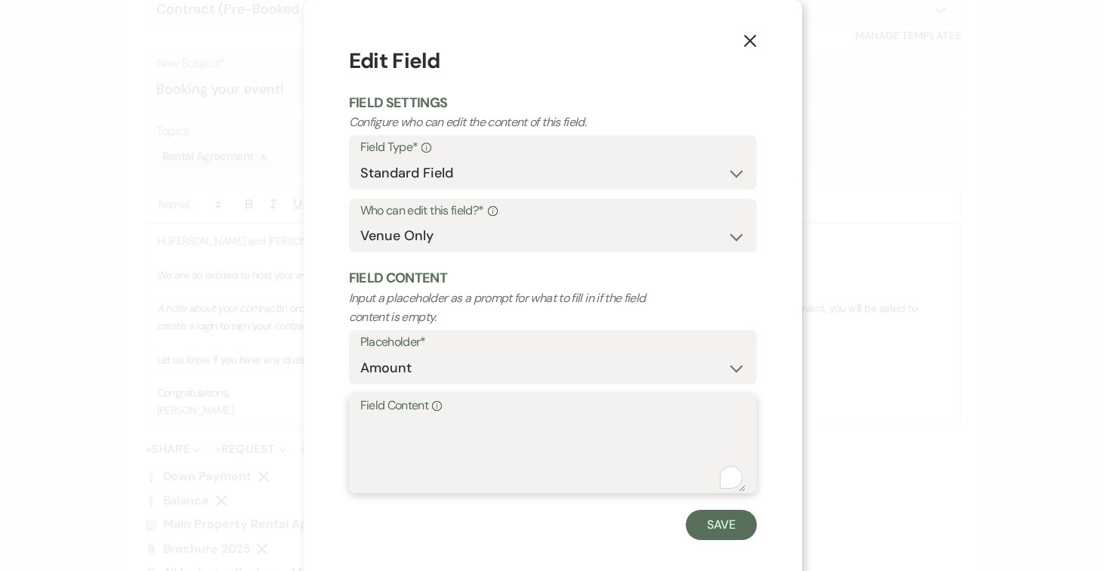
click at [441, 440] on textarea "Field Content Info" at bounding box center [552, 454] width 385 height 76
type textarea "550.00"
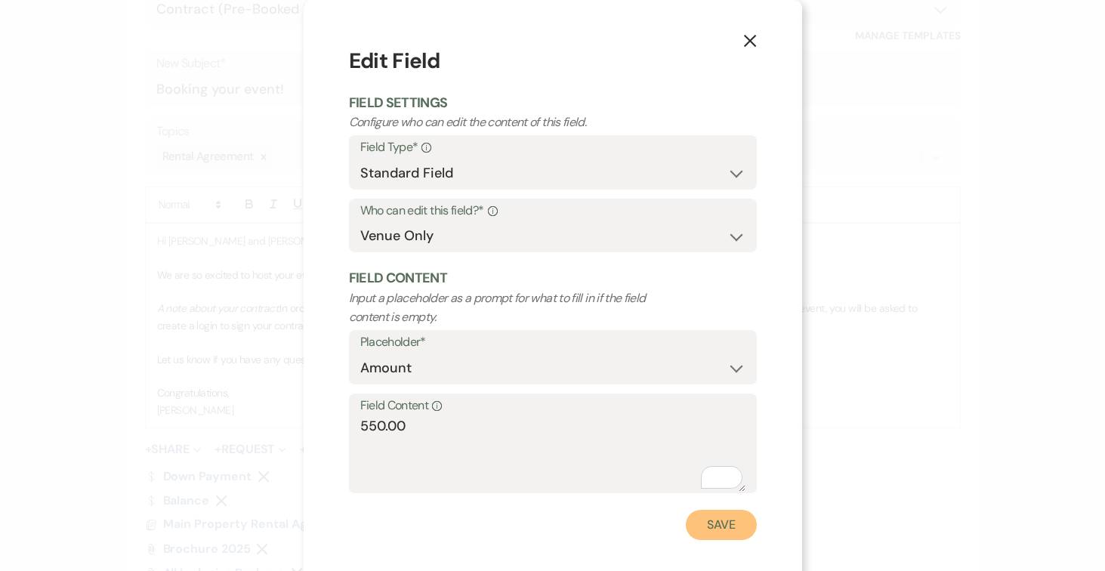
click at [718, 526] on button "Save" at bounding box center [721, 525] width 71 height 30
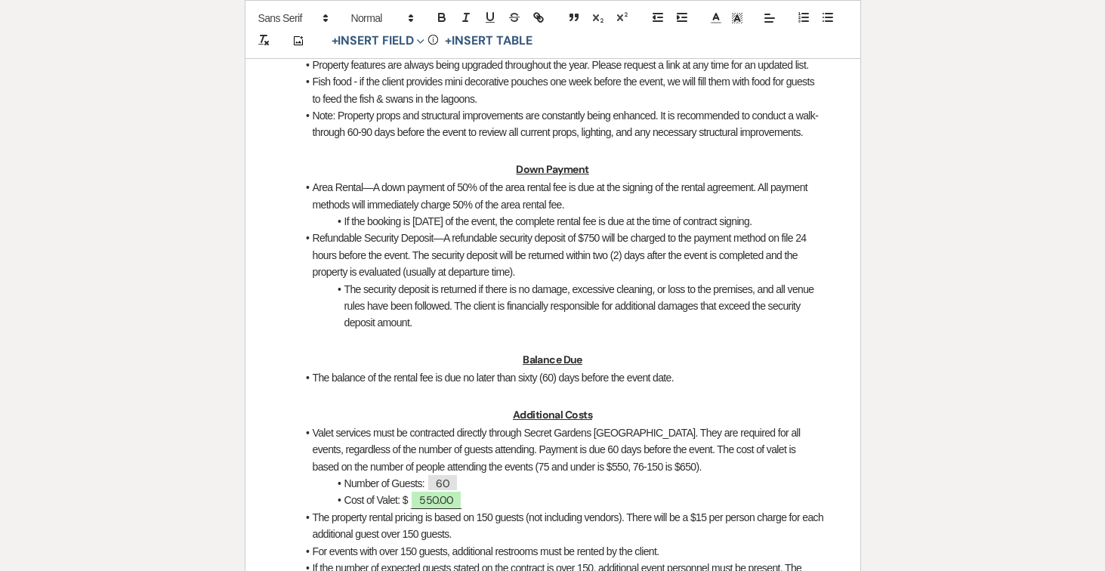
scroll to position [0, 0]
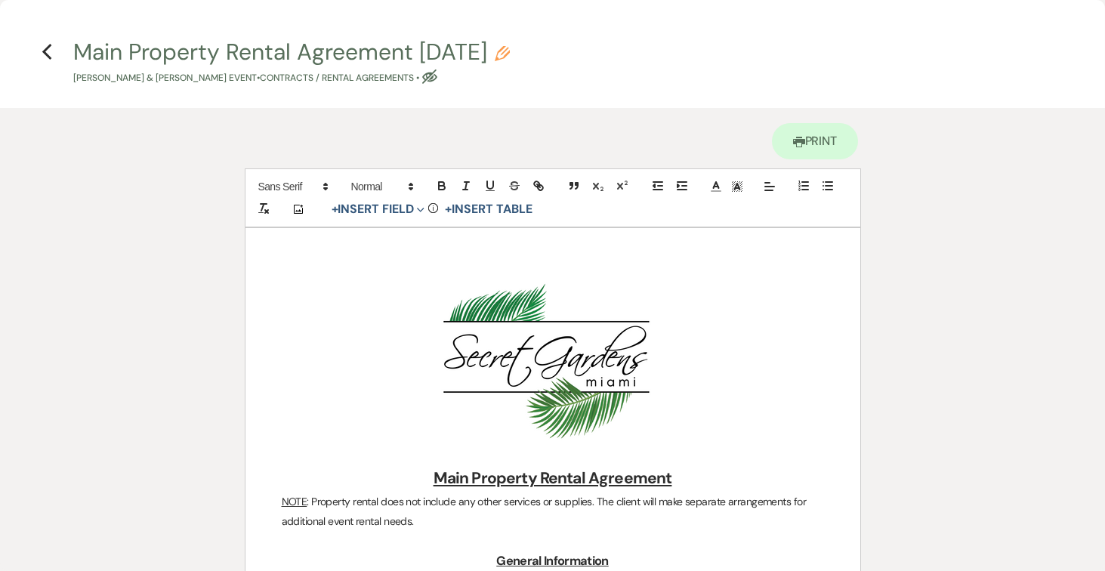
click at [46, 46] on icon "Previous" at bounding box center [47, 52] width 11 height 18
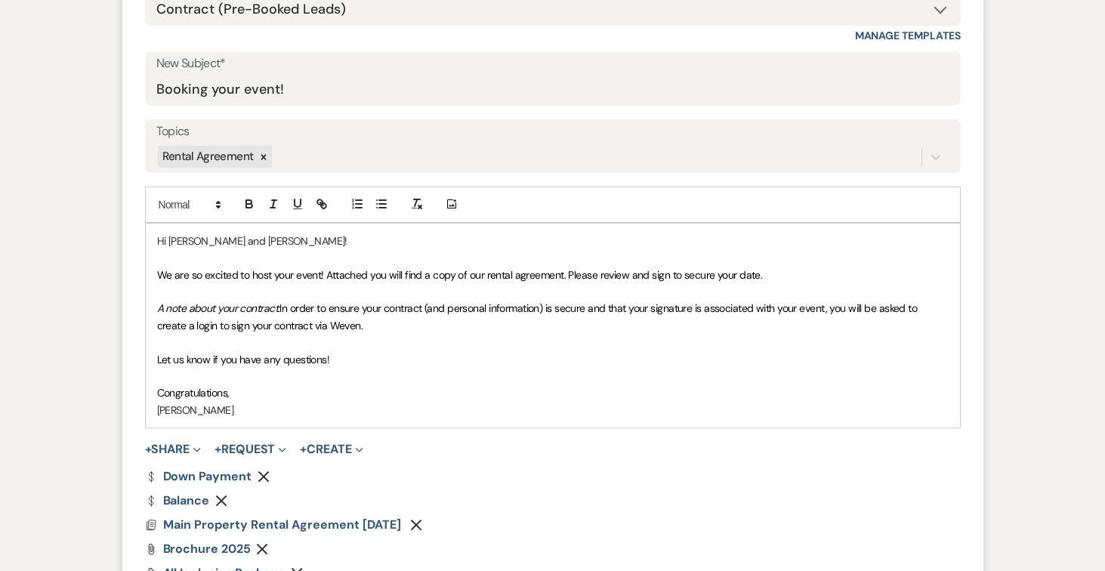
click at [270, 394] on p "Congratulations," at bounding box center [553, 393] width 792 height 17
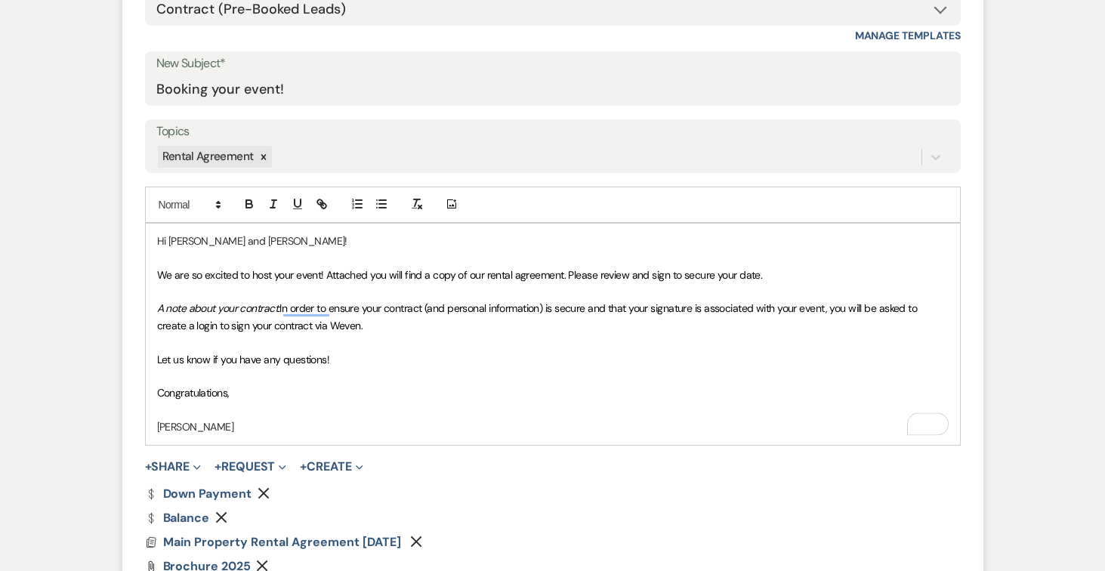
click at [251, 431] on p "[PERSON_NAME]" at bounding box center [553, 427] width 792 height 17
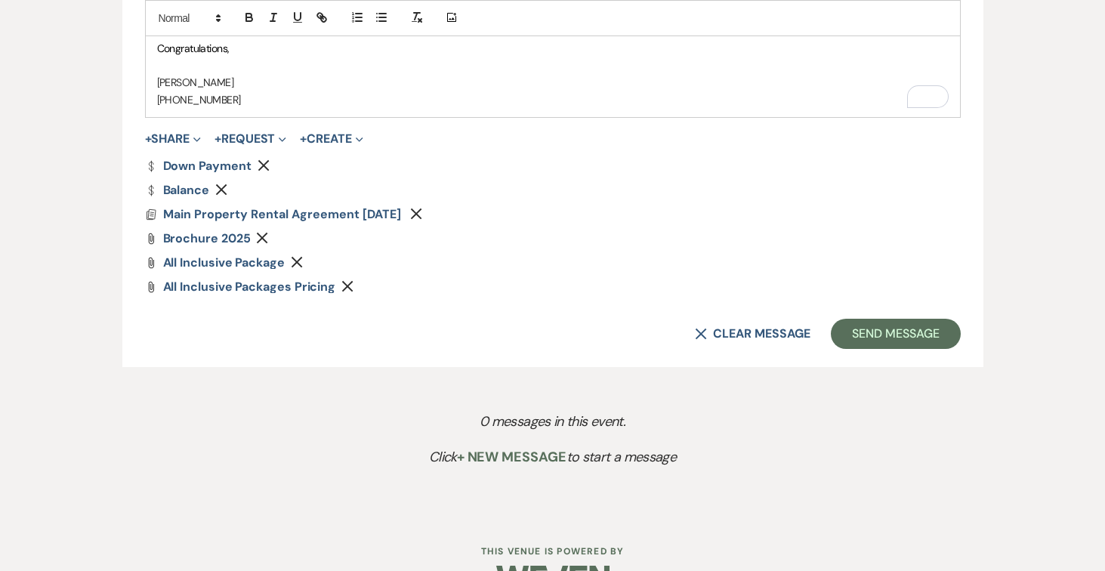
scroll to position [1129, 0]
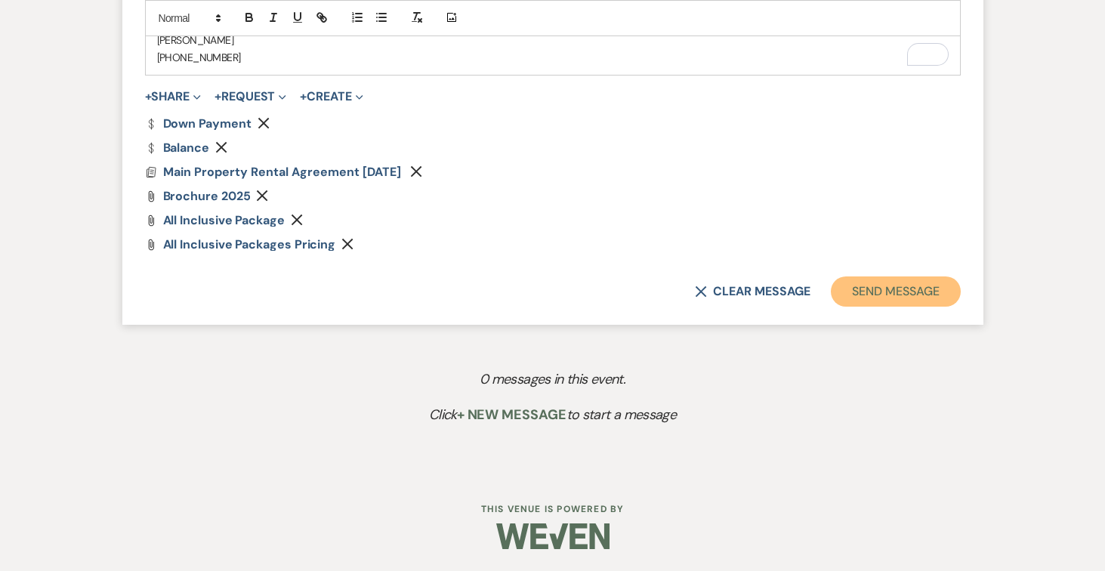
click at [855, 289] on button "Send Message" at bounding box center [895, 292] width 129 height 30
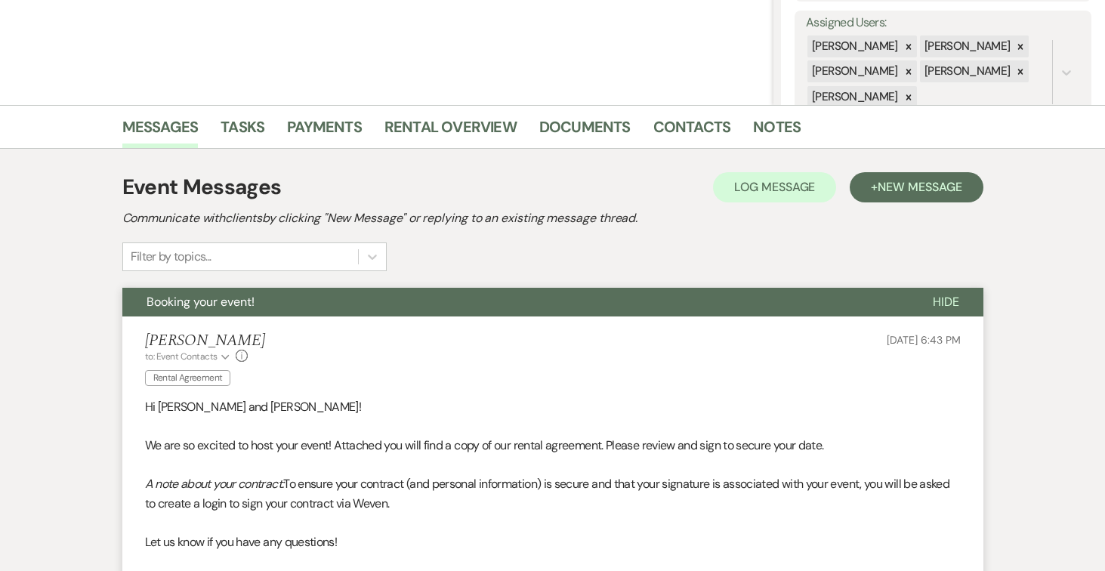
scroll to position [0, 0]
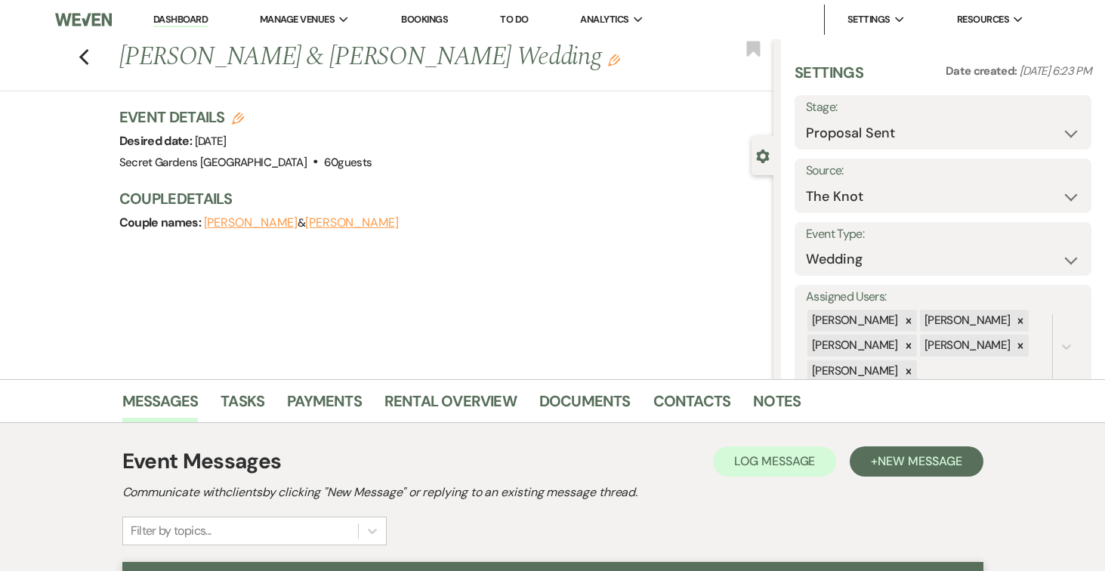
click at [172, 14] on link "Dashboard" at bounding box center [180, 20] width 54 height 14
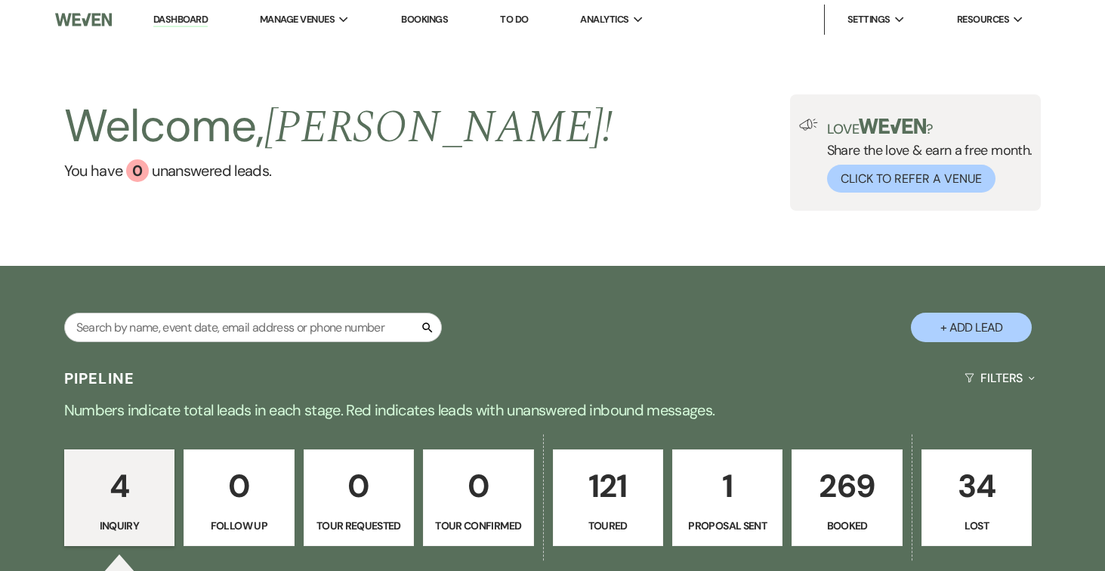
click at [744, 496] on p "1" at bounding box center [727, 486] width 91 height 51
select select "6"
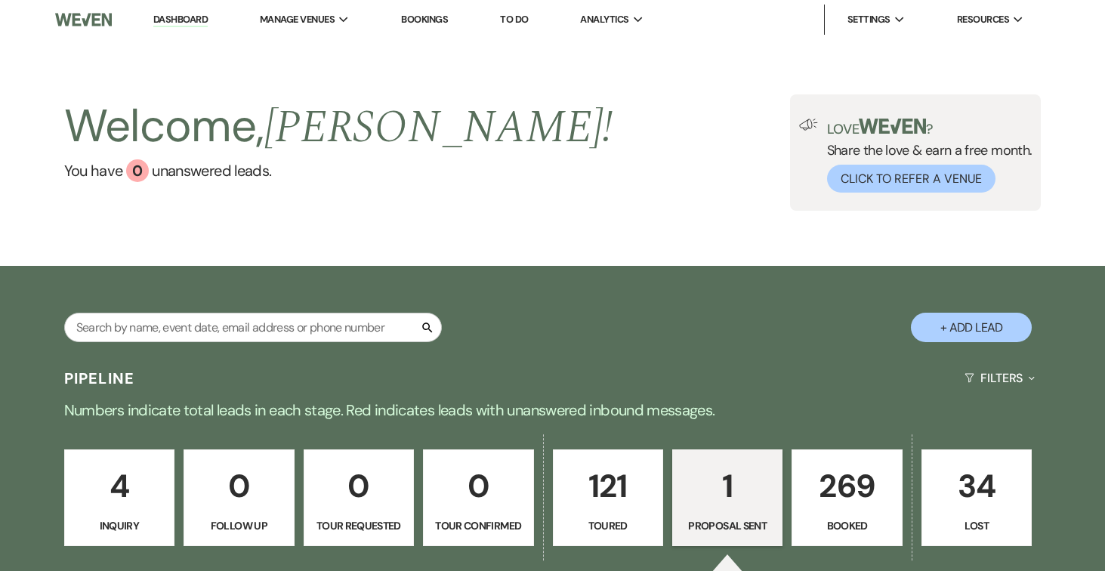
click at [969, 323] on button "+ Add Lead" at bounding box center [971, 327] width 121 height 29
select select "834"
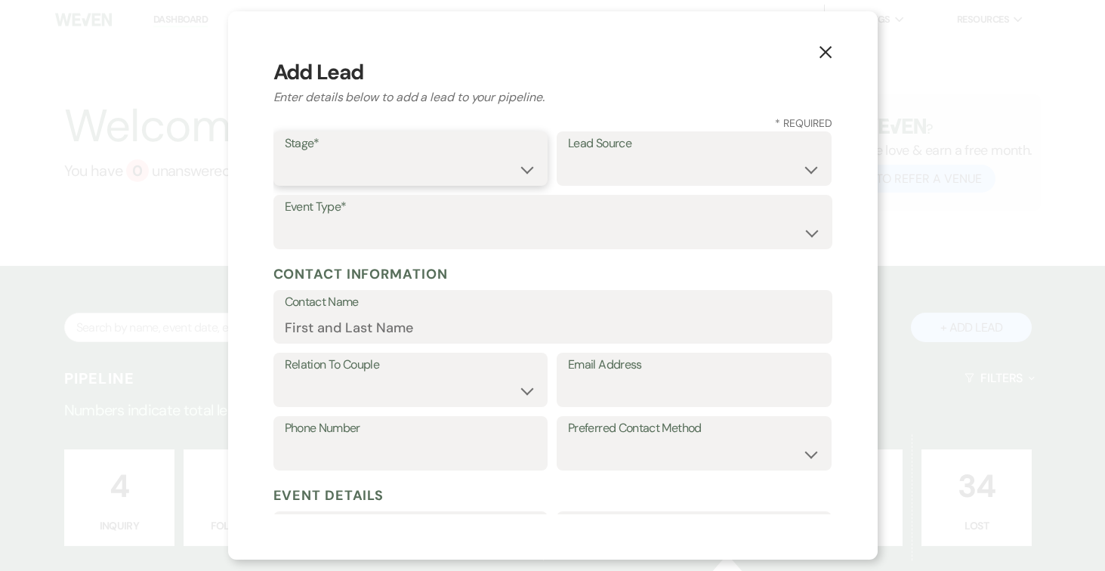
click at [522, 165] on select "Inquiry Follow Up Tour Requested Tour Confirmed Toured Proposal Sent Booked Lost" at bounding box center [411, 169] width 252 height 29
select select "6"
click at [285, 155] on select "Inquiry Follow Up Tour Requested Tour Confirmed Toured Proposal Sent Booked Lost" at bounding box center [411, 169] width 252 height 29
click at [784, 168] on select "Weven Venue Website Instagram Facebook Pinterest Google The Knot Wedding Wire H…" at bounding box center [694, 169] width 252 height 29
select select "6"
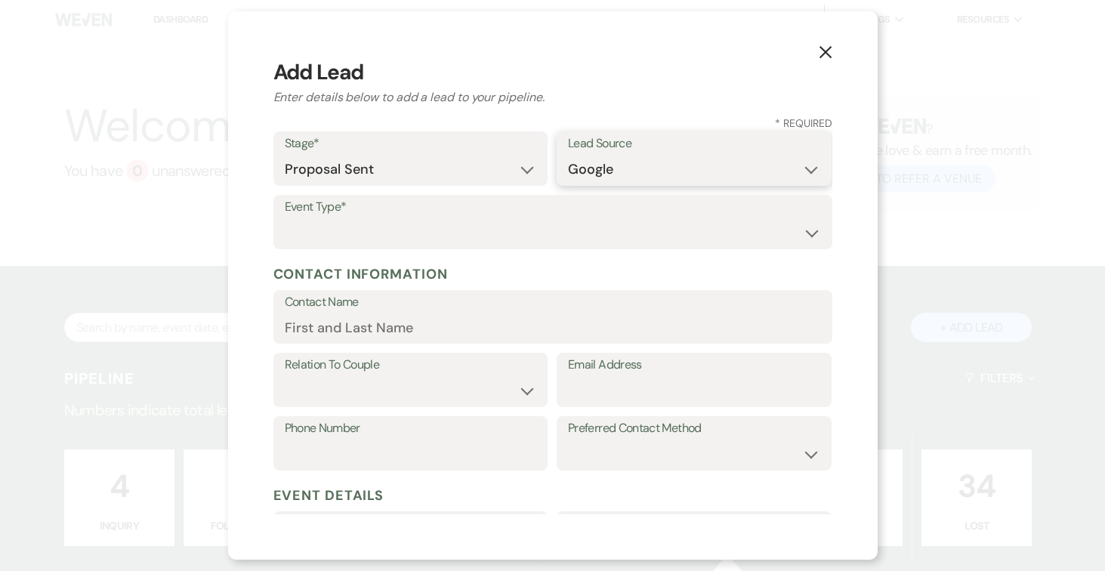
click at [568, 155] on select "Weven Venue Website Instagram Facebook Pinterest Google The Knot Wedding Wire H…" at bounding box center [694, 169] width 252 height 29
click at [537, 234] on select "Wedding Anniversary Party Baby Shower Bachelorette / Bachelor Party Birthday Pa…" at bounding box center [553, 232] width 536 height 29
select select "1"
click at [285, 218] on select "Wedding Anniversary Party Baby Shower Bachelorette / Bachelor Party Birthday Pa…" at bounding box center [553, 232] width 536 height 29
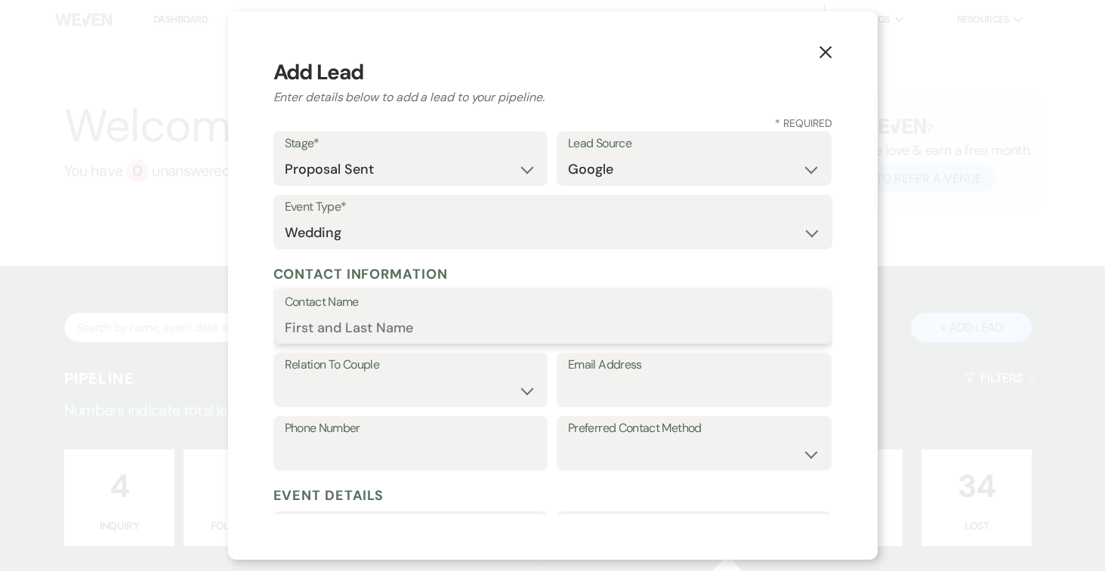
click at [459, 329] on input "Contact Name" at bounding box center [553, 327] width 536 height 29
type input "Maryjane Stockford"
click at [496, 385] on select "Couple Planner Parent of Couple Family Member Friend Other" at bounding box center [411, 389] width 252 height 29
select select "1"
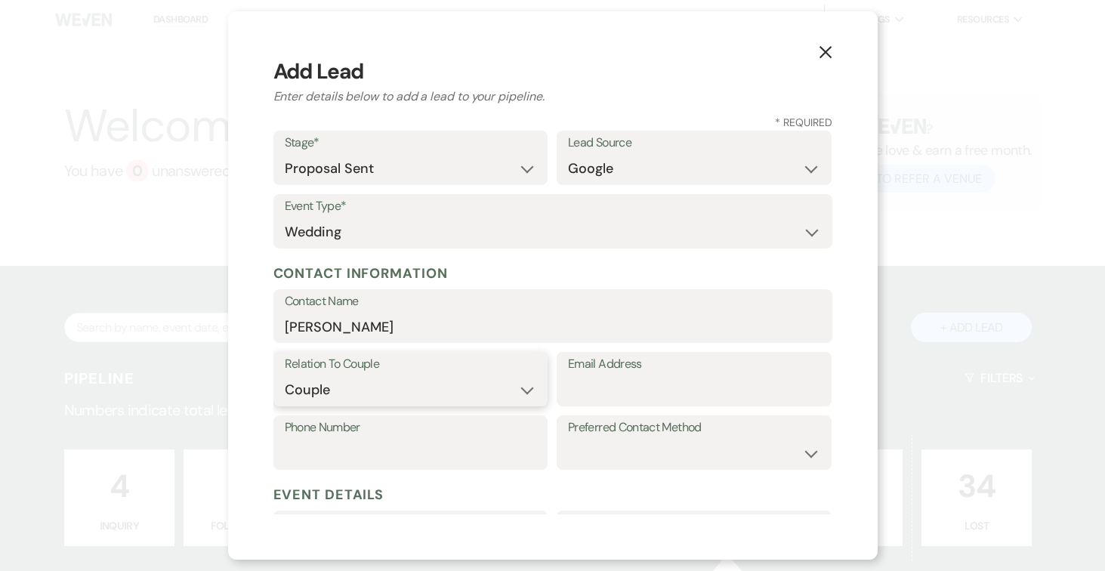
click at [285, 375] on select "Couple Planner Parent of Couple Family Member Friend Other" at bounding box center [411, 389] width 252 height 29
click at [622, 382] on input "Email Address" at bounding box center [694, 389] width 252 height 29
type input "maryjane.johnsteeve@gmail.com"
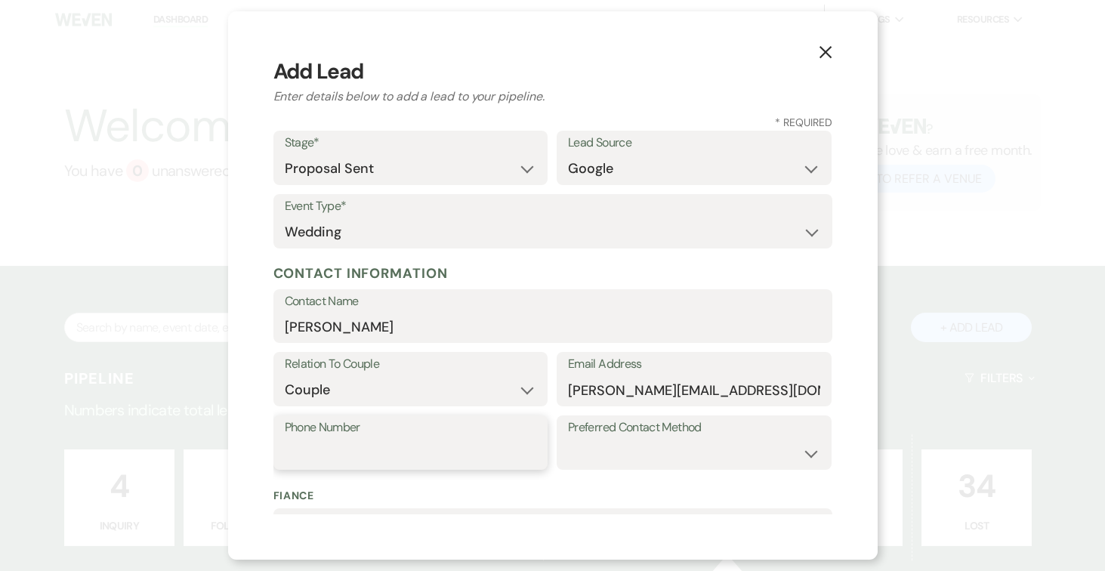
click at [498, 447] on input "Phone Number" at bounding box center [411, 453] width 252 height 29
type input "443-545-4251"
click at [714, 448] on select "Email Phone Text" at bounding box center [694, 453] width 252 height 29
select select "text"
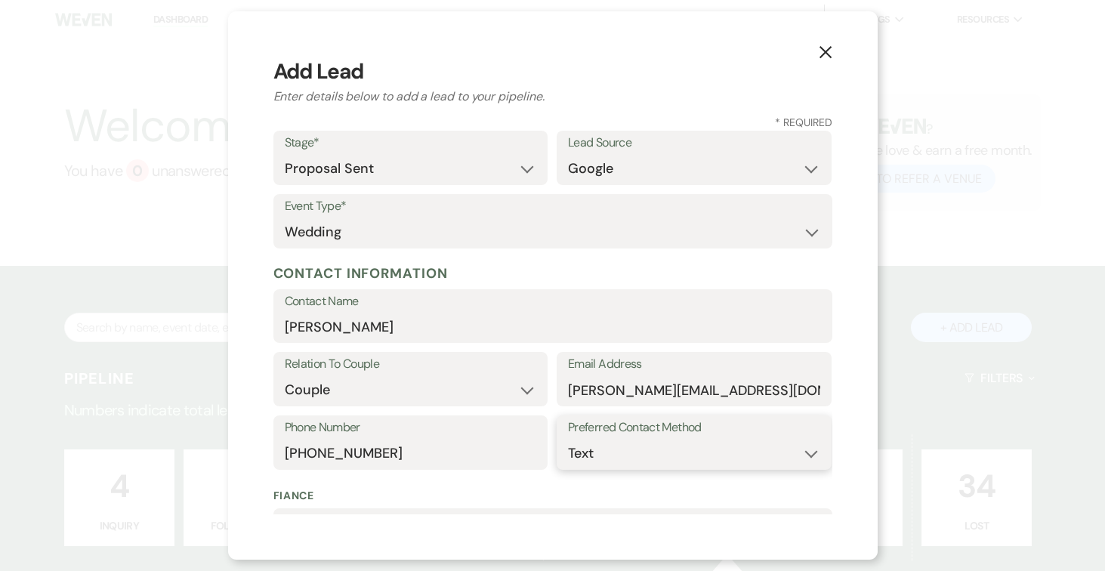
click at [568, 439] on select "Email Phone Text" at bounding box center [694, 453] width 252 height 29
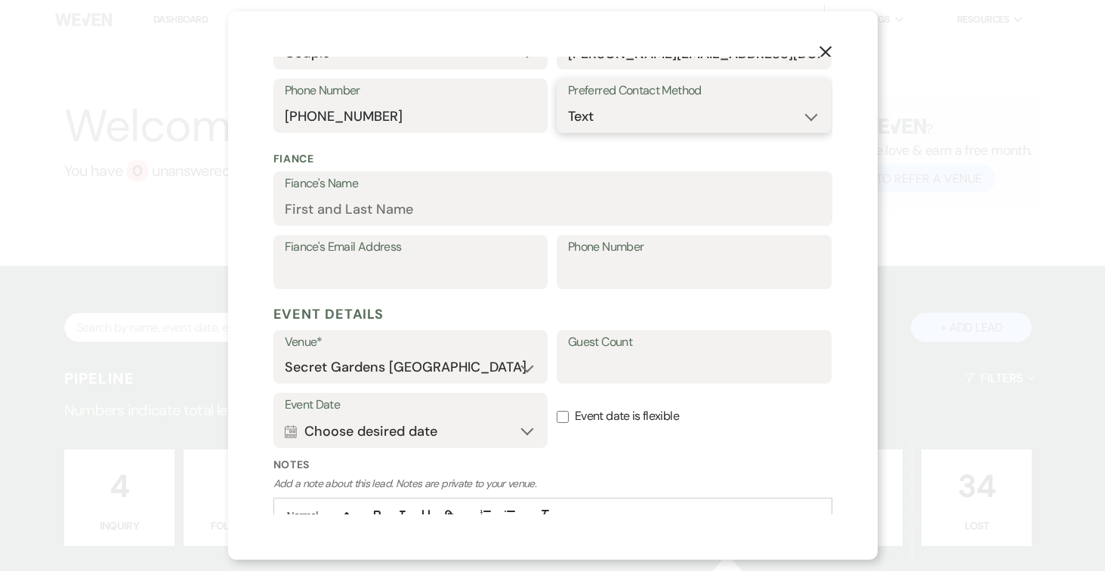
scroll to position [339, 0]
click at [438, 199] on input "Fiance's Name" at bounding box center [553, 207] width 536 height 29
type input "John Joseph"
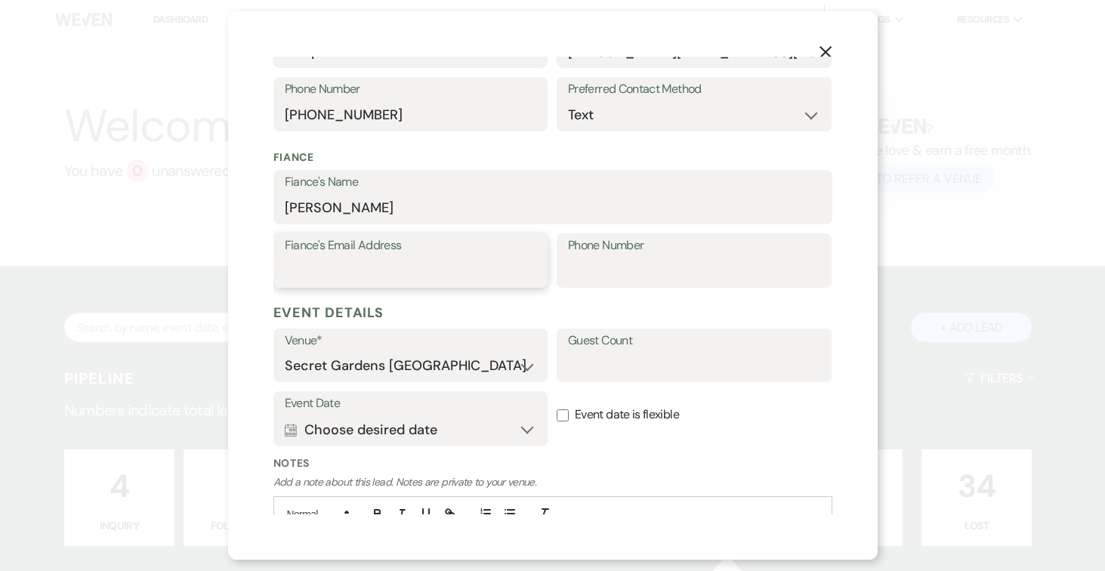
click at [416, 264] on input "Fiance's Email Address" at bounding box center [411, 271] width 252 height 29
type input "maryjane.johnsteeve@gmail.com"
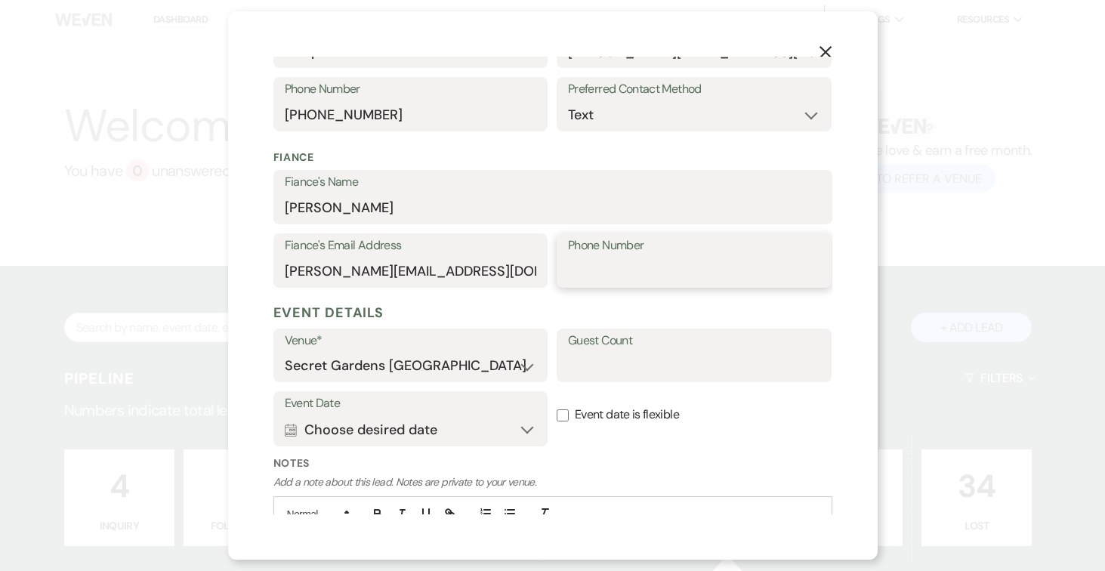
click at [665, 264] on input "Phone Number" at bounding box center [694, 271] width 252 height 29
type input "443-538-1198"
click at [718, 371] on input "Guest Count" at bounding box center [694, 365] width 252 height 29
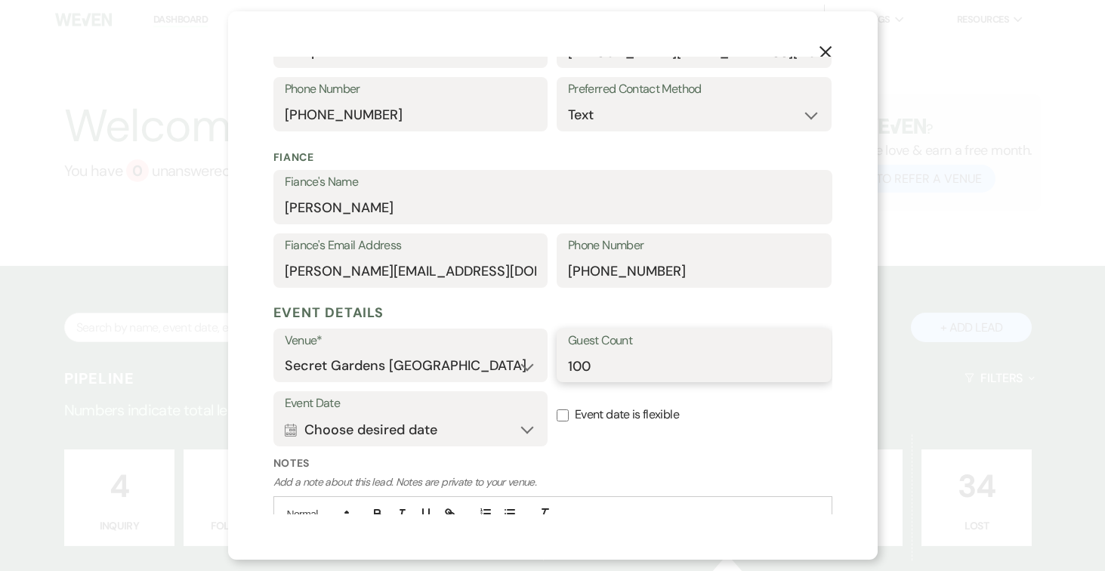
type input "100"
click at [529, 424] on button "Calendar Choose desired date Expand" at bounding box center [411, 430] width 252 height 30
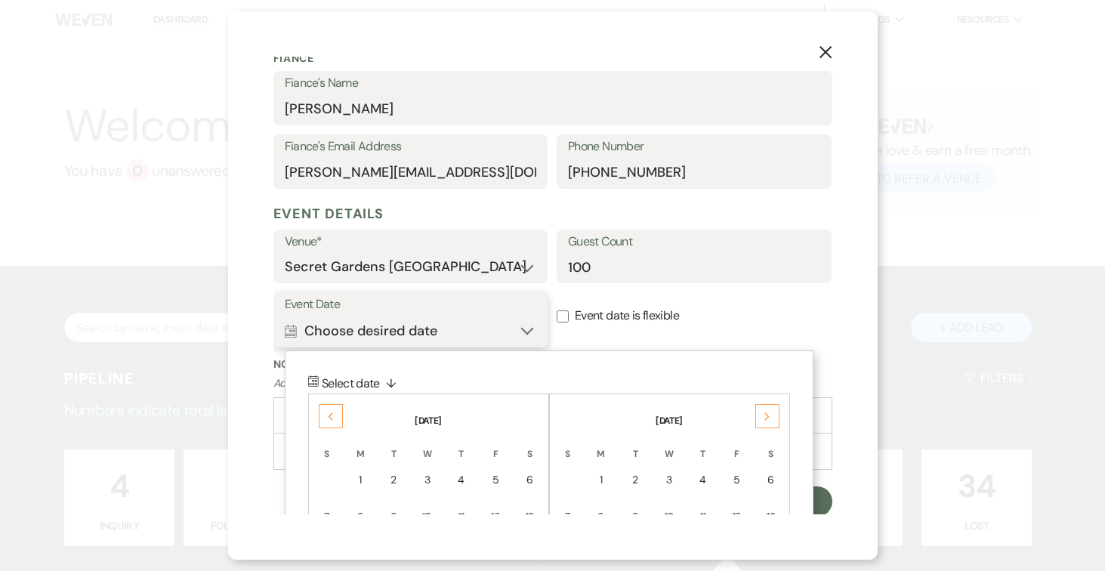
scroll to position [439, 0]
click at [328, 412] on icon "Previous" at bounding box center [331, 416] width 8 height 9
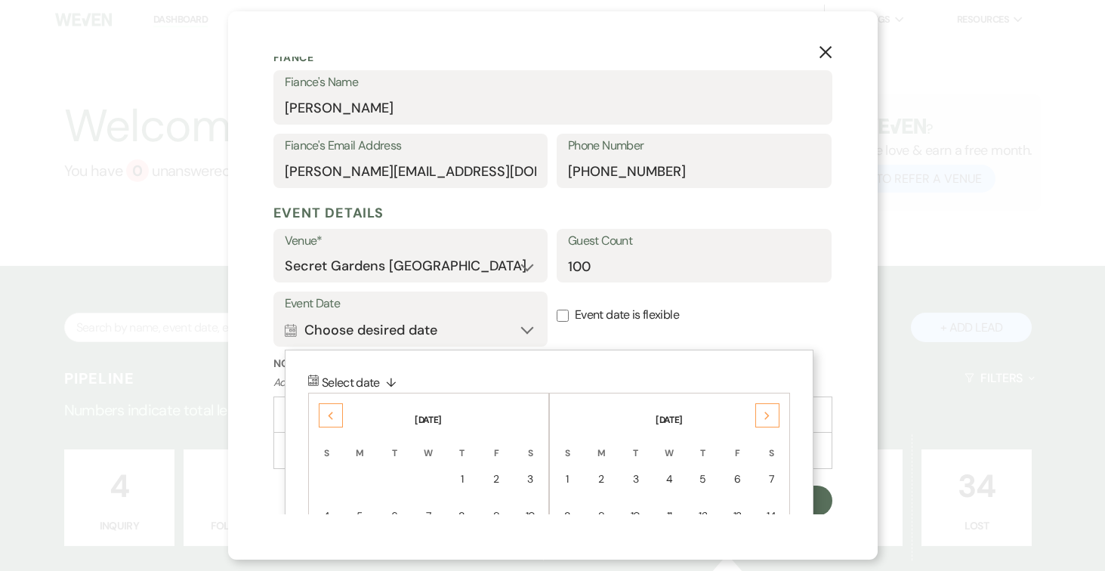
click at [328, 412] on icon "Previous" at bounding box center [331, 416] width 8 height 9
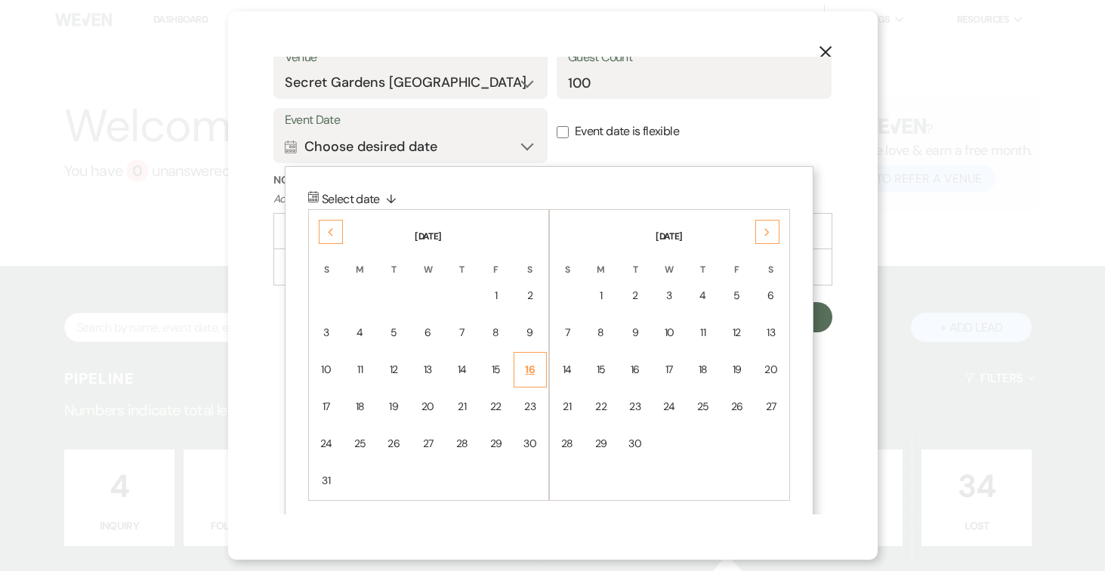
scroll to position [624, 0]
click at [530, 329] on div "9" at bounding box center [531, 331] width 14 height 16
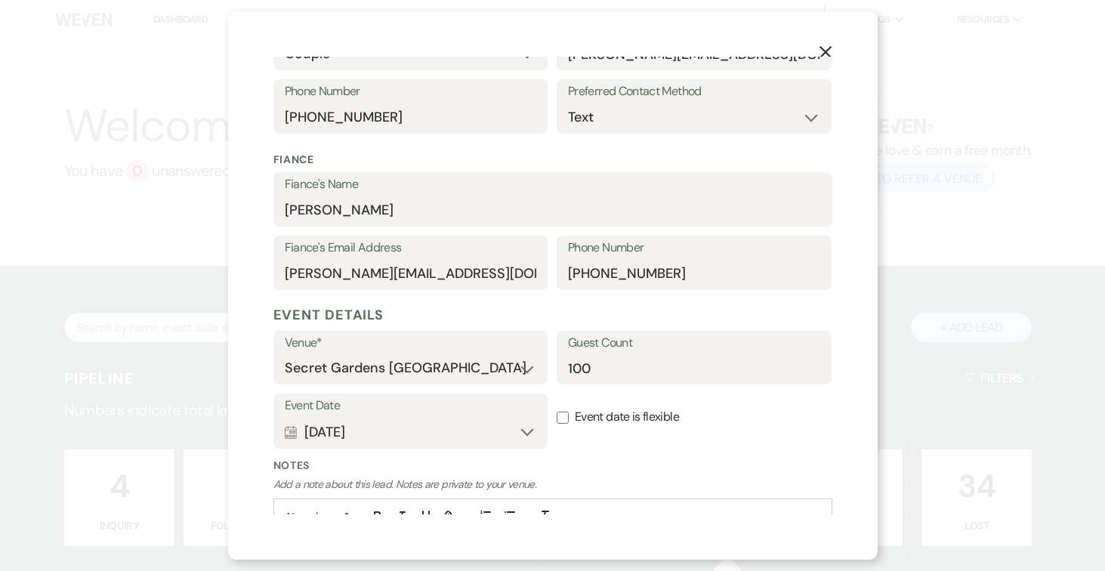
scroll to position [439, 0]
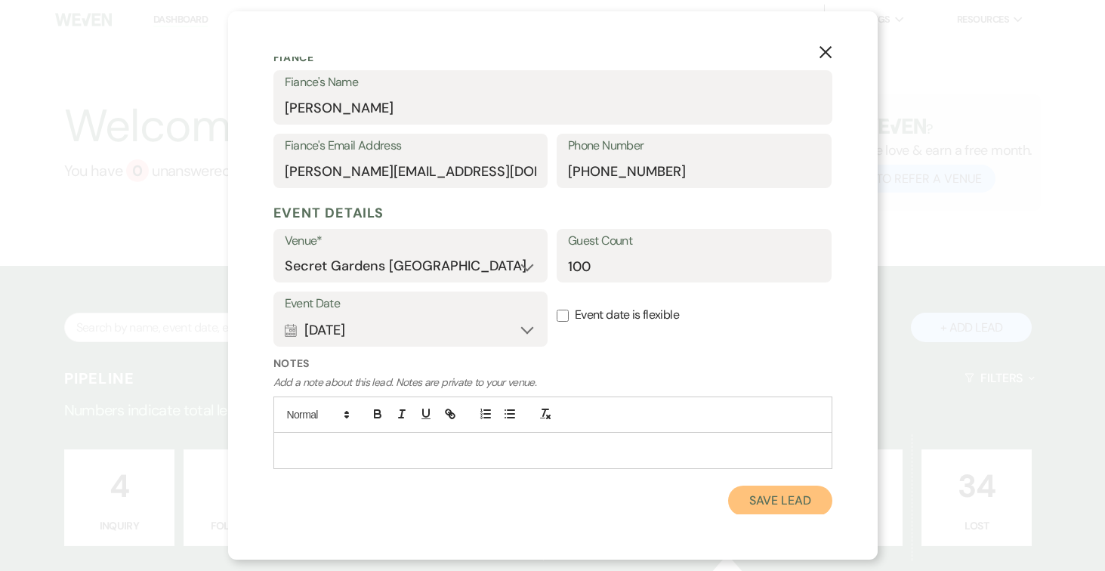
click at [756, 496] on button "Save Lead" at bounding box center [780, 501] width 104 height 30
select select "6"
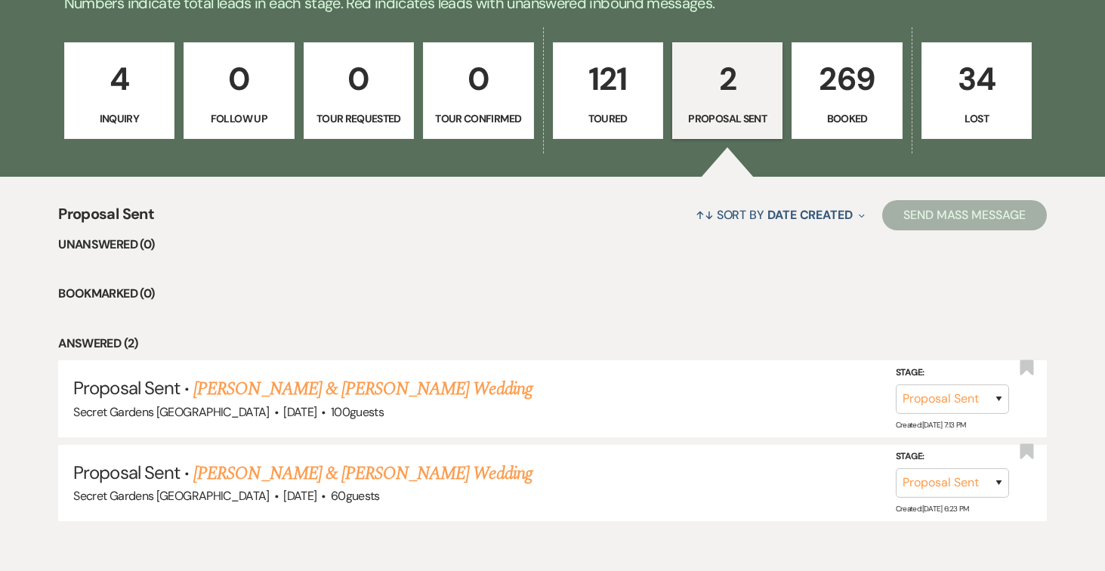
scroll to position [413, 0]
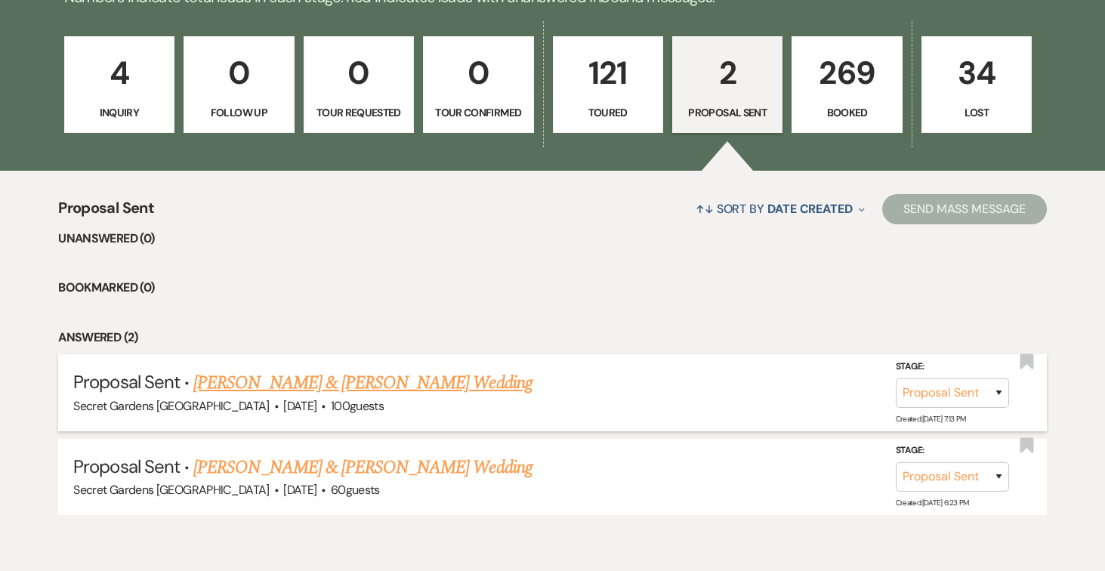
click at [405, 378] on link "Maryjane Stockford & John Joseph's Wedding" at bounding box center [362, 382] width 338 height 27
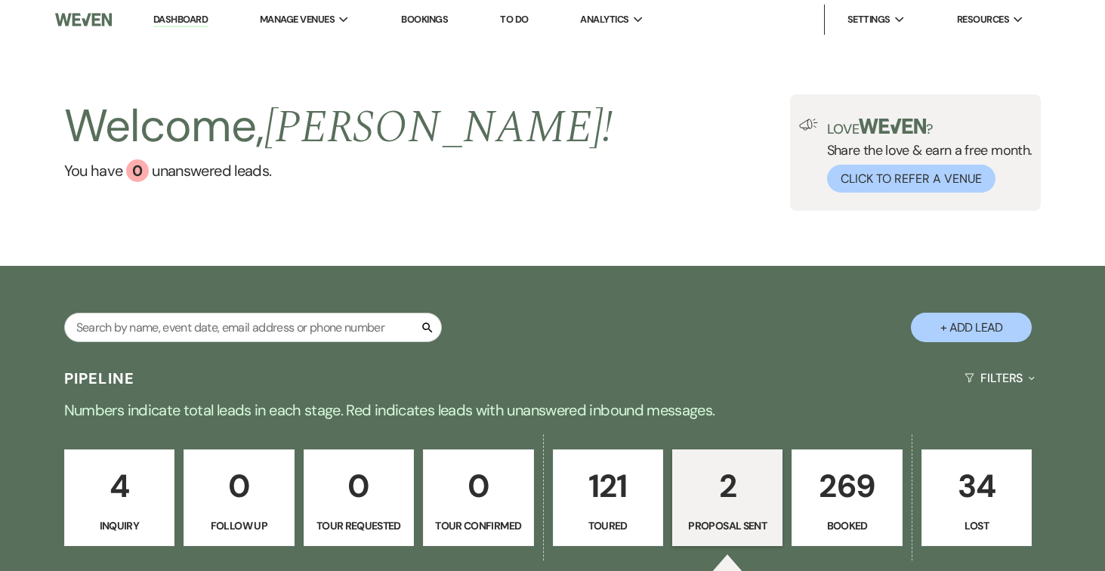
select select "6"
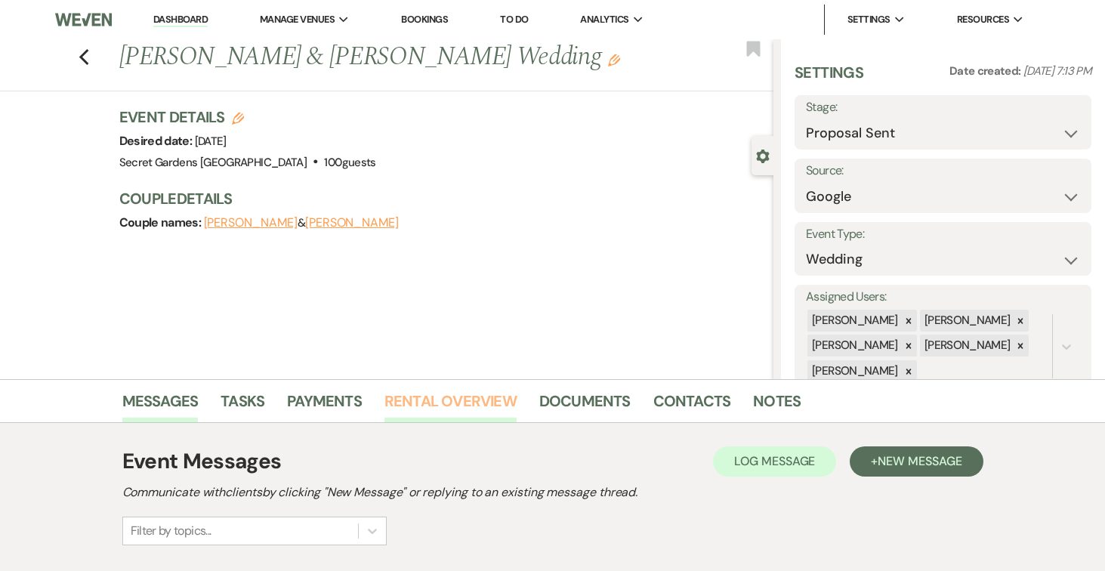
click at [437, 403] on link "Rental Overview" at bounding box center [451, 405] width 132 height 33
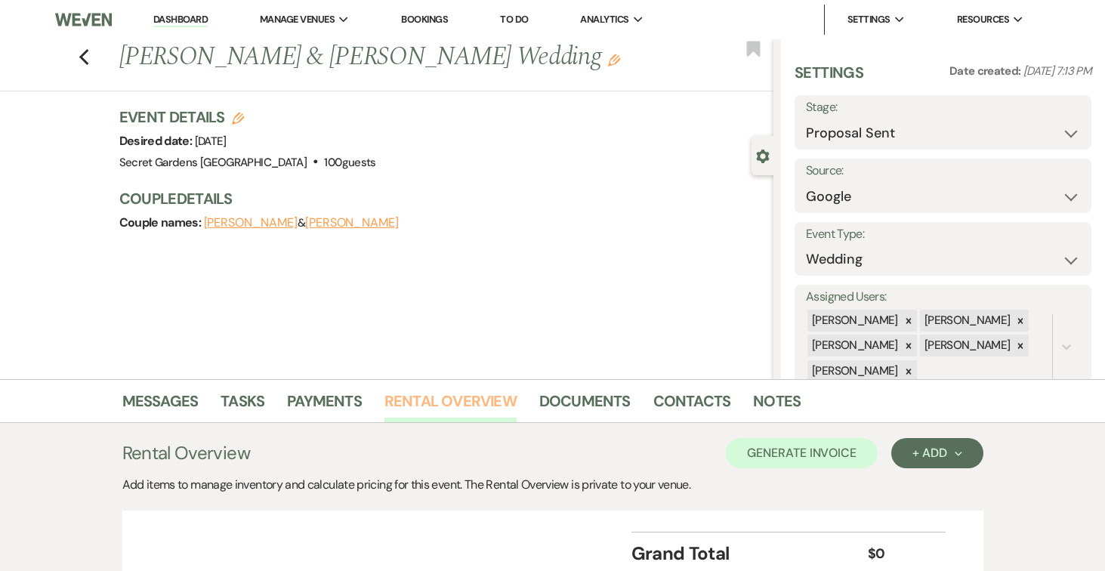
scroll to position [130, 0]
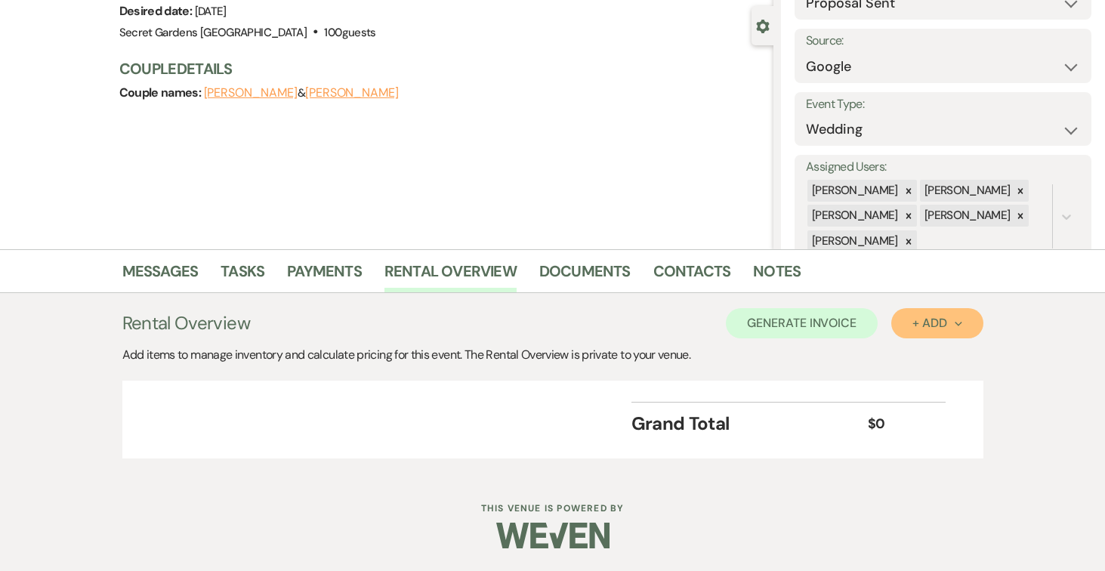
click at [955, 320] on icon "Next" at bounding box center [959, 324] width 8 height 8
click at [919, 353] on button "Item" at bounding box center [930, 357] width 76 height 23
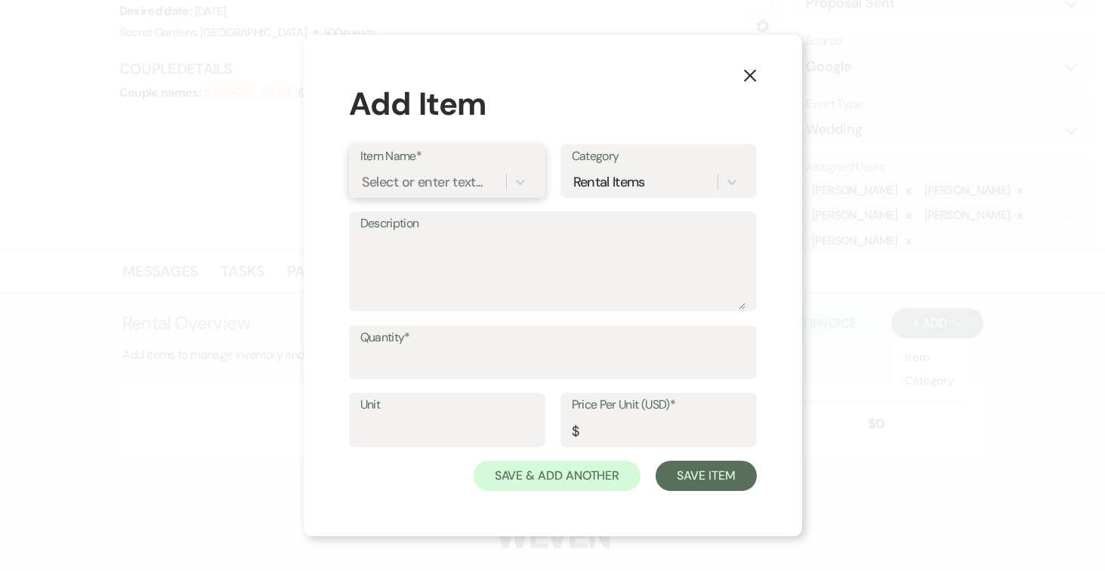
click at [456, 174] on div "Select or enter text..." at bounding box center [423, 182] width 122 height 20
type input "Bas"
